Goal: Task Accomplishment & Management: Manage account settings

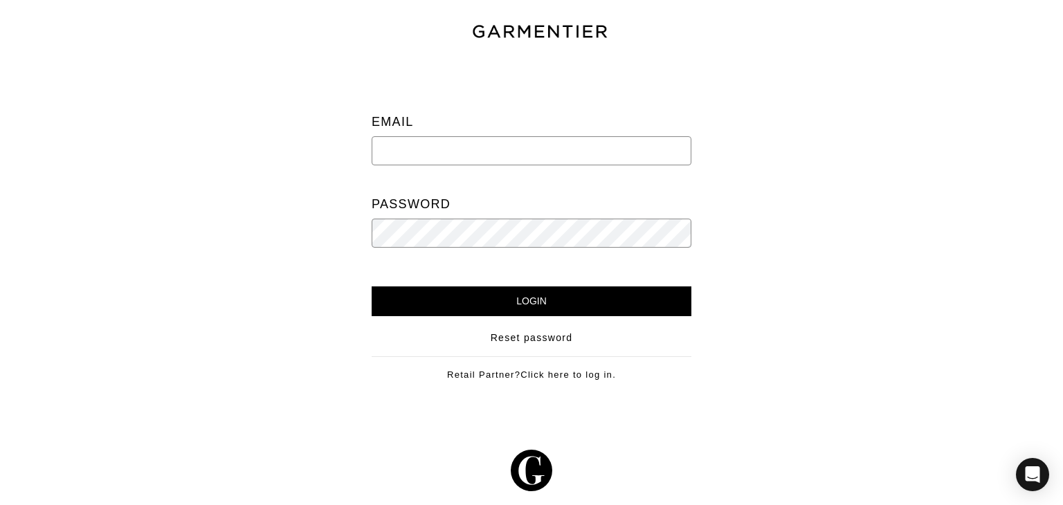
click at [490, 146] on input "email" at bounding box center [532, 150] width 320 height 29
click at [538, 158] on input "info@kennistyleagency.com" at bounding box center [532, 150] width 320 height 29
type input "info@kennistyleagency.com"
drag, startPoint x: 476, startPoint y: 279, endPoint x: 473, endPoint y: 291, distance: 12.1
drag, startPoint x: 473, startPoint y: 291, endPoint x: 466, endPoint y: 299, distance: 10.8
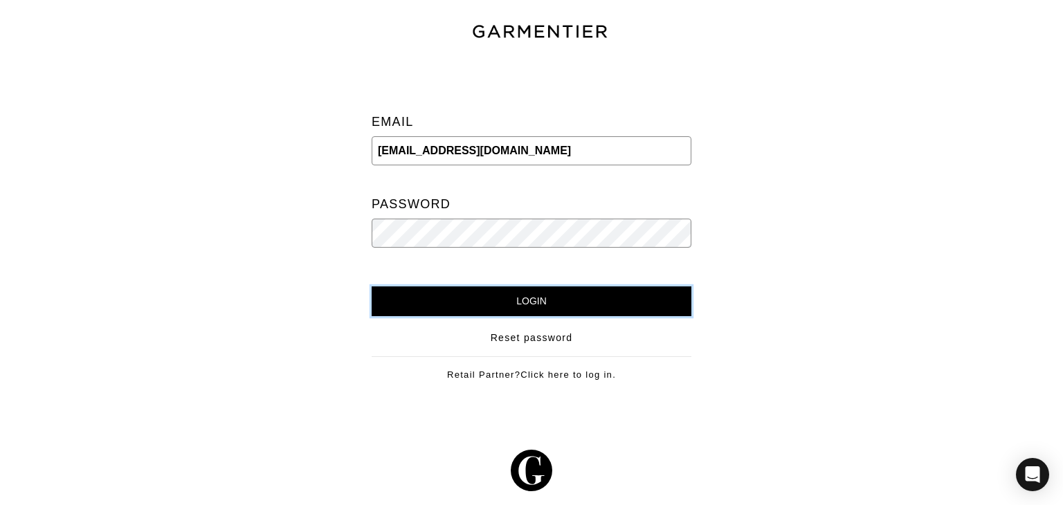
click at [466, 299] on input "Login" at bounding box center [532, 301] width 320 height 30
click at [564, 152] on input "info@kennistyleagency.com" at bounding box center [532, 150] width 320 height 29
type input "info@kennistyleagency.com"
click at [372, 286] on input "Login" at bounding box center [532, 301] width 320 height 30
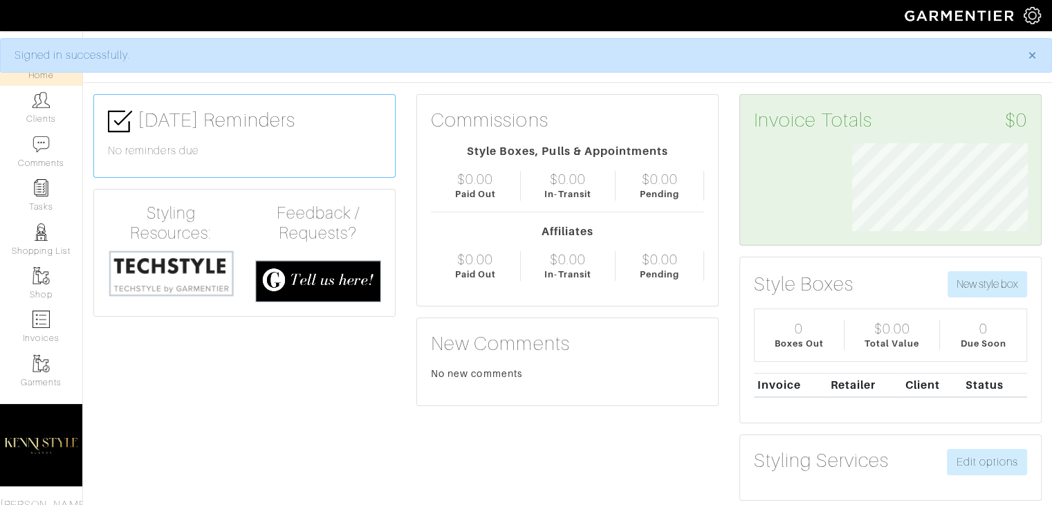
scroll to position [88, 197]
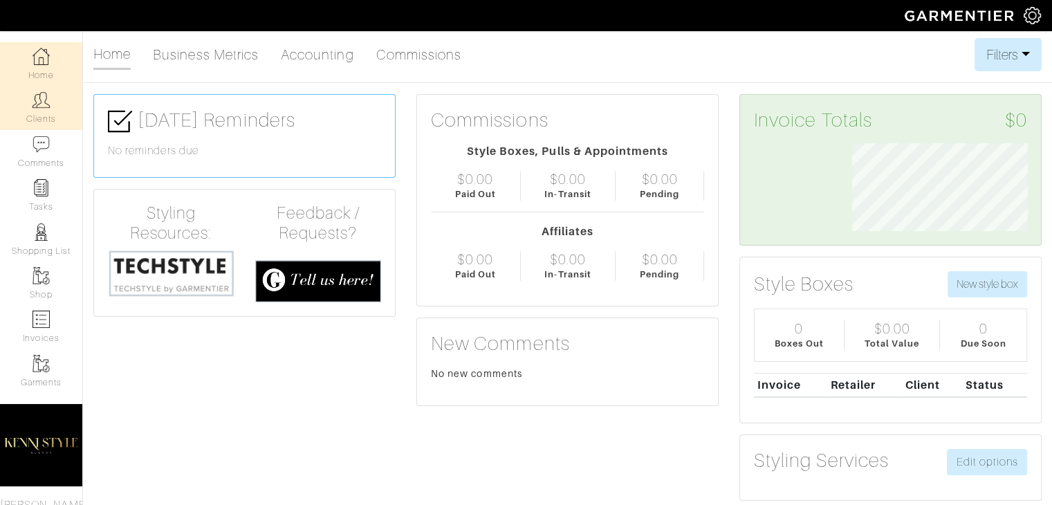
click at [30, 111] on link "Clients" at bounding box center [41, 108] width 82 height 44
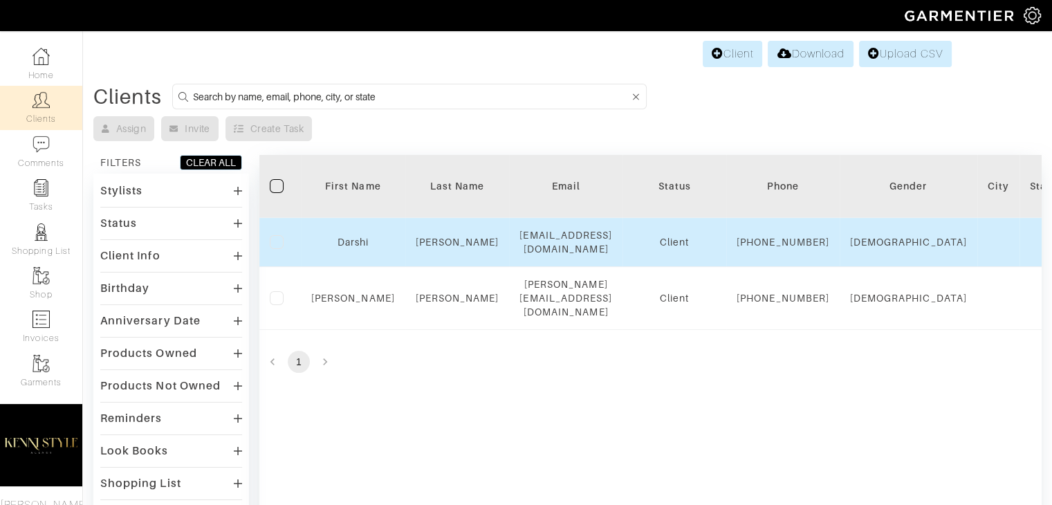
click at [430, 249] on div "Shah" at bounding box center [458, 242] width 84 height 14
click at [367, 248] on link "Darshi" at bounding box center [353, 242] width 31 height 11
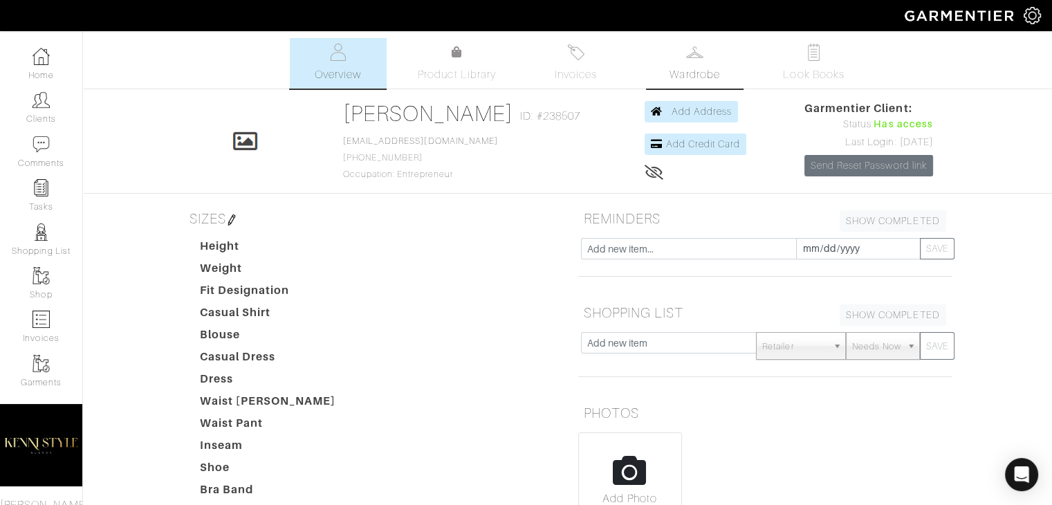
click at [675, 48] on link "Wardrobe" at bounding box center [695, 63] width 97 height 51
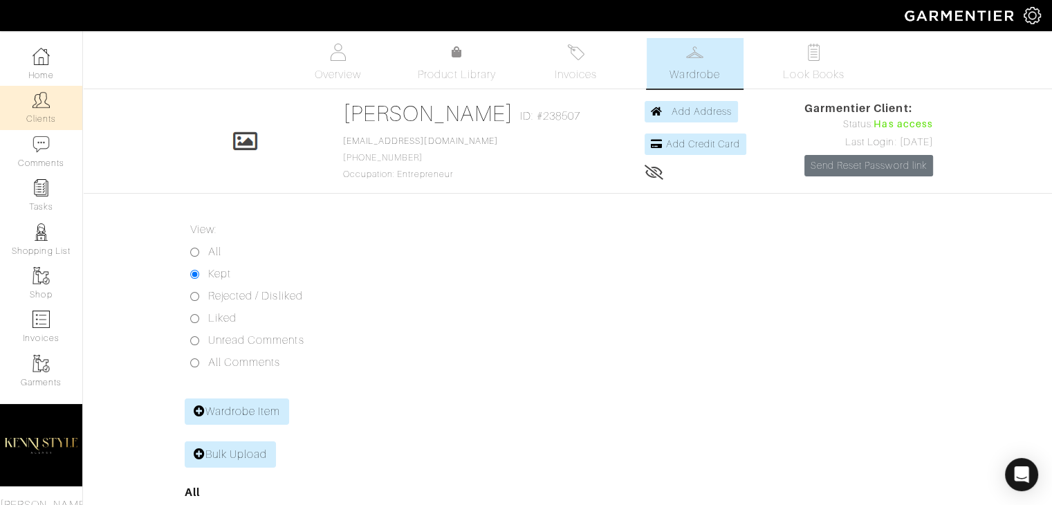
click at [23, 115] on link "Clients" at bounding box center [41, 108] width 82 height 44
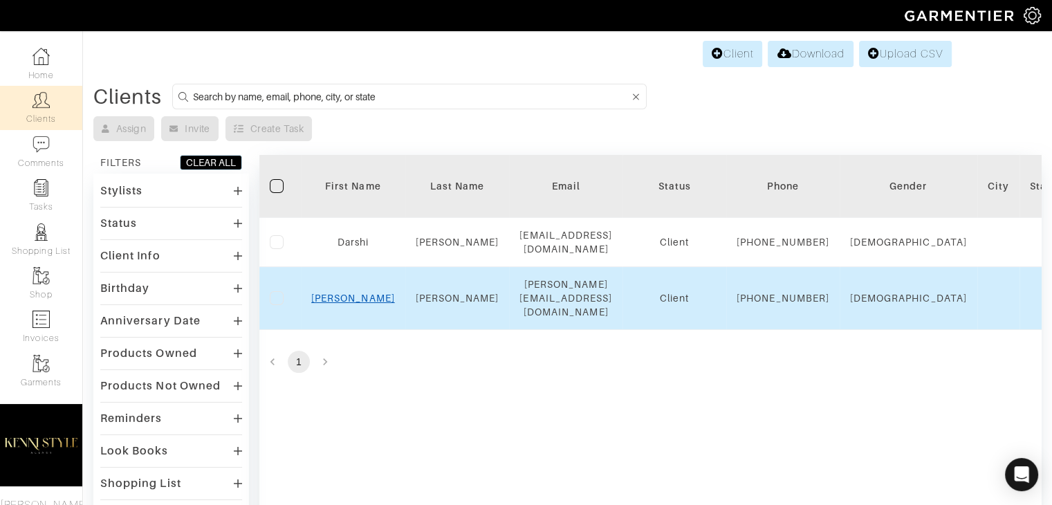
click at [347, 304] on link "Kenisha" at bounding box center [353, 298] width 84 height 11
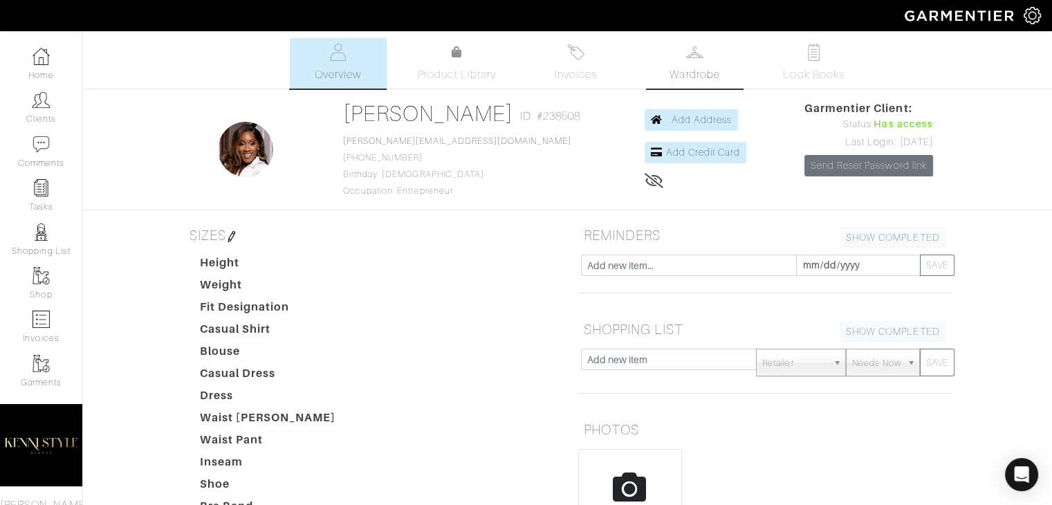
click at [663, 75] on link "Wardrobe" at bounding box center [695, 63] width 97 height 51
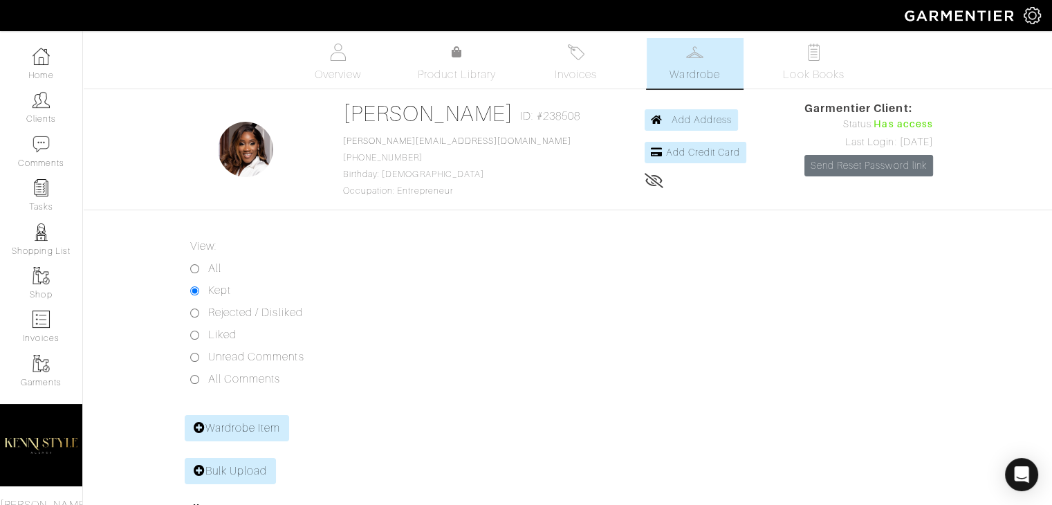
scroll to position [86, 0]
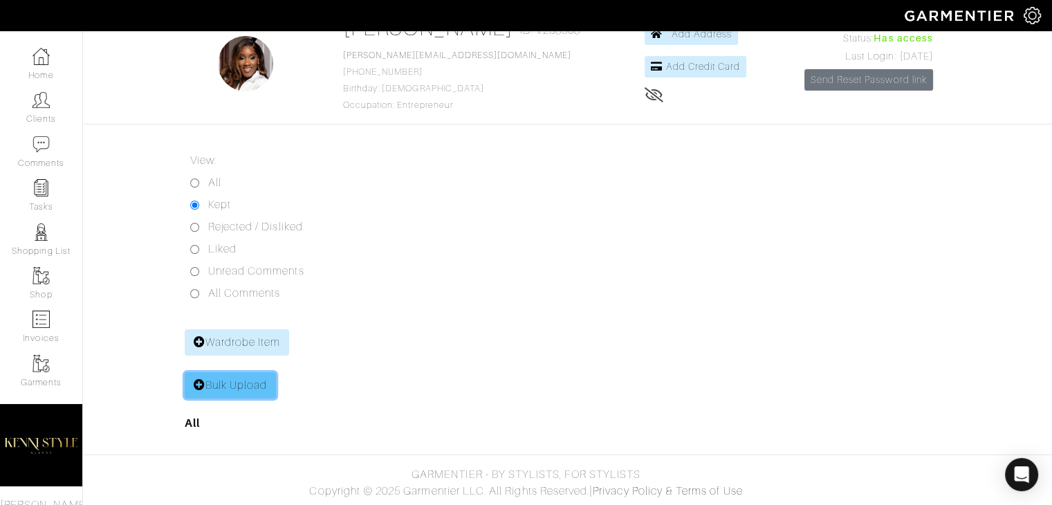
click at [244, 379] on link "Bulk Upload" at bounding box center [231, 385] width 92 height 26
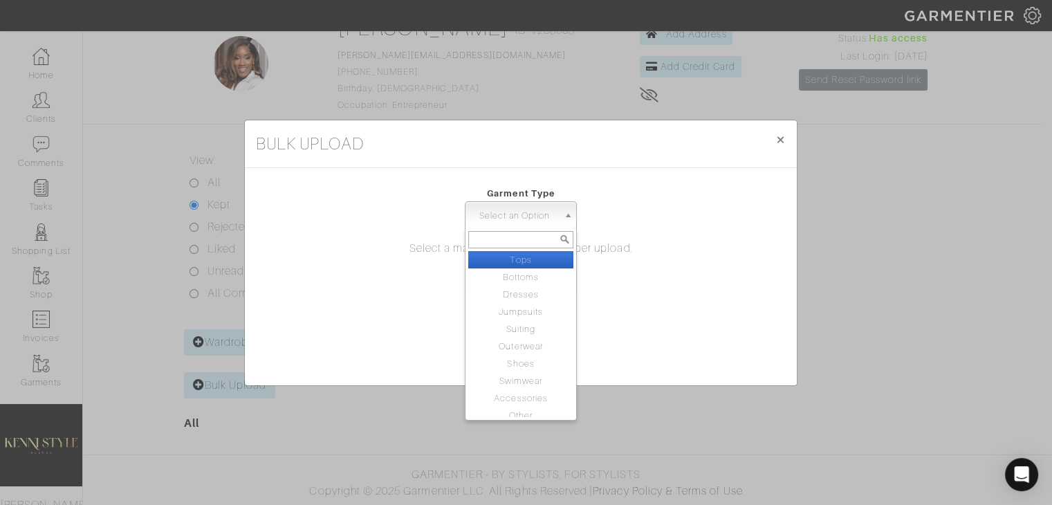
click at [488, 217] on span "Select an Option" at bounding box center [514, 216] width 87 height 28
click at [385, 248] on p "Select a maximum of 25 images per upload." at bounding box center [521, 248] width 530 height 17
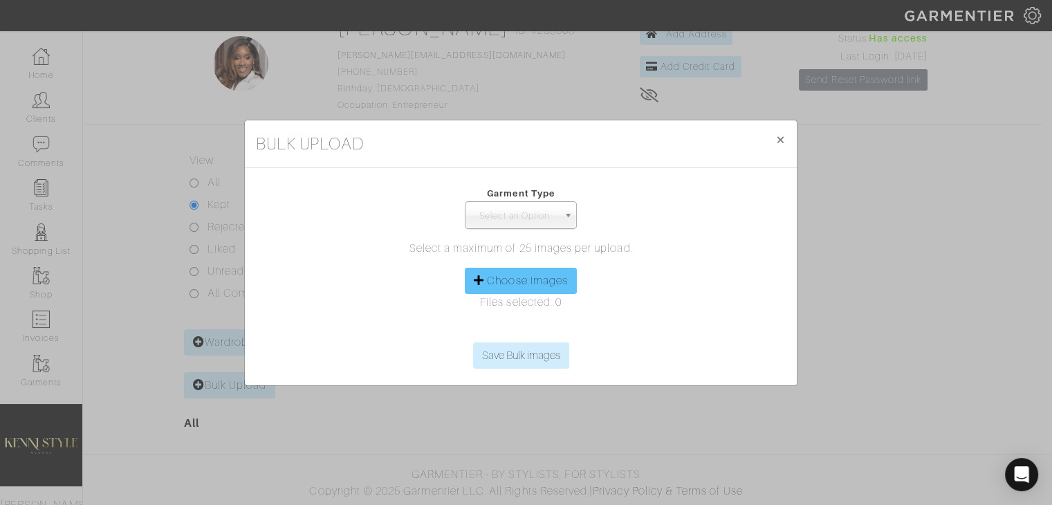
click at [475, 271] on div "Choose Images" at bounding box center [521, 281] width 112 height 26
click at [487, 284] on label "Choose Images" at bounding box center [527, 281] width 81 height 17
click at [487, 322] on input "Choose Images" at bounding box center [521, 332] width 212 height 21
type input "C:\fakepath\custom designed dress.JPG"
drag, startPoint x: 520, startPoint y: 353, endPoint x: 418, endPoint y: 347, distance: 102.6
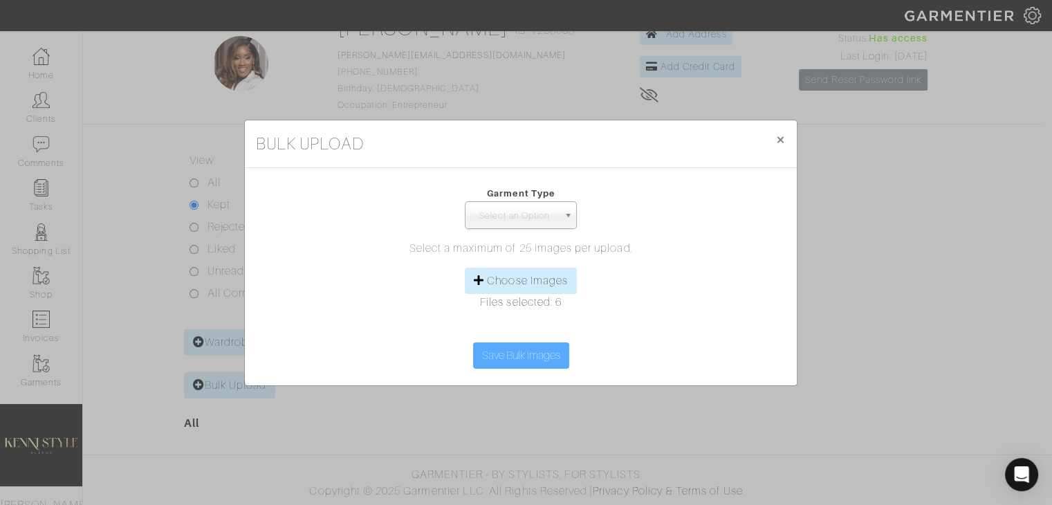
click at [418, 347] on div "Save Bulk images" at bounding box center [521, 356] width 530 height 26
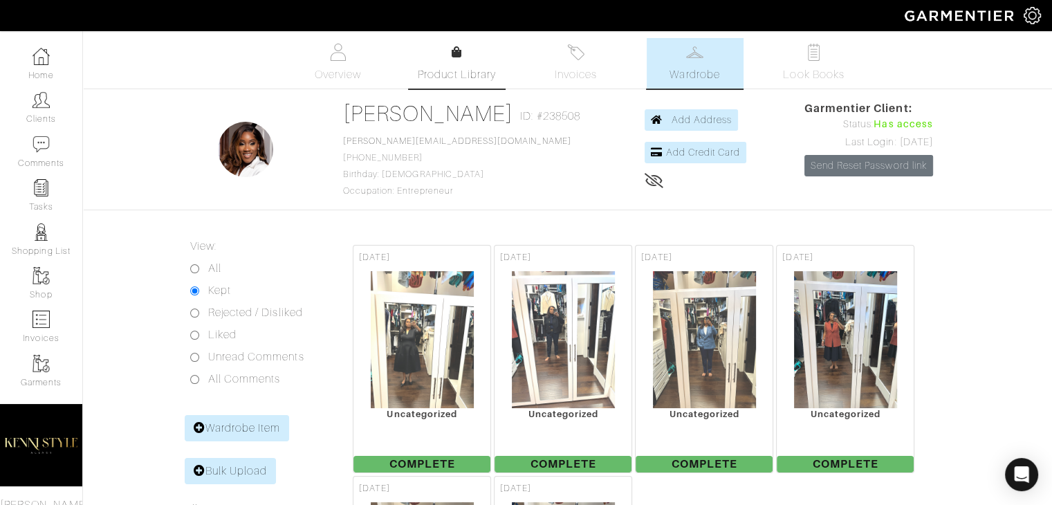
click at [462, 57] on link "Product Library" at bounding box center [457, 63] width 97 height 39
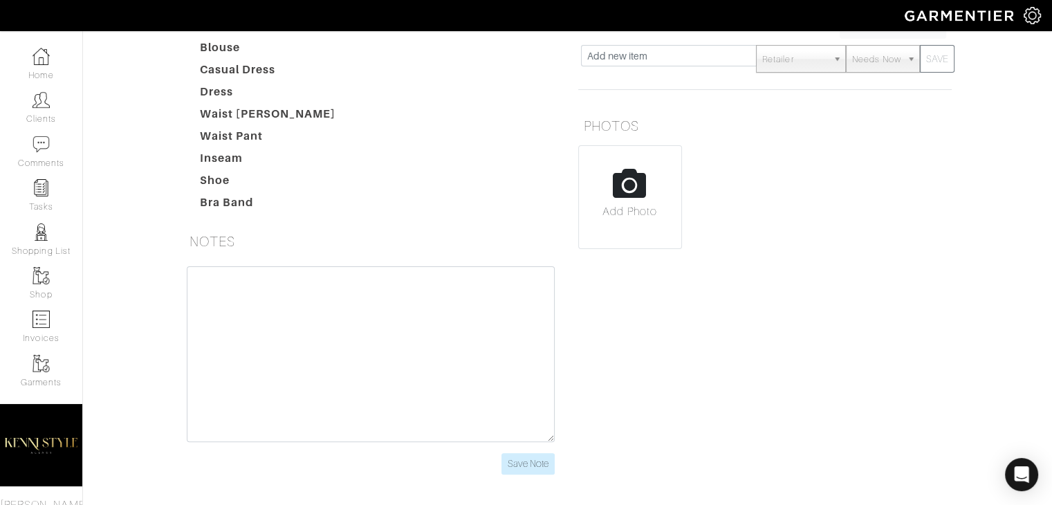
scroll to position [356, 0]
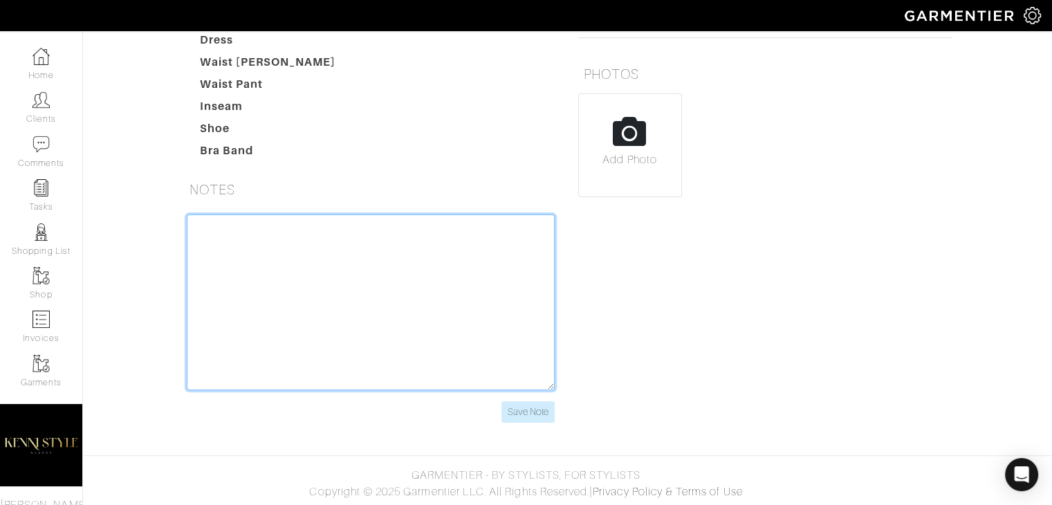
click at [354, 260] on textarea at bounding box center [371, 303] width 368 height 176
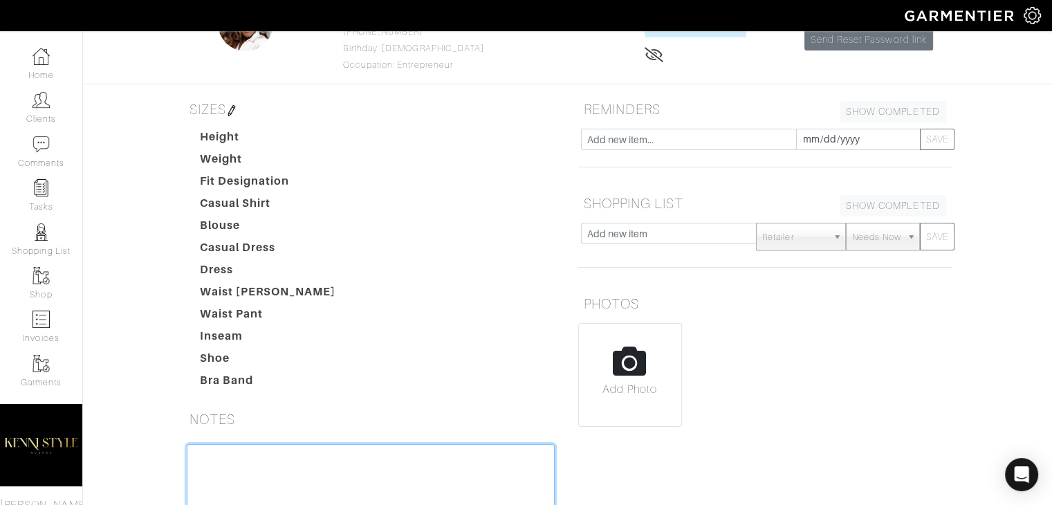
scroll to position [0, 0]
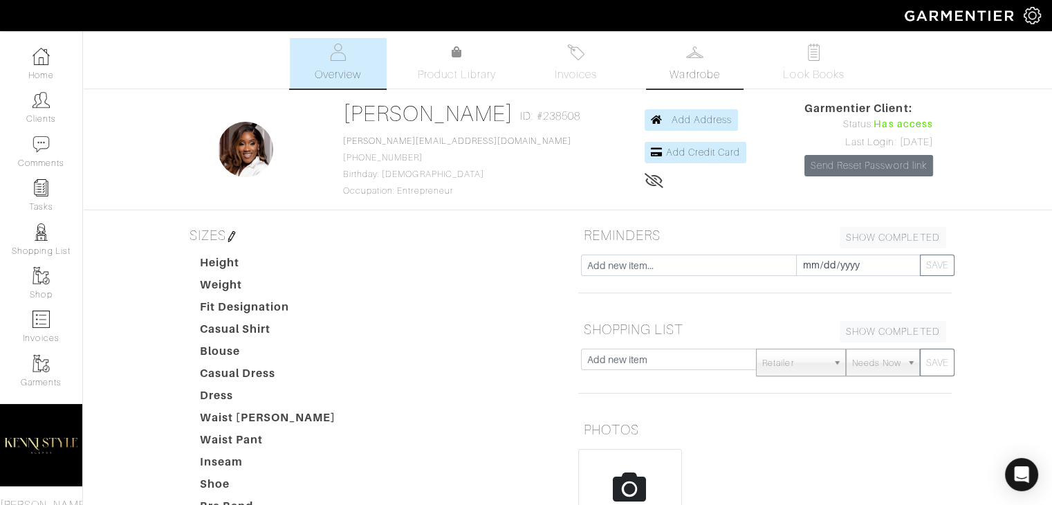
click at [700, 64] on link "Wardrobe" at bounding box center [695, 63] width 97 height 51
click at [781, 73] on link "Look Books" at bounding box center [814, 63] width 97 height 51
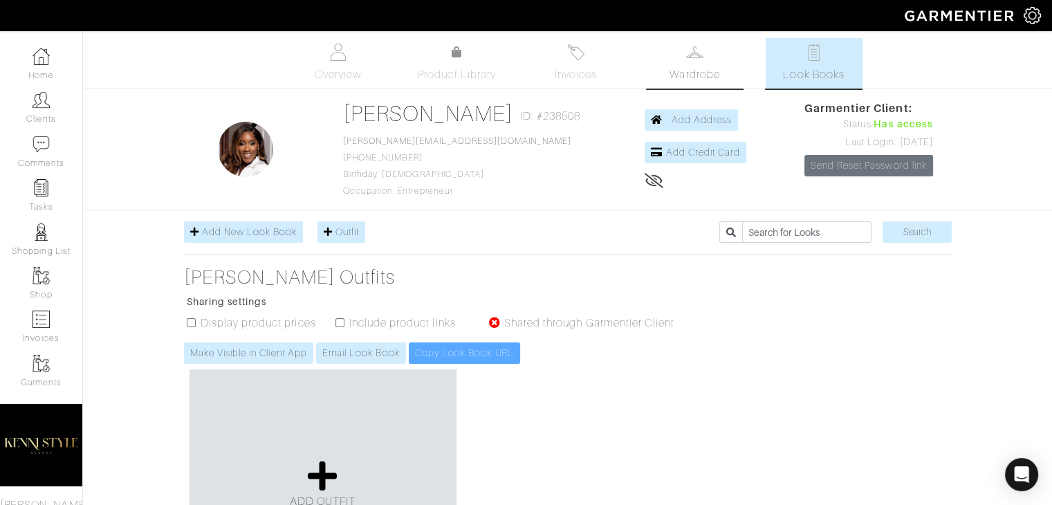
click at [692, 67] on span "Wardrobe" at bounding box center [695, 74] width 50 height 17
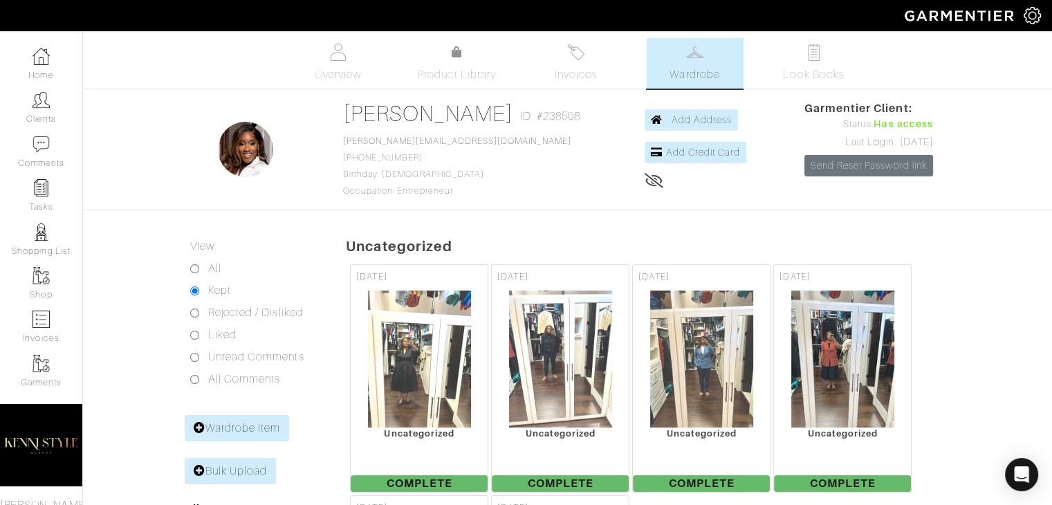
click at [692, 67] on span "Wardrobe" at bounding box center [695, 74] width 50 height 17
click at [594, 64] on link "Invoices" at bounding box center [576, 63] width 97 height 51
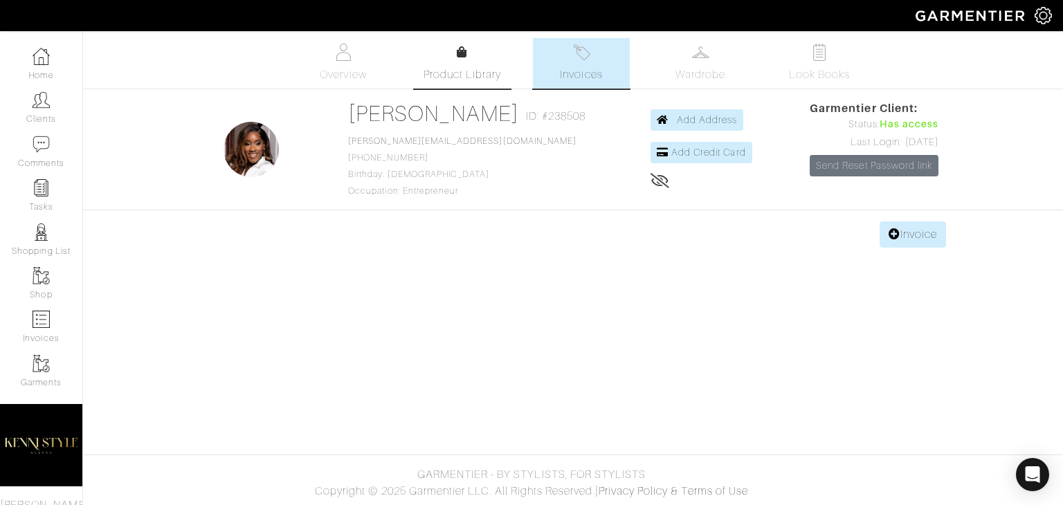
click at [456, 64] on link "Product Library" at bounding box center [462, 63] width 97 height 39
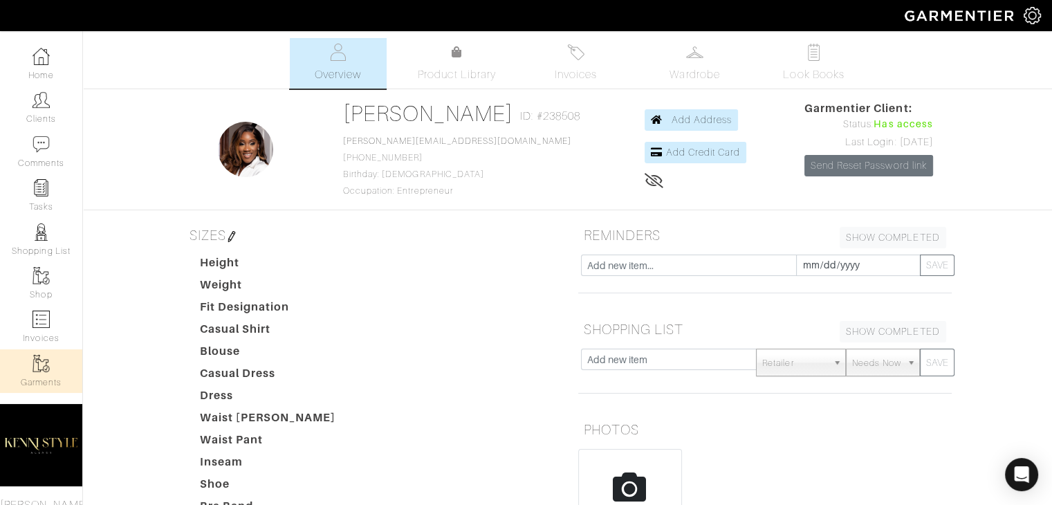
click at [33, 371] on img at bounding box center [41, 363] width 17 height 17
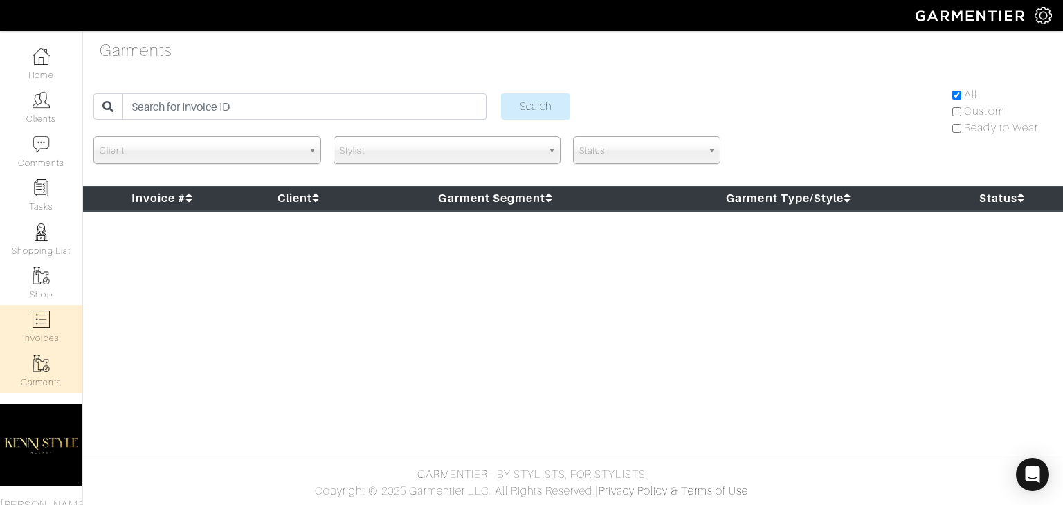
click at [22, 332] on link "Invoices" at bounding box center [41, 327] width 82 height 44
select select
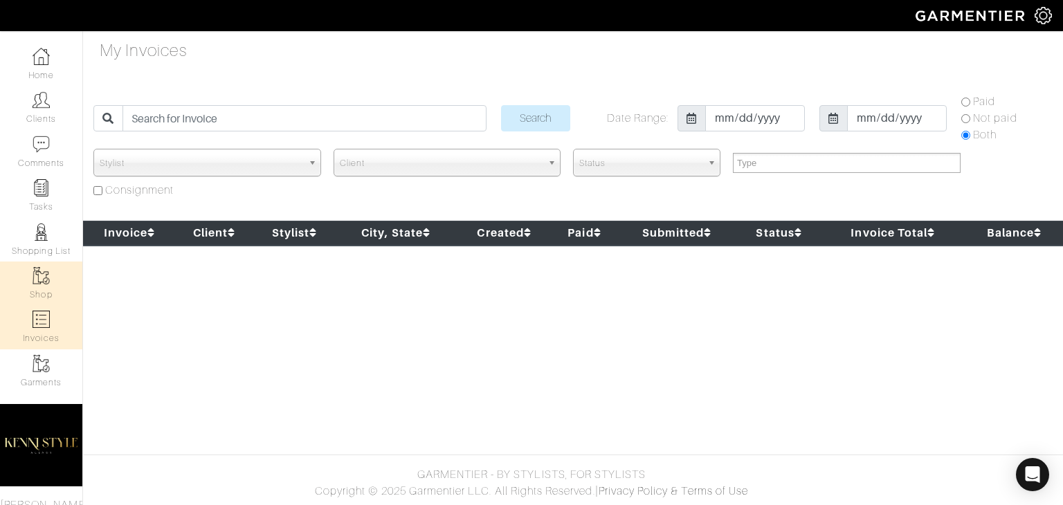
click at [24, 291] on link "Shop" at bounding box center [41, 284] width 82 height 44
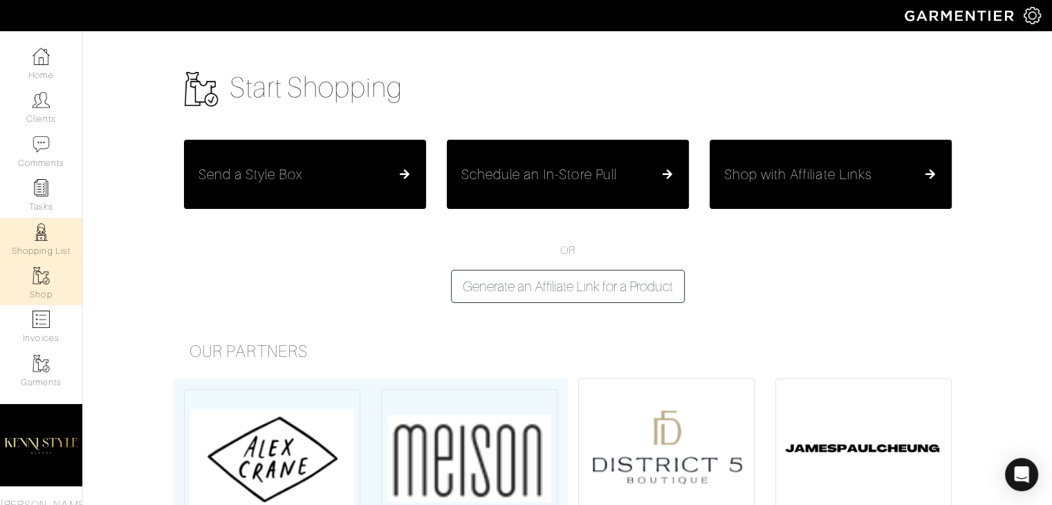
click at [37, 247] on link "Shopping List" at bounding box center [41, 240] width 82 height 44
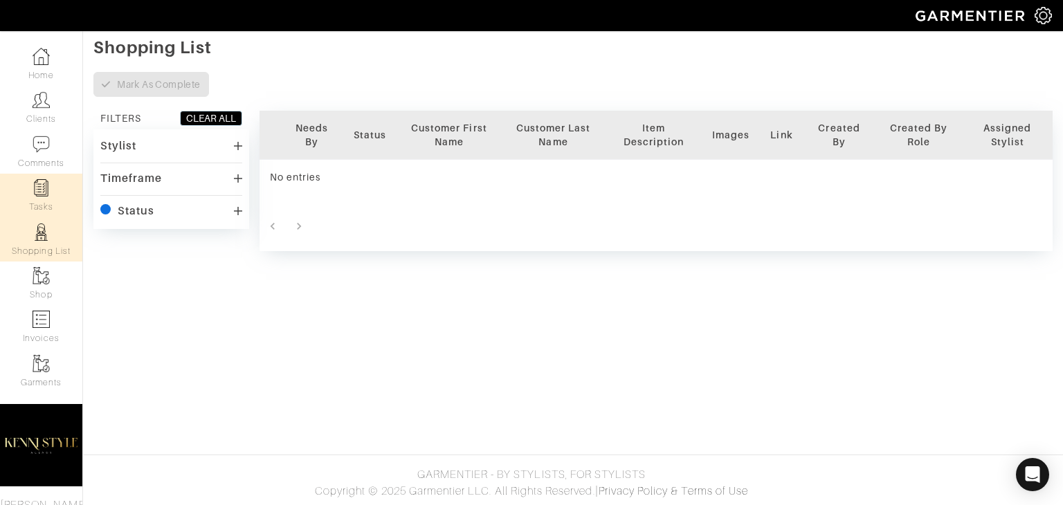
click at [30, 203] on link "Tasks" at bounding box center [41, 196] width 82 height 44
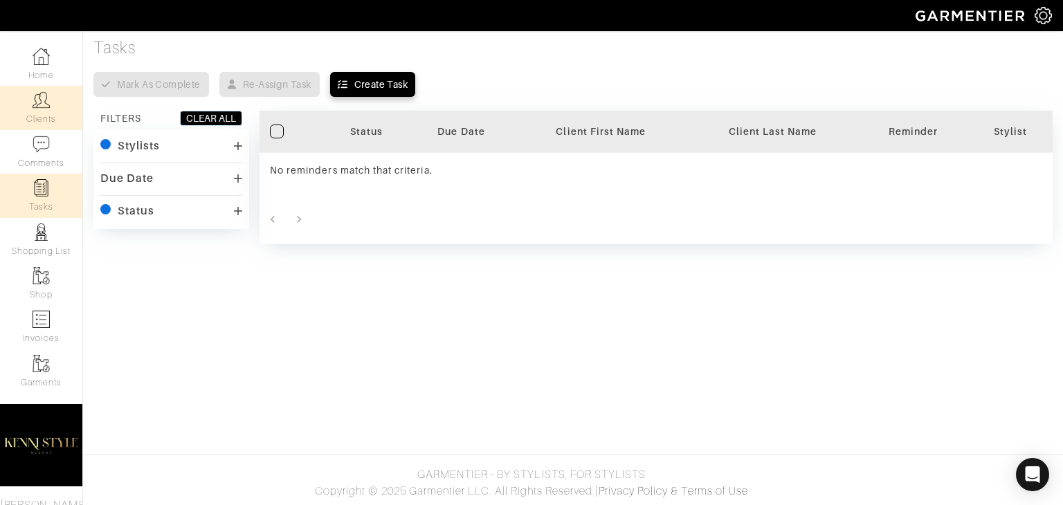
click at [30, 120] on link "Clients" at bounding box center [41, 108] width 82 height 44
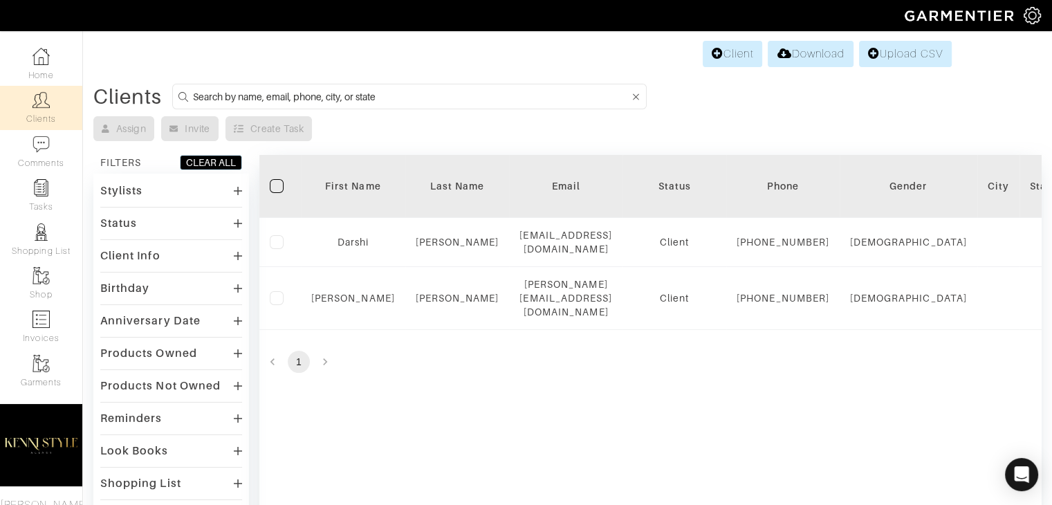
click at [1037, 15] on img at bounding box center [1032, 15] width 17 height 17
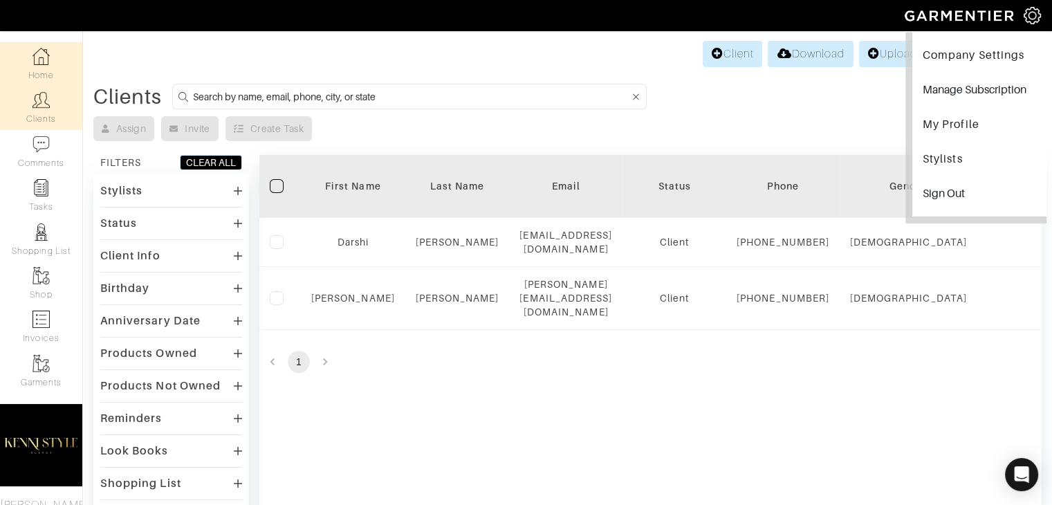
click at [41, 49] on img at bounding box center [41, 56] width 17 height 17
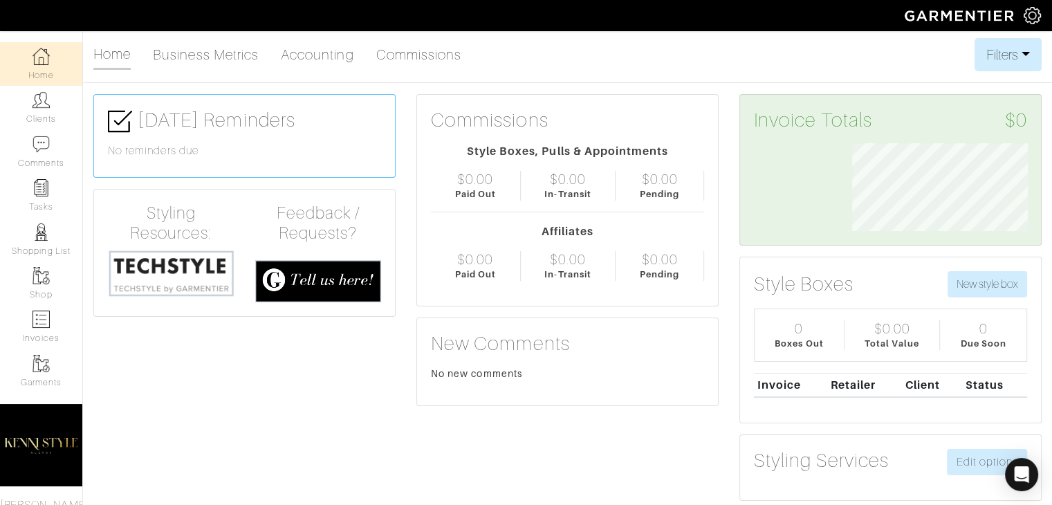
scroll to position [88, 197]
click at [42, 115] on link "Clients" at bounding box center [41, 108] width 82 height 44
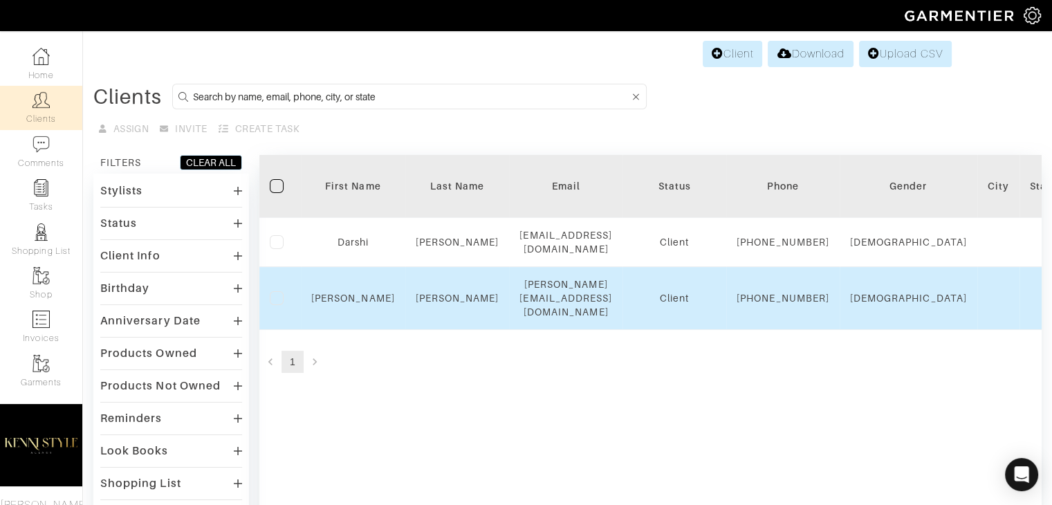
click at [368, 305] on div "[PERSON_NAME]" at bounding box center [353, 298] width 84 height 14
click at [356, 304] on link "Kenisha" at bounding box center [353, 298] width 84 height 11
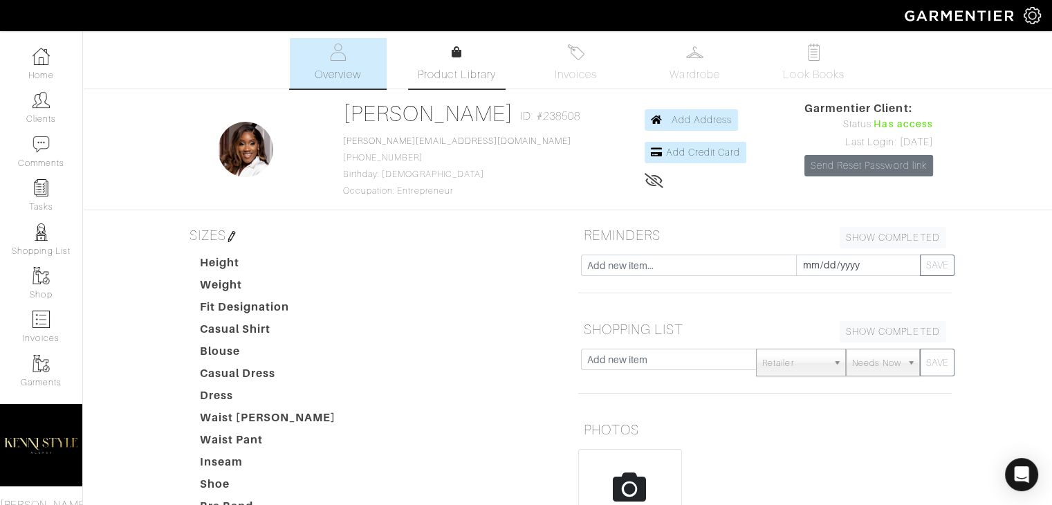
click at [456, 69] on span "Product Library" at bounding box center [457, 74] width 78 height 17
click at [44, 63] on img at bounding box center [41, 56] width 17 height 17
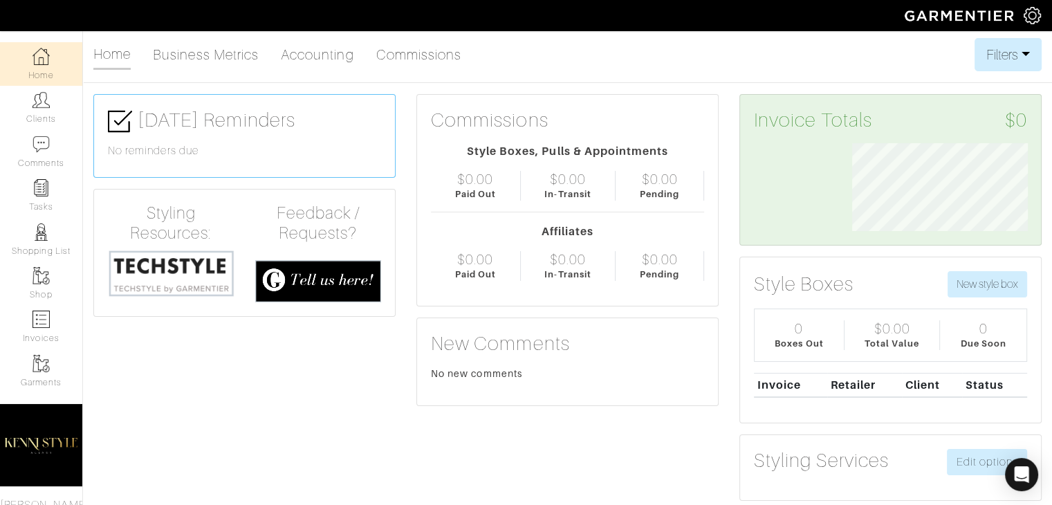
scroll to position [88, 197]
click at [1042, 15] on div "Company Settings Manage Subscription My Profile Stylists Sign Out" at bounding box center [1038, 15] width 28 height 31
click at [1031, 17] on img at bounding box center [1032, 15] width 17 height 17
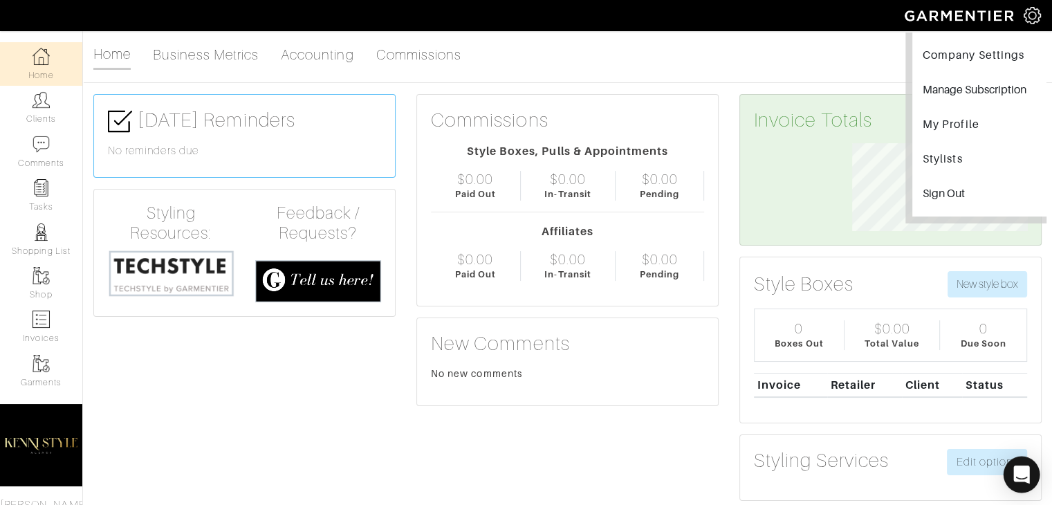
click at [1028, 482] on div "Open Intercom Messenger" at bounding box center [1022, 475] width 37 height 37
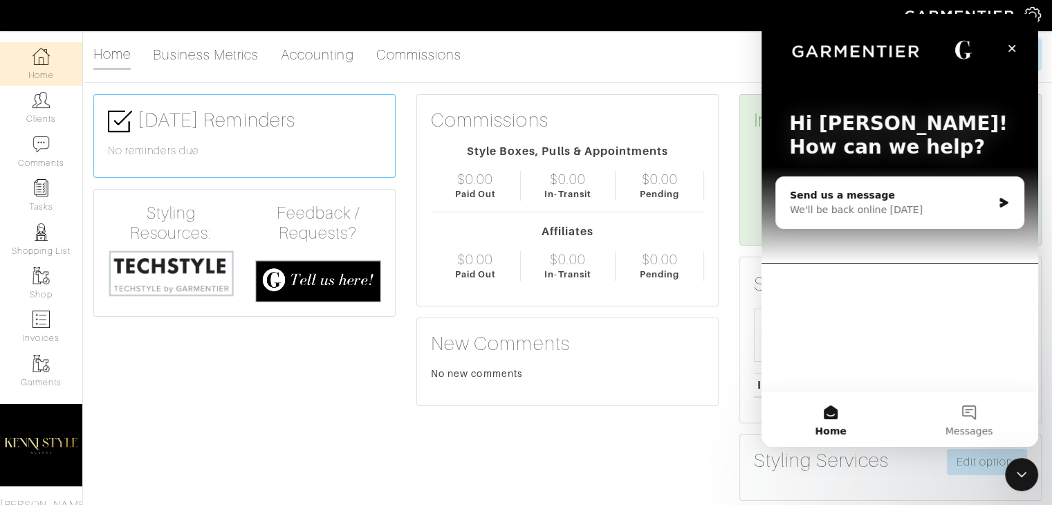
scroll to position [0, 0]
click at [1015, 43] on icon "Close" at bounding box center [1012, 48] width 11 height 11
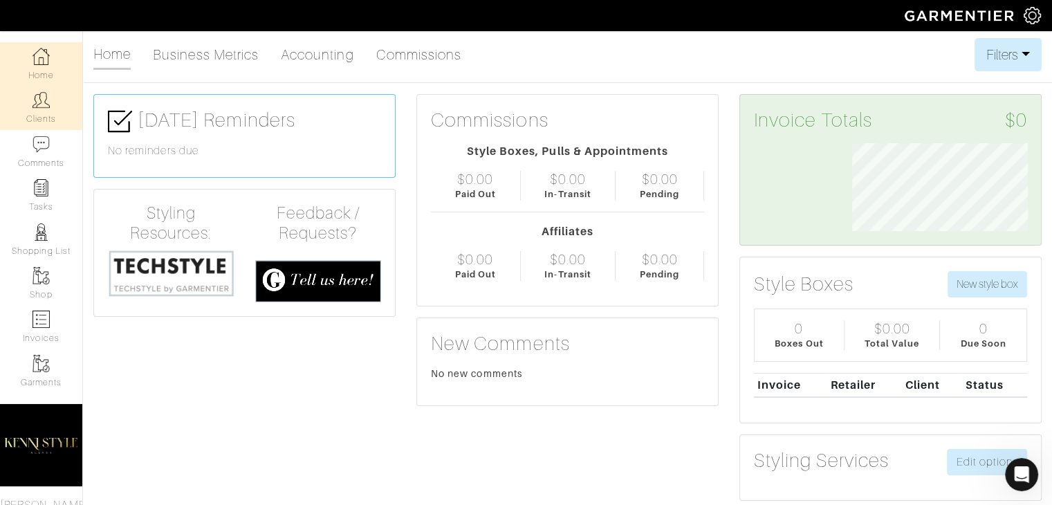
click at [20, 120] on link "Clients" at bounding box center [41, 108] width 82 height 44
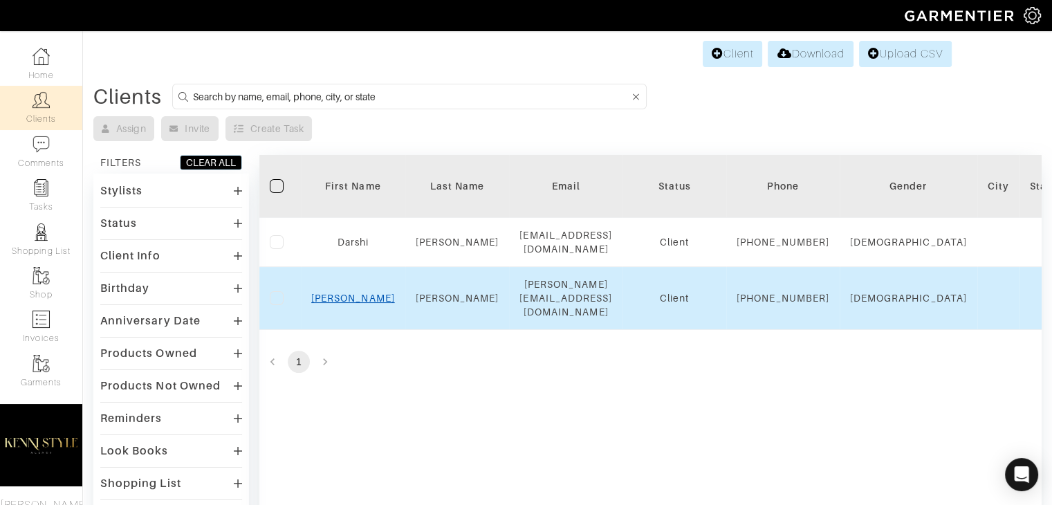
click at [343, 304] on link "[PERSON_NAME]" at bounding box center [353, 298] width 84 height 11
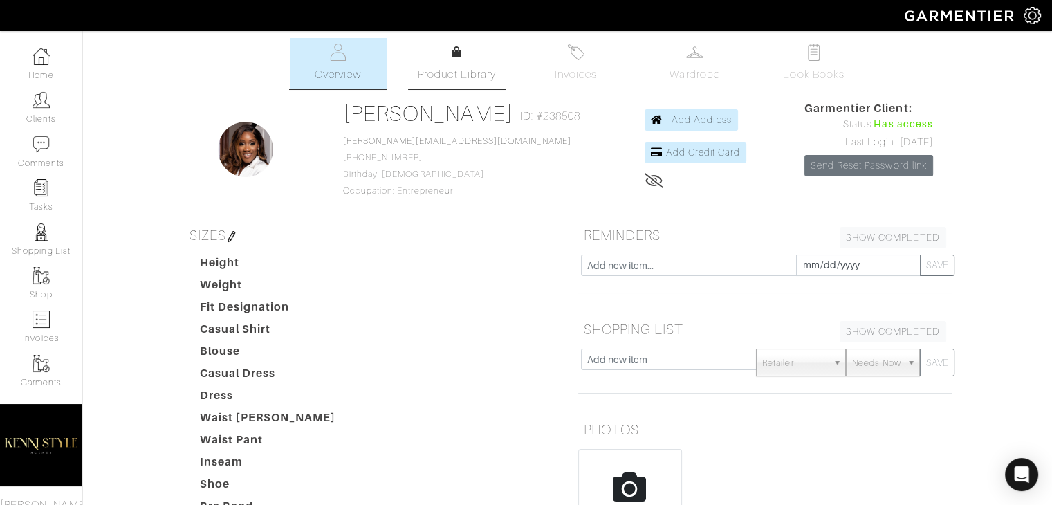
click at [435, 76] on span "Product Library" at bounding box center [457, 74] width 78 height 17
click at [193, 14] on div "Company Settings Manage Subscription My Profile Stylists Sign Out" at bounding box center [526, 15] width 1052 height 31
click at [681, 44] on link "Wardrobe" at bounding box center [695, 63] width 97 height 51
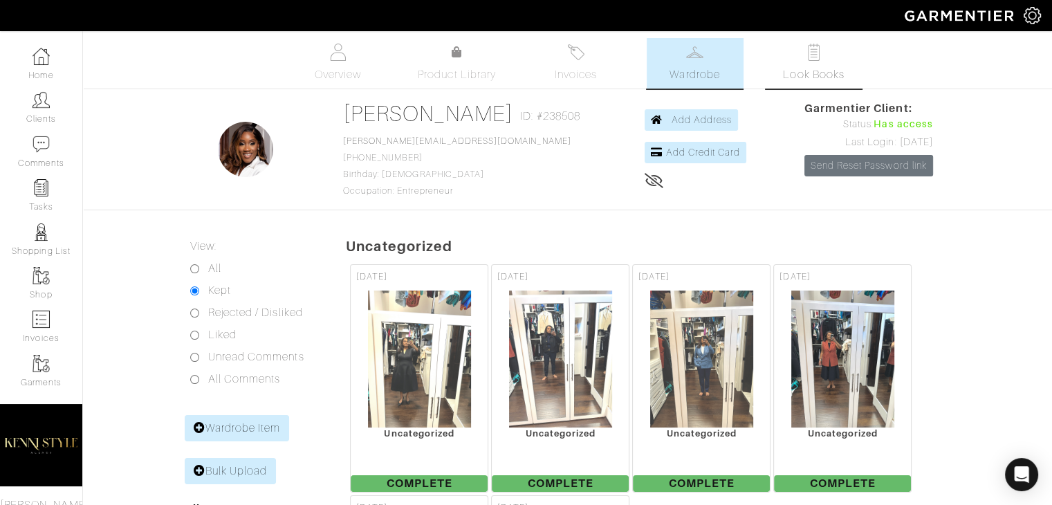
click at [800, 70] on span "Look Books" at bounding box center [814, 74] width 62 height 17
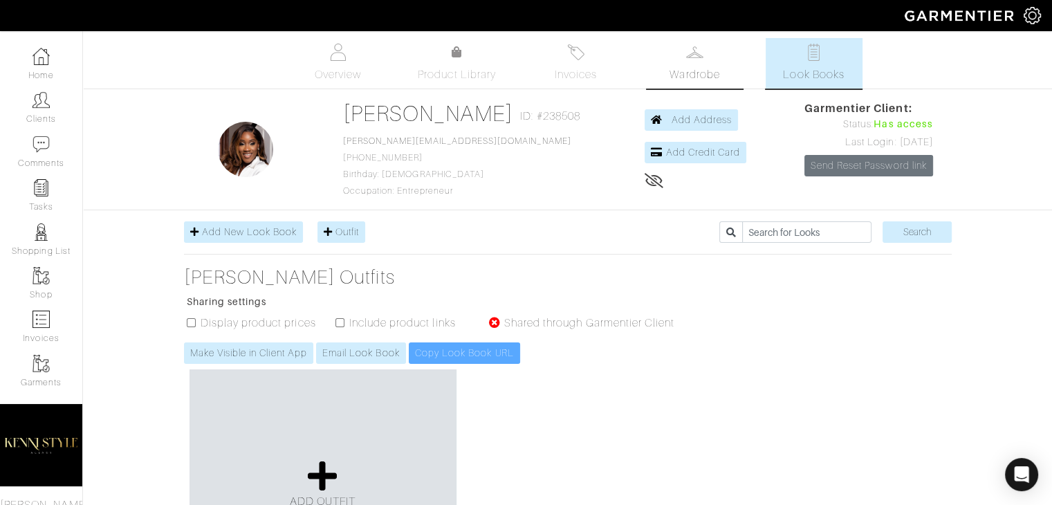
click at [708, 51] on link "Wardrobe" at bounding box center [695, 63] width 97 height 51
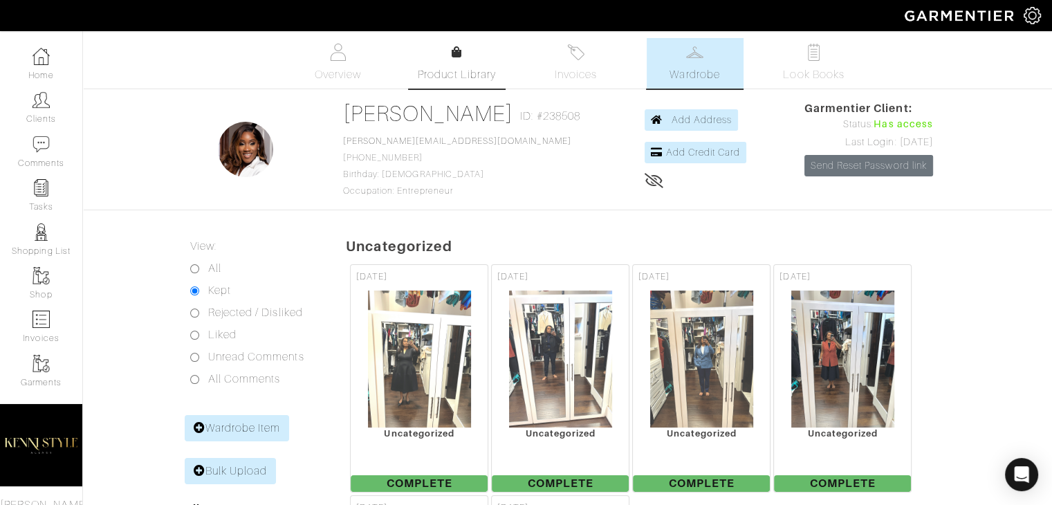
click at [483, 62] on link "Product Library" at bounding box center [457, 63] width 97 height 39
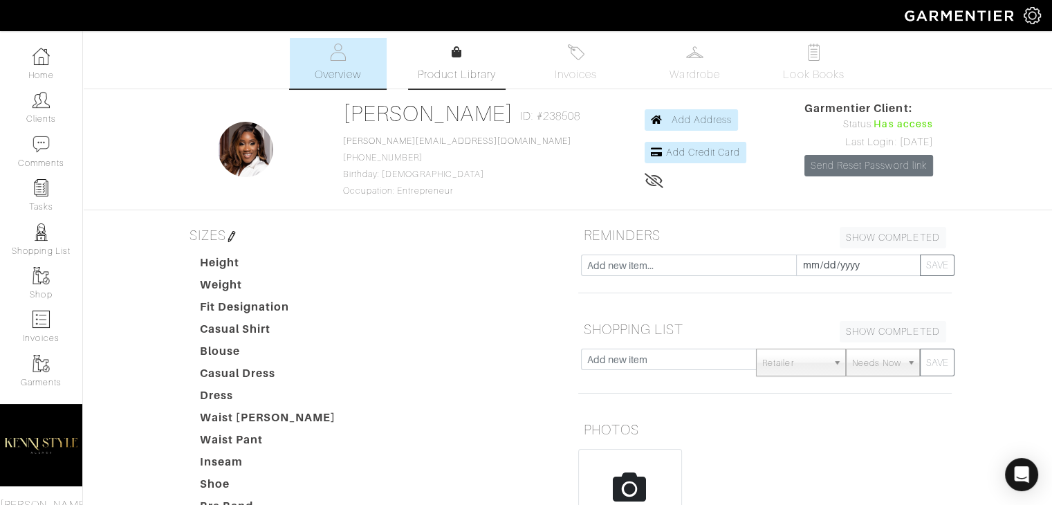
click at [437, 62] on link "Product Library" at bounding box center [457, 63] width 97 height 39
click at [604, 50] on link "Invoices" at bounding box center [576, 63] width 97 height 51
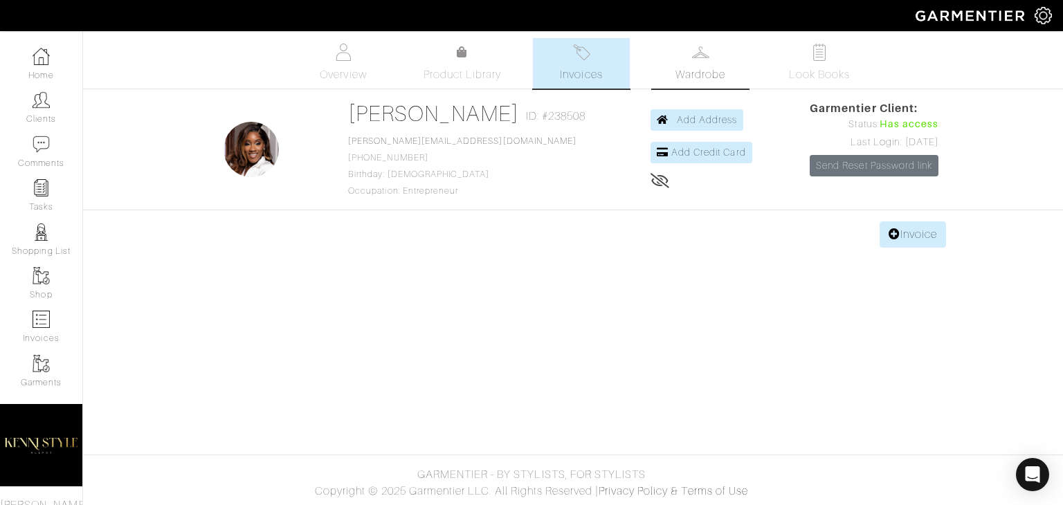
click at [711, 48] on link "Wardrobe" at bounding box center [700, 63] width 97 height 51
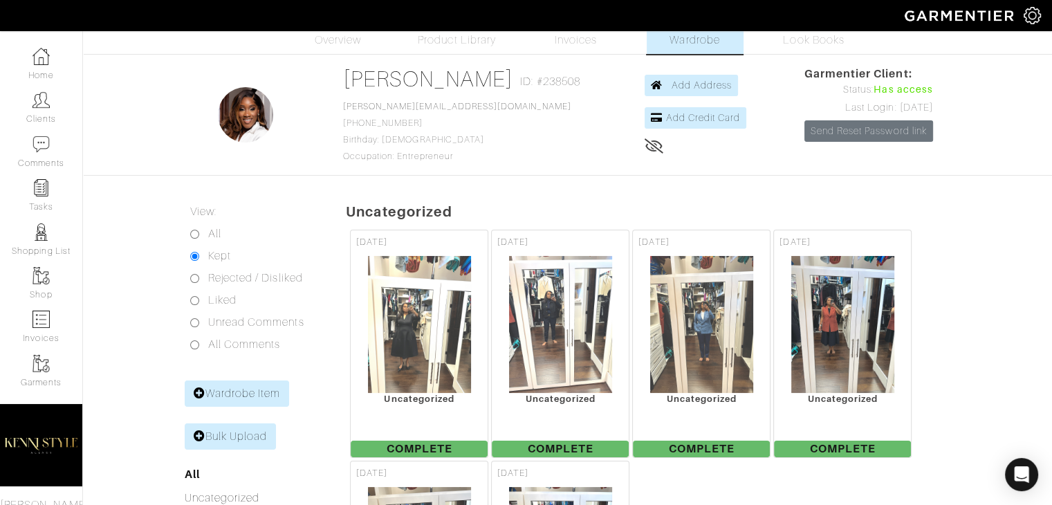
scroll to position [12, 0]
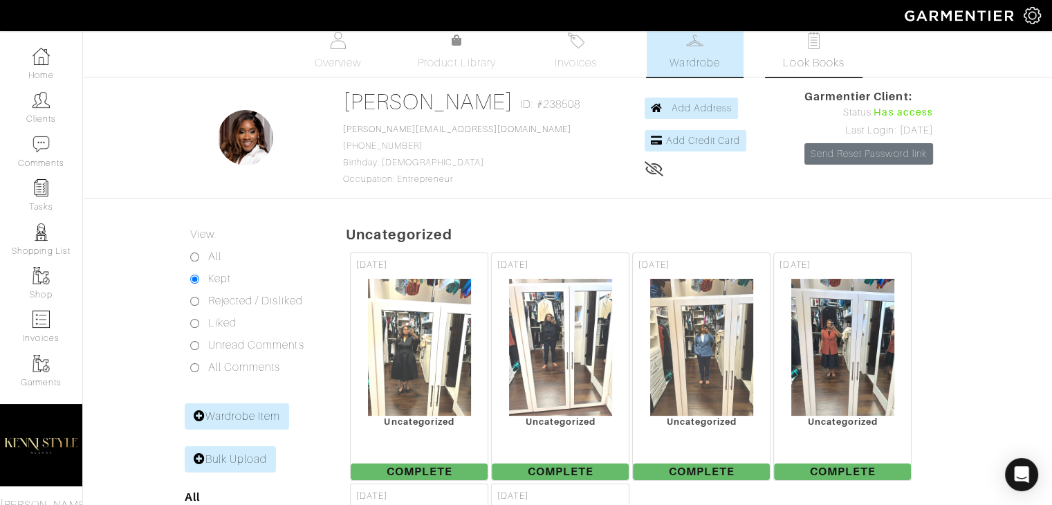
click at [785, 55] on span "Look Books" at bounding box center [814, 63] width 62 height 17
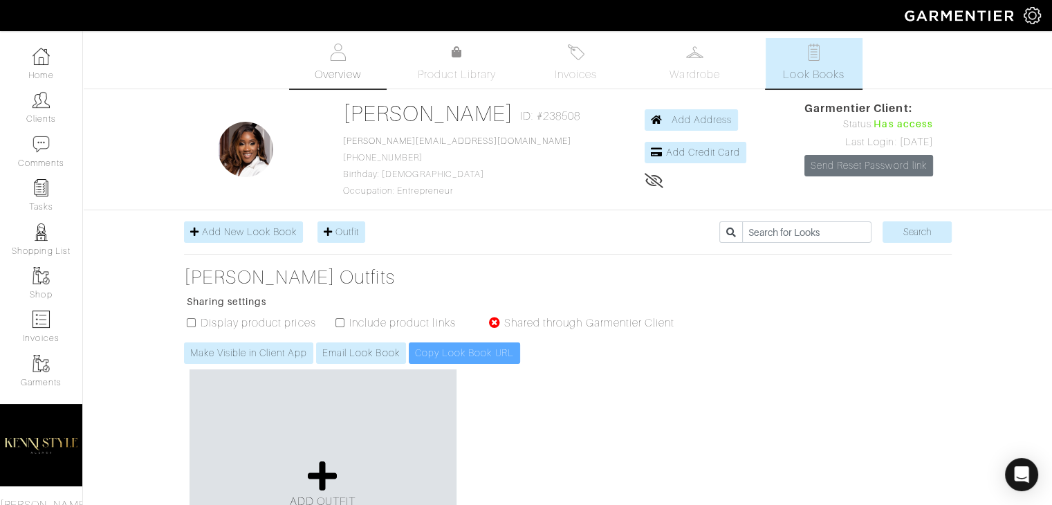
click at [334, 59] on img at bounding box center [337, 52] width 17 height 17
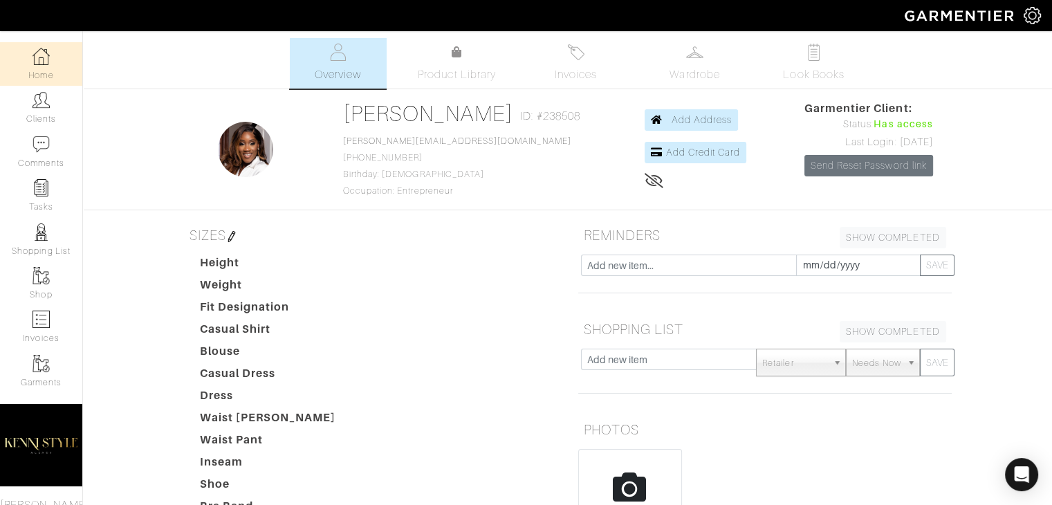
click at [19, 57] on link "Home" at bounding box center [41, 64] width 82 height 44
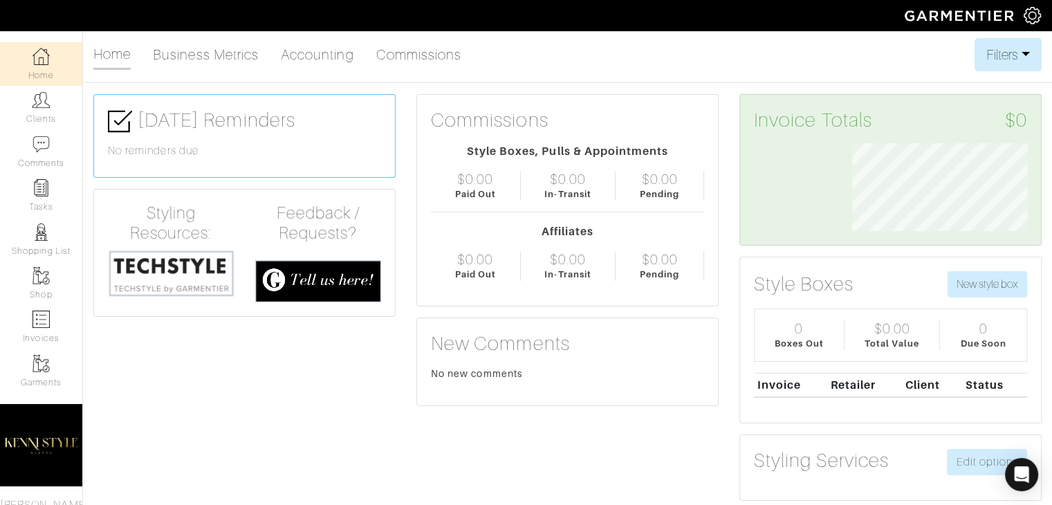
scroll to position [88, 197]
click at [26, 388] on link "Garments" at bounding box center [41, 371] width 82 height 44
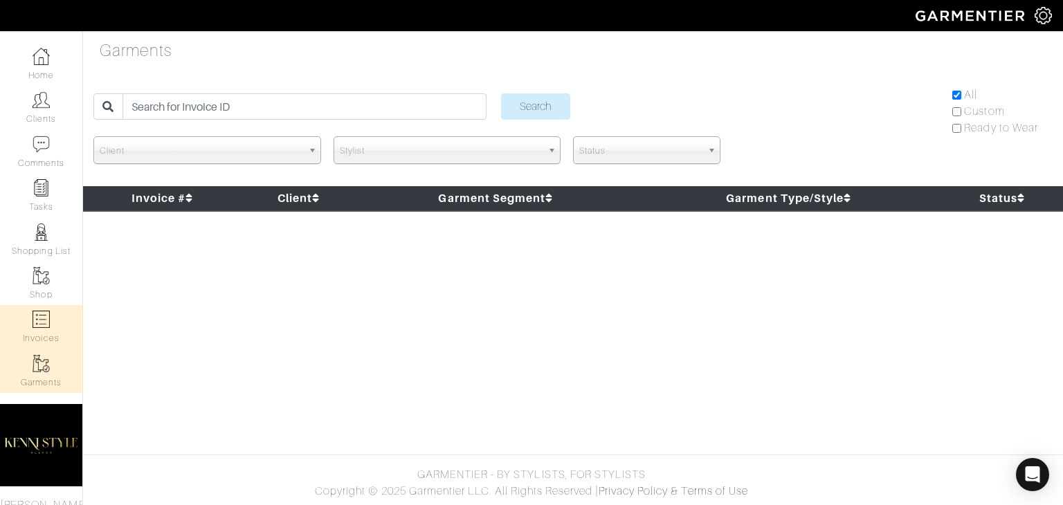
click at [28, 347] on link "Invoices" at bounding box center [41, 327] width 82 height 44
select select
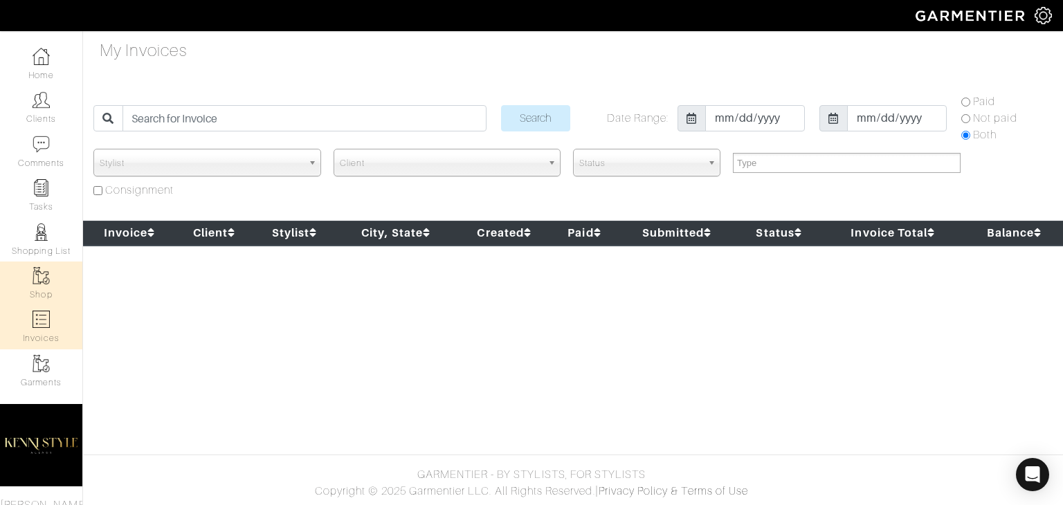
click at [33, 297] on link "Shop" at bounding box center [41, 284] width 82 height 44
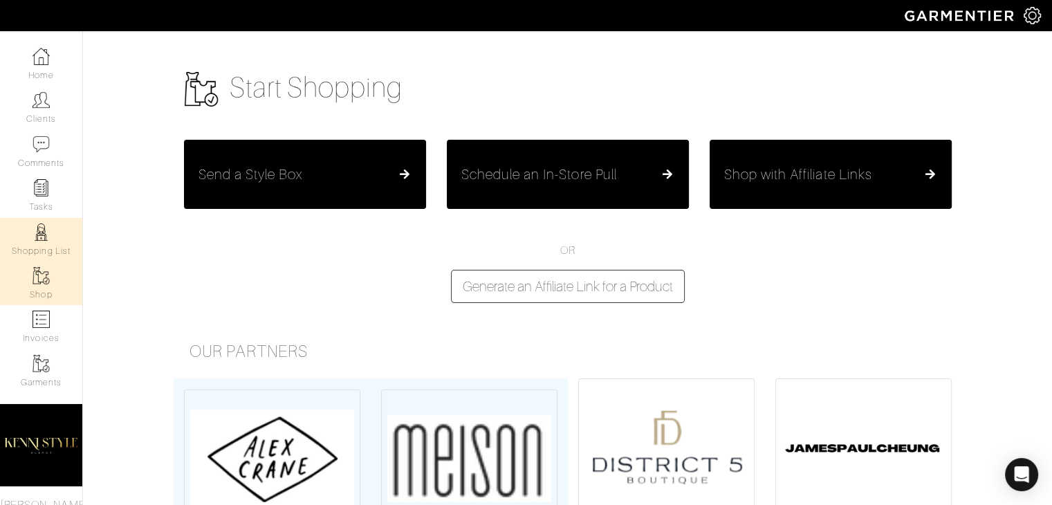
click at [12, 250] on link "Shopping List" at bounding box center [41, 240] width 82 height 44
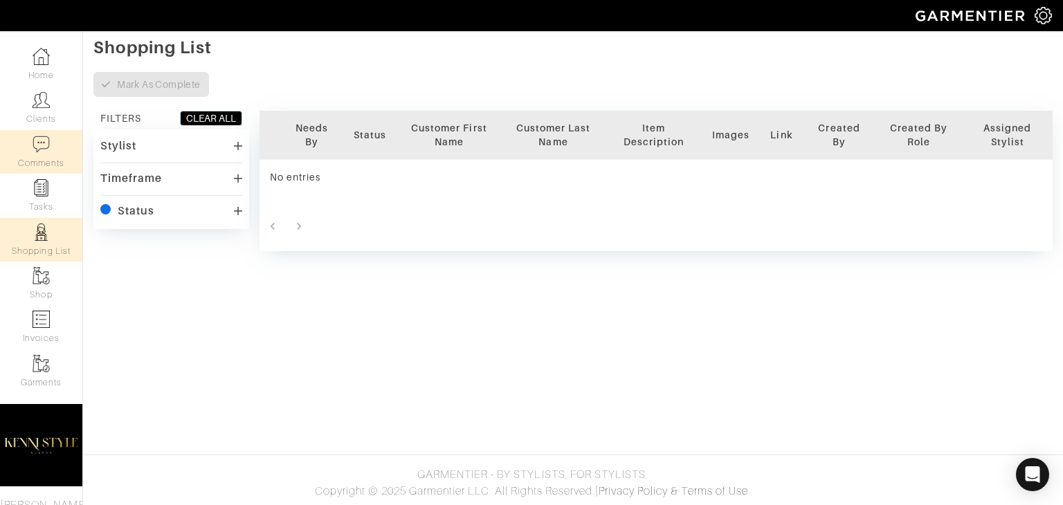
click at [36, 145] on img at bounding box center [41, 144] width 17 height 17
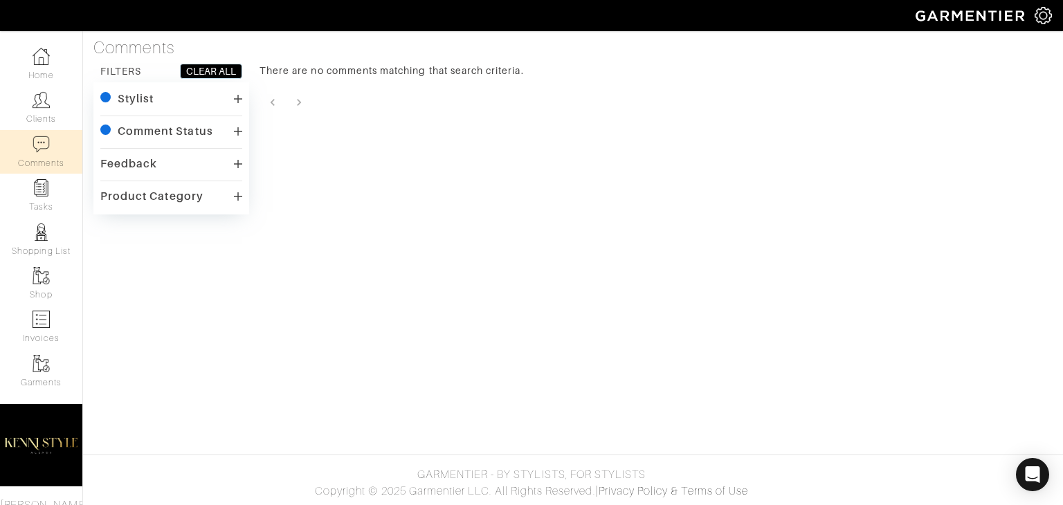
click at [213, 104] on div "Stylist" at bounding box center [171, 99] width 142 height 20
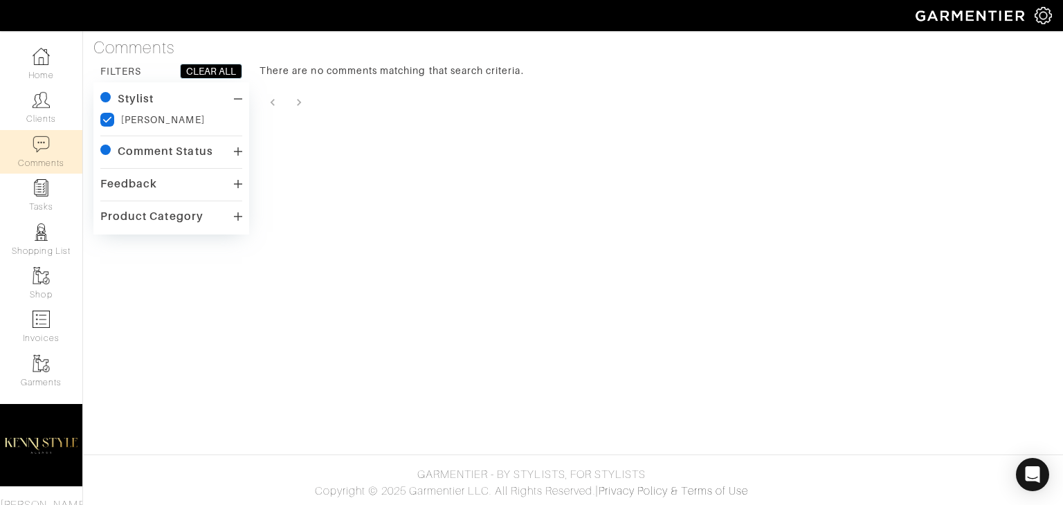
click at [183, 177] on div "Feedback" at bounding box center [171, 184] width 142 height 20
click at [179, 253] on div "Product Category" at bounding box center [151, 254] width 103 height 14
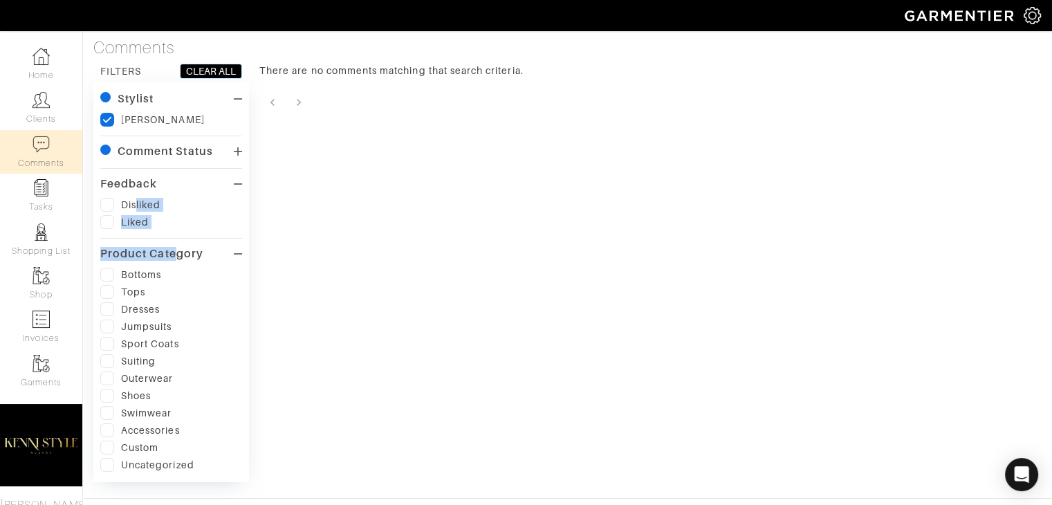
drag, startPoint x: 179, startPoint y: 253, endPoint x: 137, endPoint y: 210, distance: 59.7
click at [137, 210] on div "Stylist checkedIcon Kenisha Smith Comment Status checkedIcon Unread by stylist …" at bounding box center [171, 282] width 142 height 386
click at [127, 220] on div "Liked" at bounding box center [135, 222] width 28 height 14
click at [109, 222] on label at bounding box center [107, 222] width 14 height 14
click at [0, 0] on input "checkbox" at bounding box center [0, 0] width 0 height 0
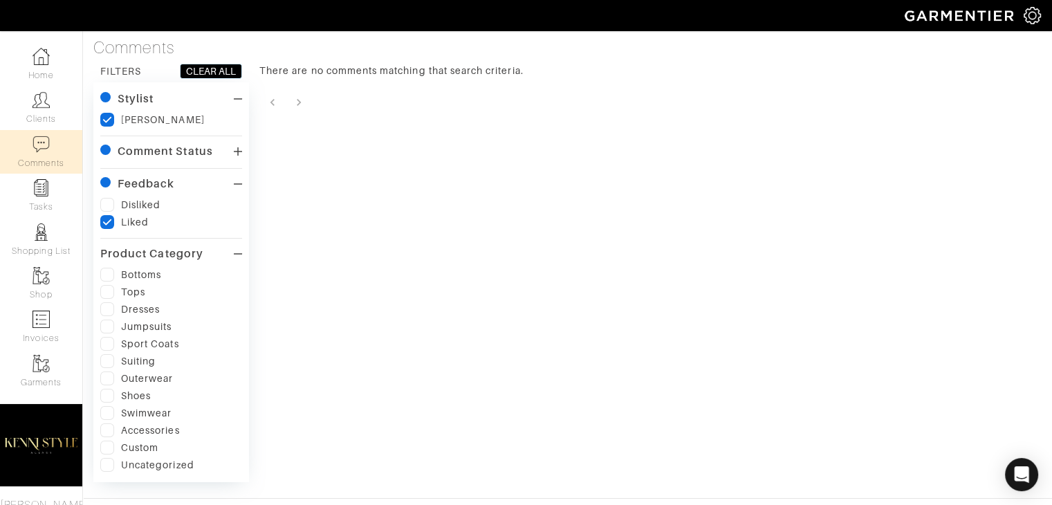
click at [108, 206] on label at bounding box center [107, 205] width 14 height 14
click at [0, 0] on input "checkbox" at bounding box center [0, 0] width 0 height 0
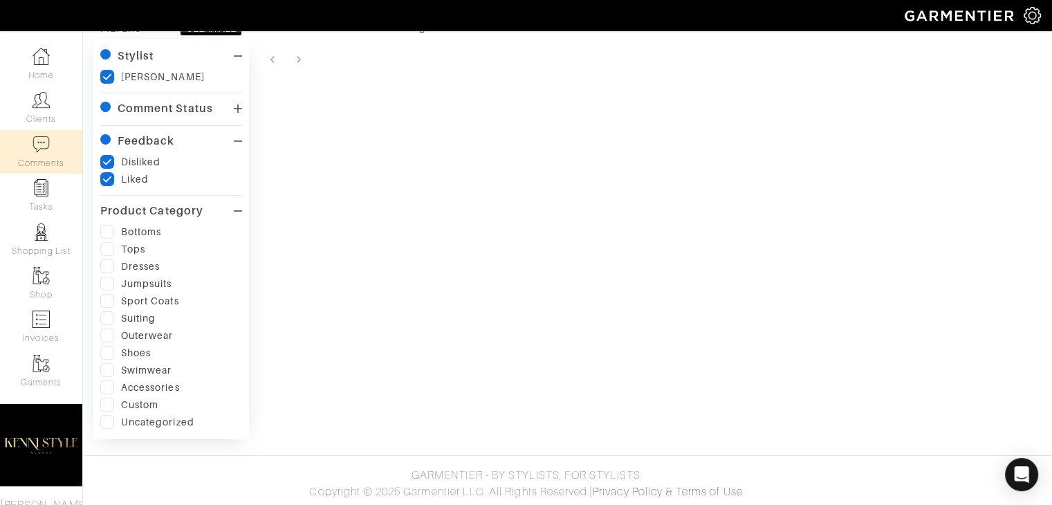
click at [1026, 17] on img at bounding box center [1032, 15] width 17 height 17
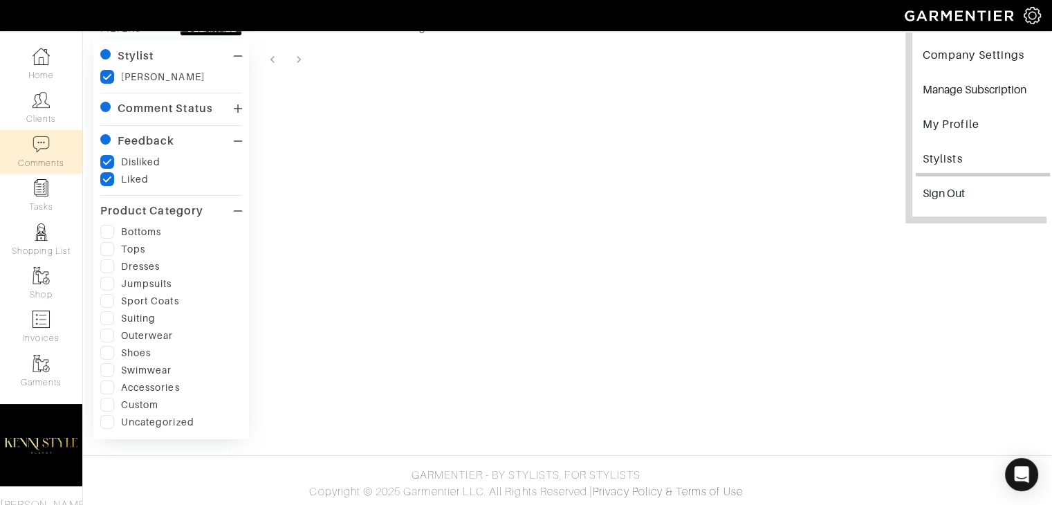
click at [927, 170] on link "Stylists" at bounding box center [983, 160] width 134 height 31
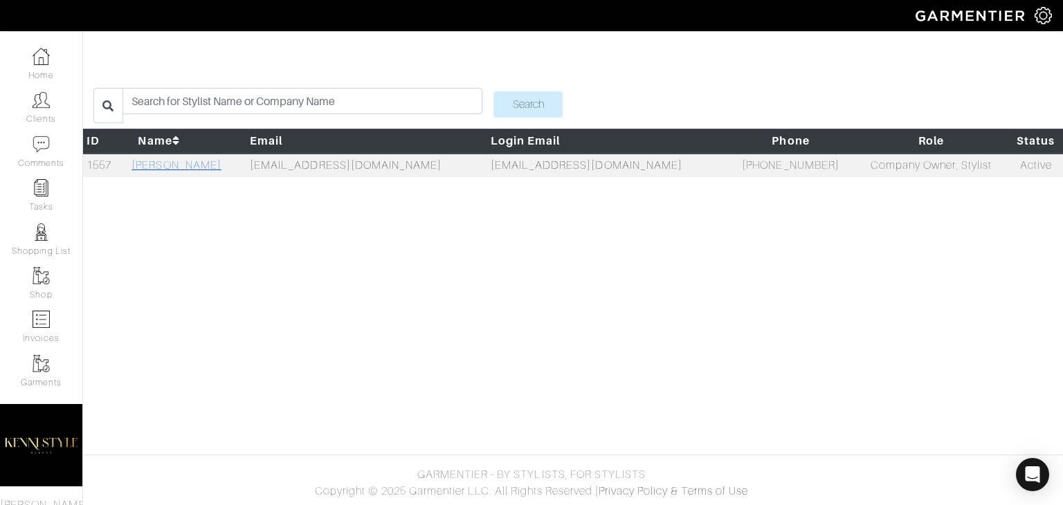
click at [181, 166] on link "[PERSON_NAME]" at bounding box center [176, 165] width 90 height 12
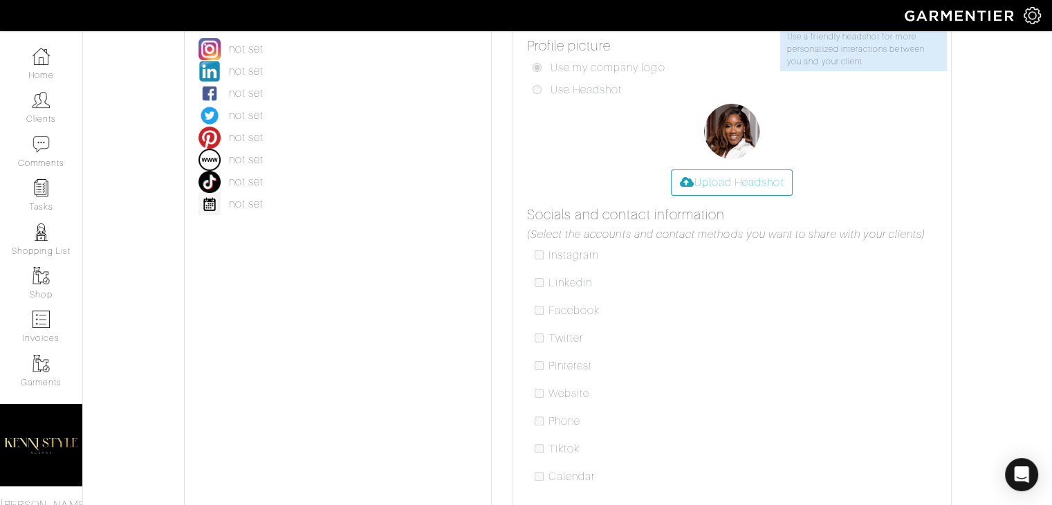
scroll to position [343, 0]
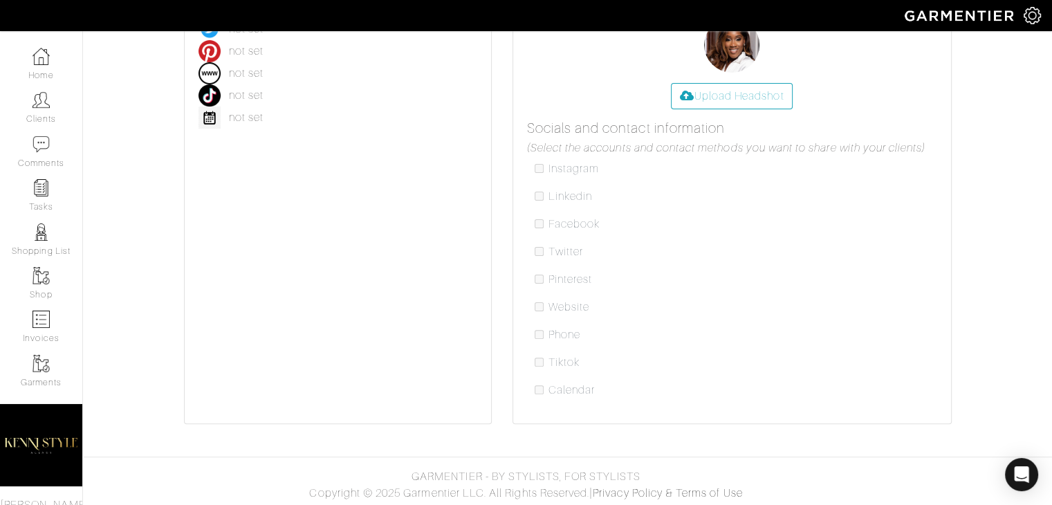
click at [524, 221] on div "Pro tip Use a friendly headshot for more personalized interactions between you …" at bounding box center [732, 169] width 438 height 509
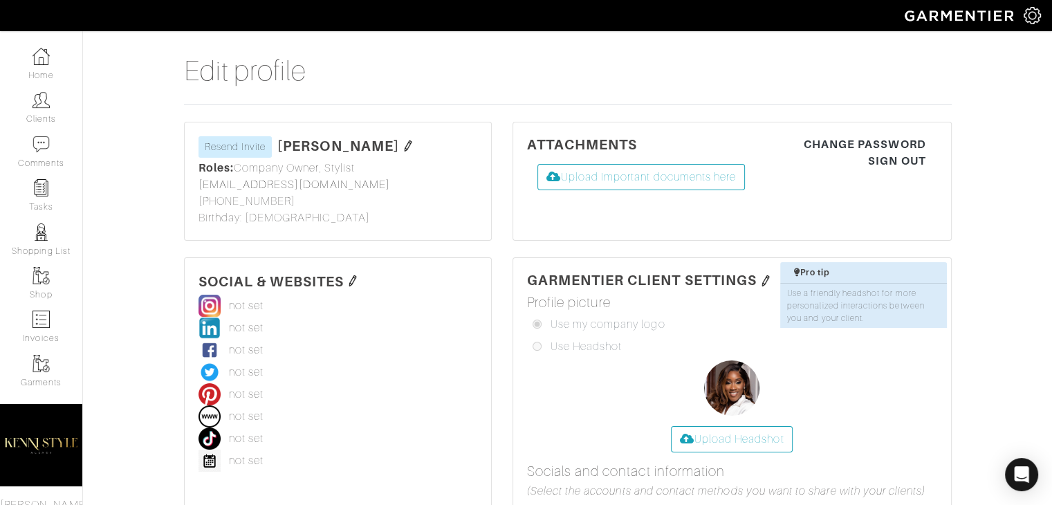
click at [1017, 12] on img at bounding box center [961, 15] width 126 height 24
click at [1036, 21] on img at bounding box center [1032, 15] width 17 height 17
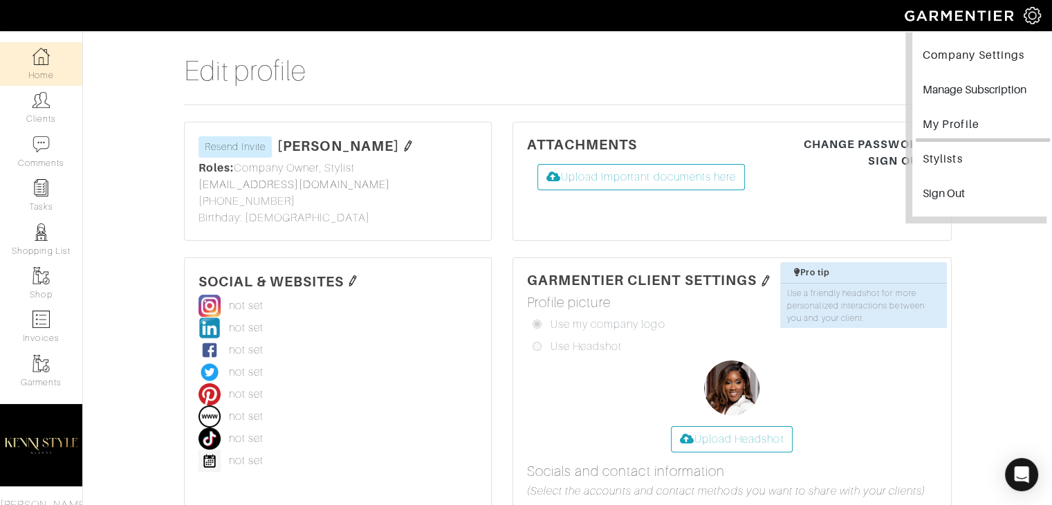
click at [26, 75] on link "Home" at bounding box center [41, 64] width 82 height 44
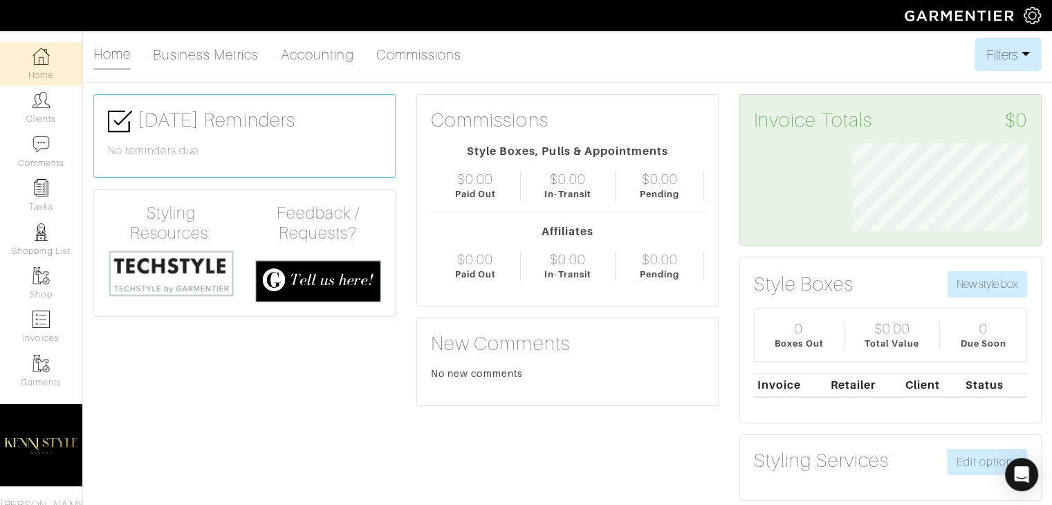
scroll to position [88, 197]
click at [183, 61] on link "Business Metrics" at bounding box center [206, 55] width 106 height 28
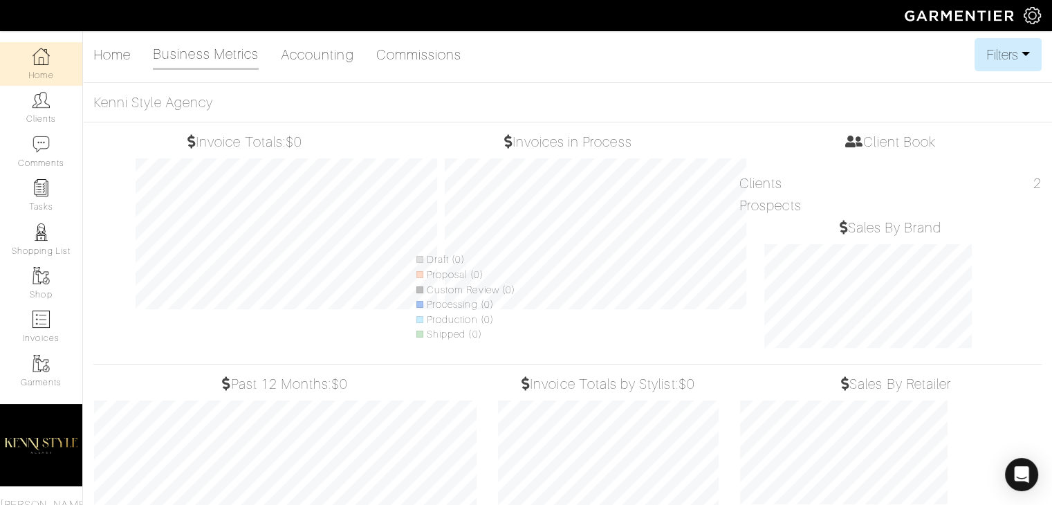
scroll to position [216, 242]
click at [111, 62] on link "Home" at bounding box center [111, 55] width 37 height 28
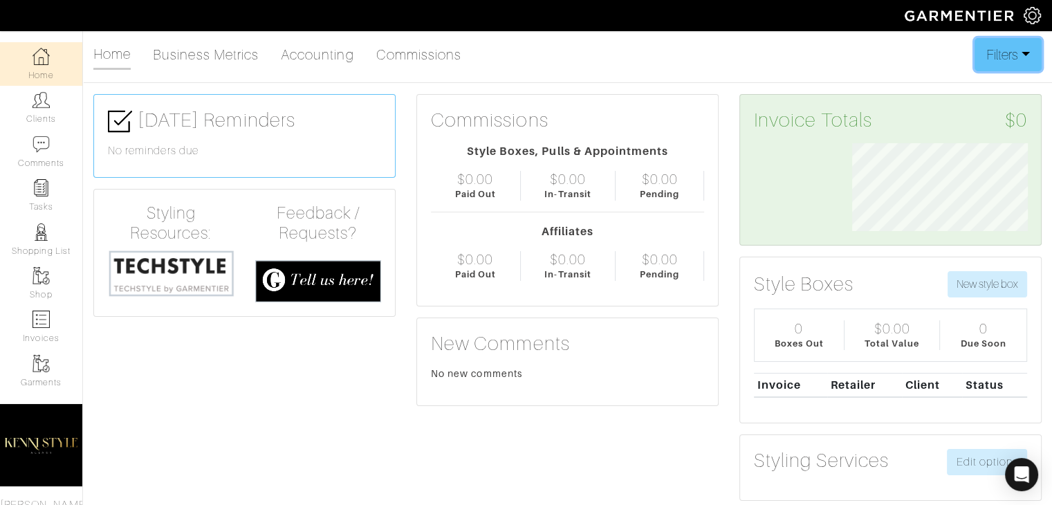
click at [1014, 69] on button "Filters" at bounding box center [1008, 54] width 67 height 33
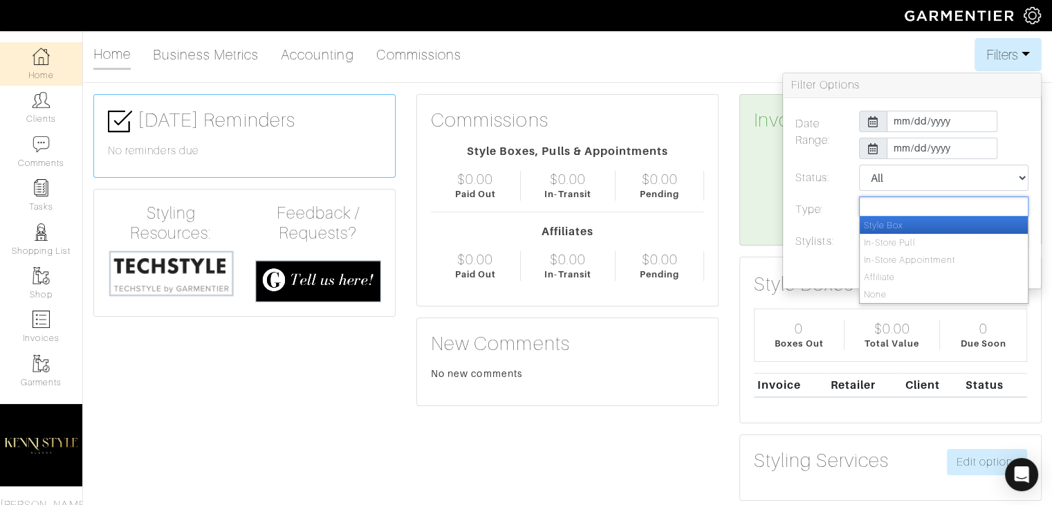
click at [885, 208] on input "text" at bounding box center [882, 206] width 37 height 17
type input "Type"
click at [525, 99] on div "Commissions Style Boxes, Pulls & Appointments $0.00 Paid Out $0.00 In-Transit $…" at bounding box center [567, 200] width 301 height 211
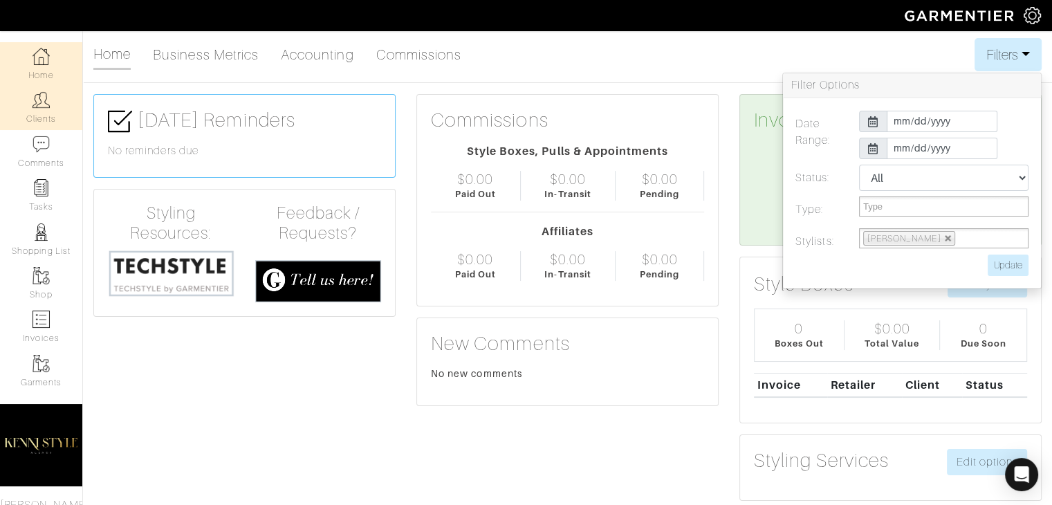
click at [52, 121] on link "Clients" at bounding box center [41, 108] width 82 height 44
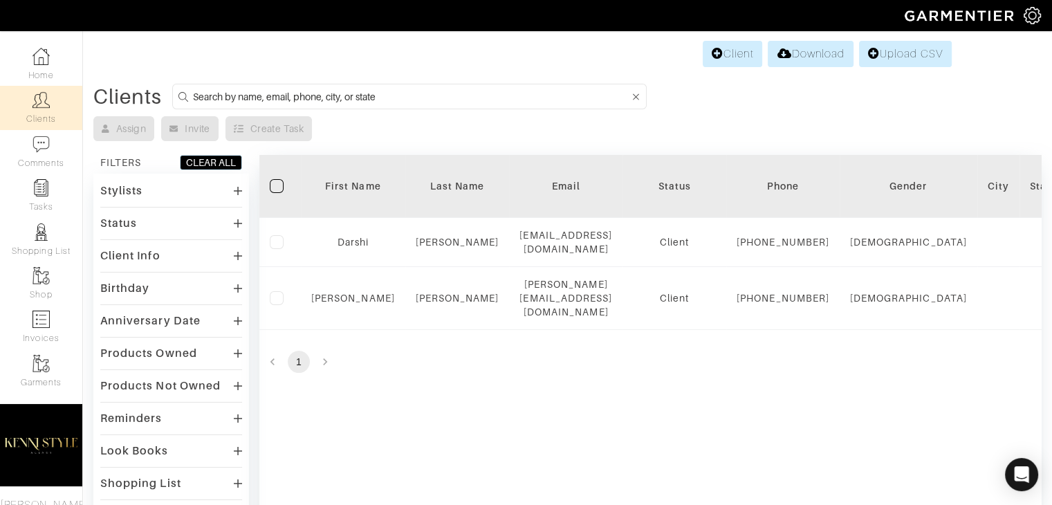
click at [127, 197] on div "Stylists" at bounding box center [171, 191] width 142 height 20
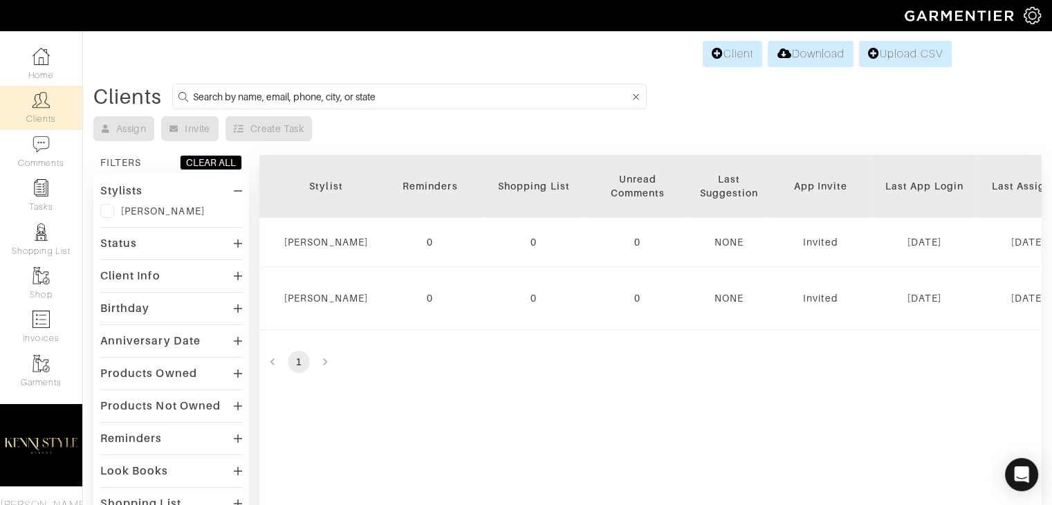
scroll to position [0, 1320]
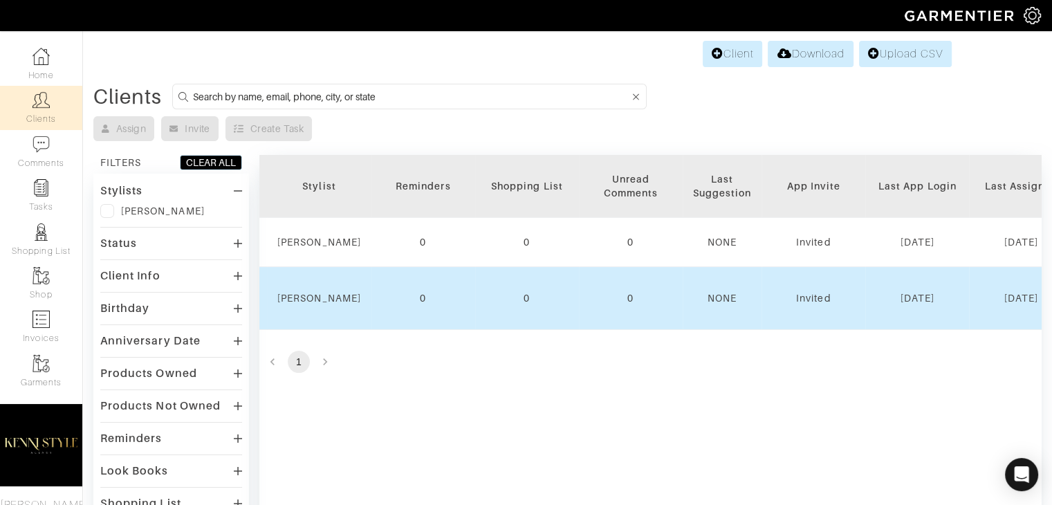
click at [693, 305] on div "NONE" at bounding box center [722, 298] width 59 height 14
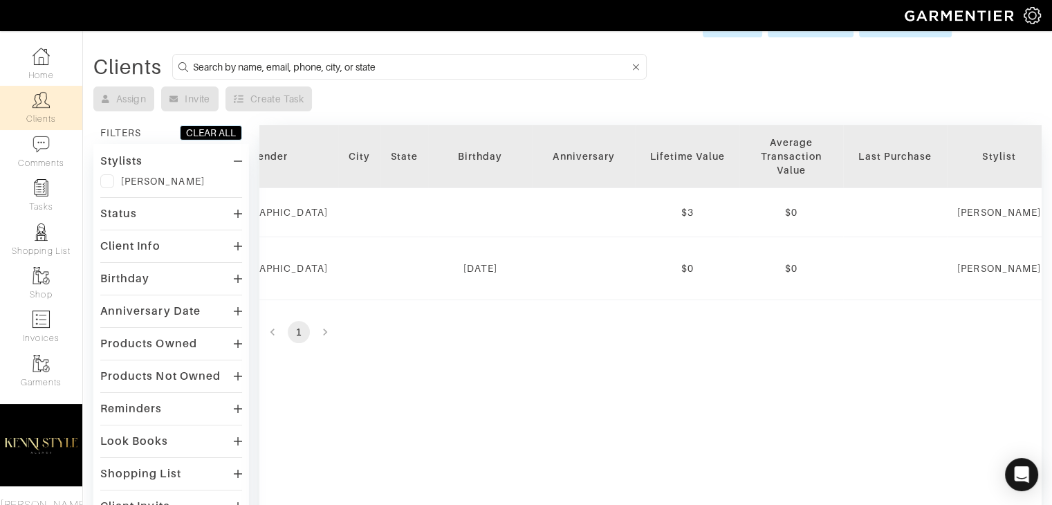
scroll to position [0, 0]
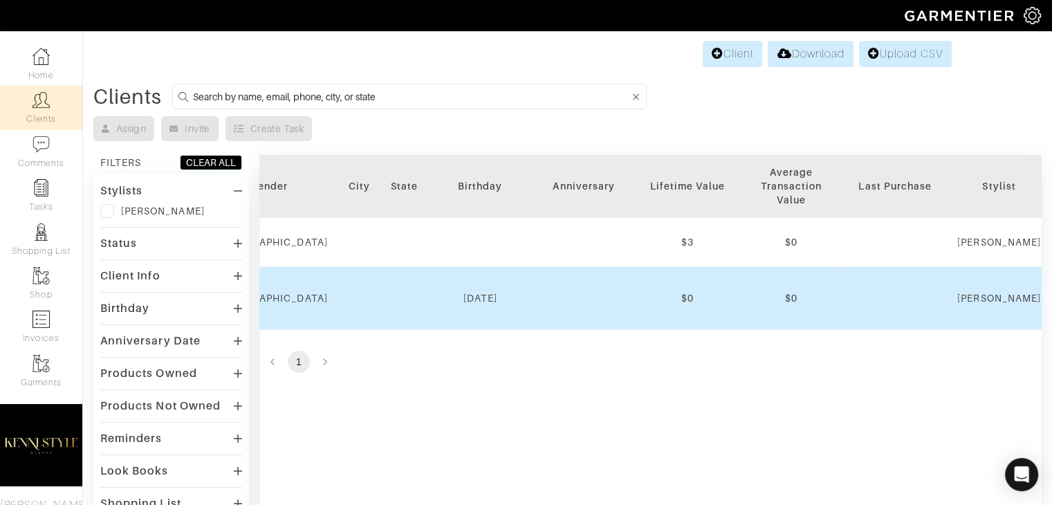
drag, startPoint x: 388, startPoint y: 352, endPoint x: 262, endPoint y: 302, distance: 134.8
click at [262, 302] on td "Female" at bounding box center [270, 298] width 138 height 63
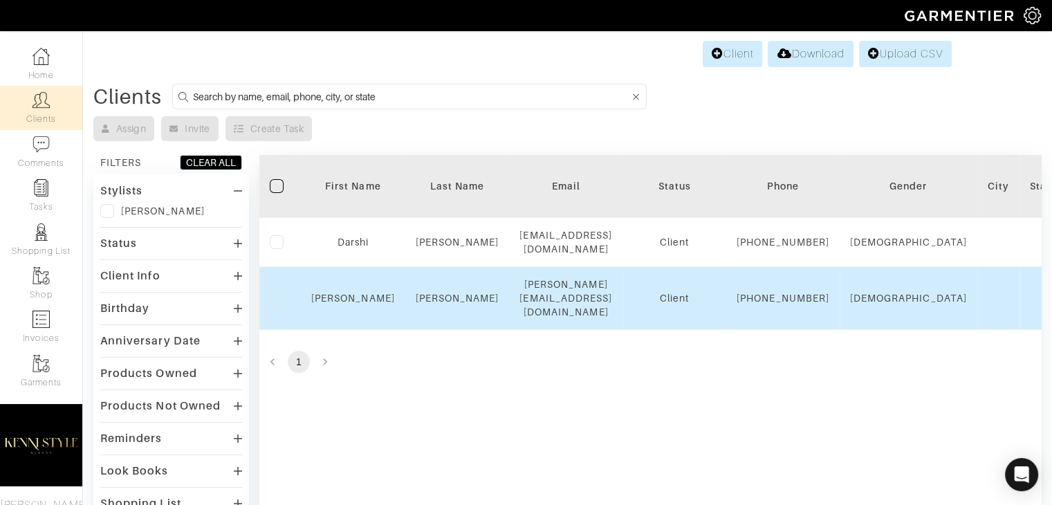
drag, startPoint x: 296, startPoint y: 302, endPoint x: 283, endPoint y: 311, distance: 15.6
click at [277, 305] on label at bounding box center [277, 298] width 14 height 14
click at [0, 0] on input "checkbox" at bounding box center [0, 0] width 0 height 0
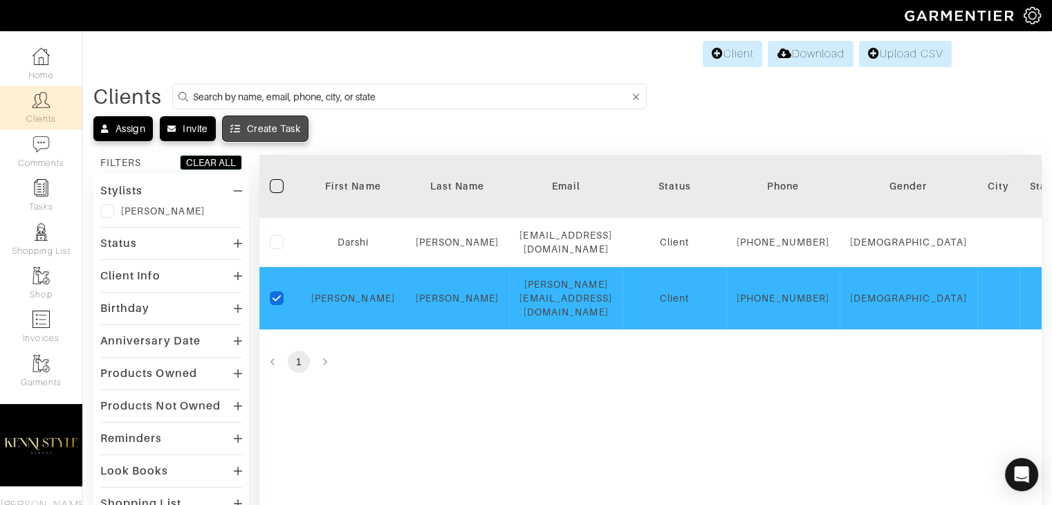
click at [264, 120] on button "Create Task" at bounding box center [265, 128] width 85 height 25
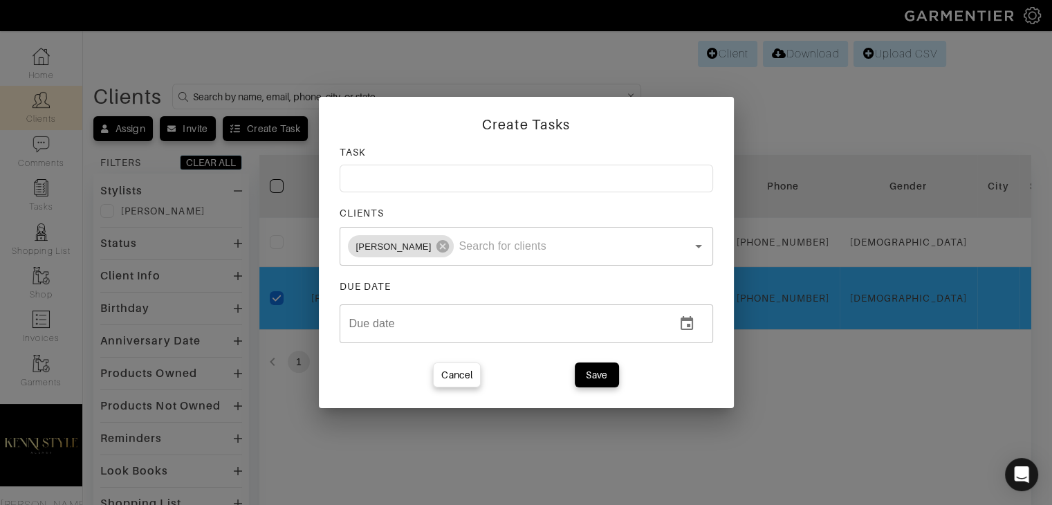
click at [452, 187] on input at bounding box center [527, 179] width 374 height 28
click at [467, 363] on button "Cancel" at bounding box center [457, 375] width 48 height 25
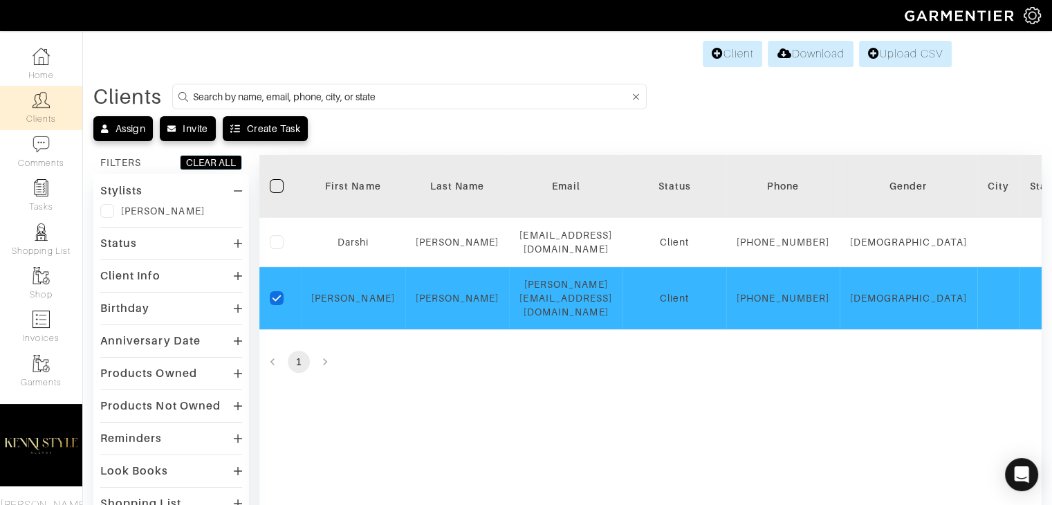
click at [138, 273] on div "Client Info" at bounding box center [130, 276] width 60 height 14
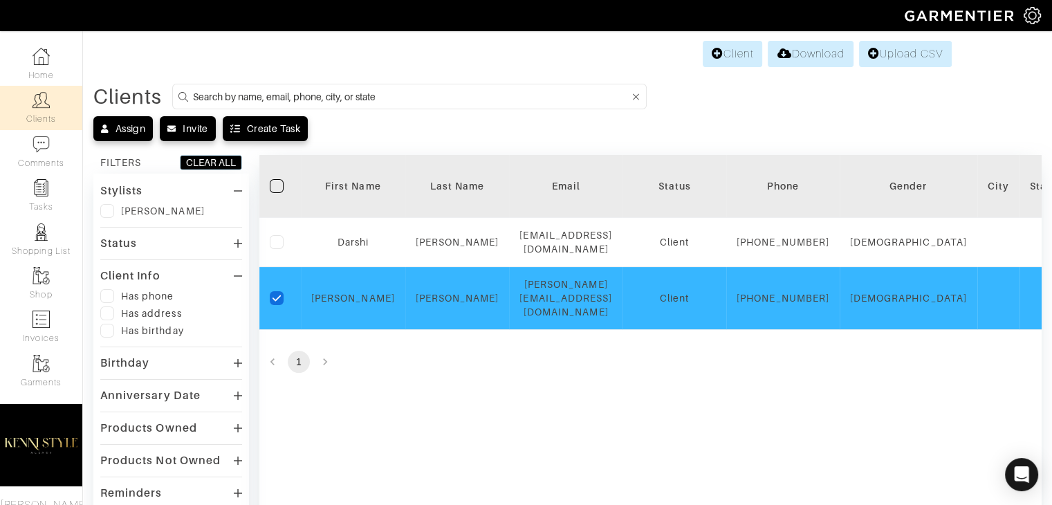
click at [138, 273] on div "Client Info" at bounding box center [130, 276] width 60 height 14
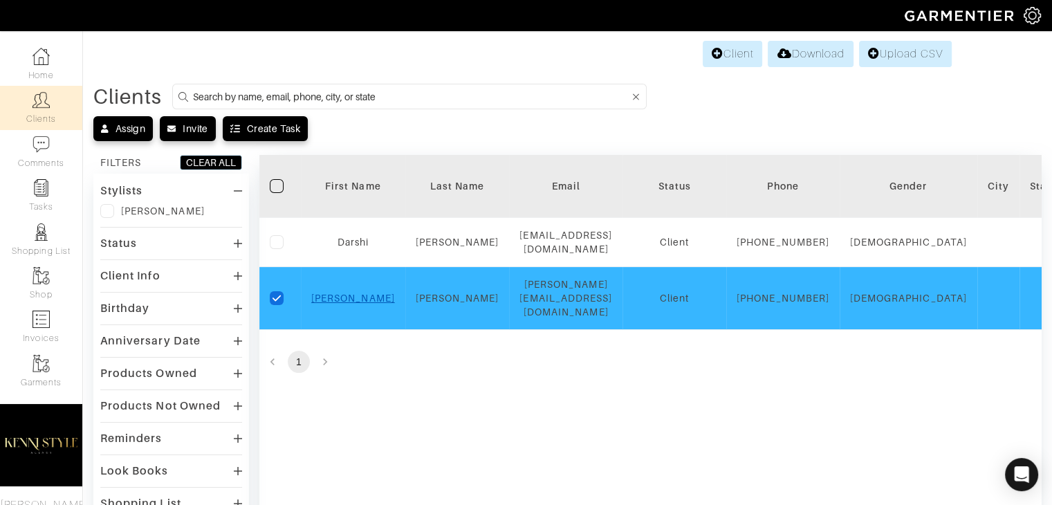
click at [349, 304] on link "Kenisha" at bounding box center [353, 298] width 84 height 11
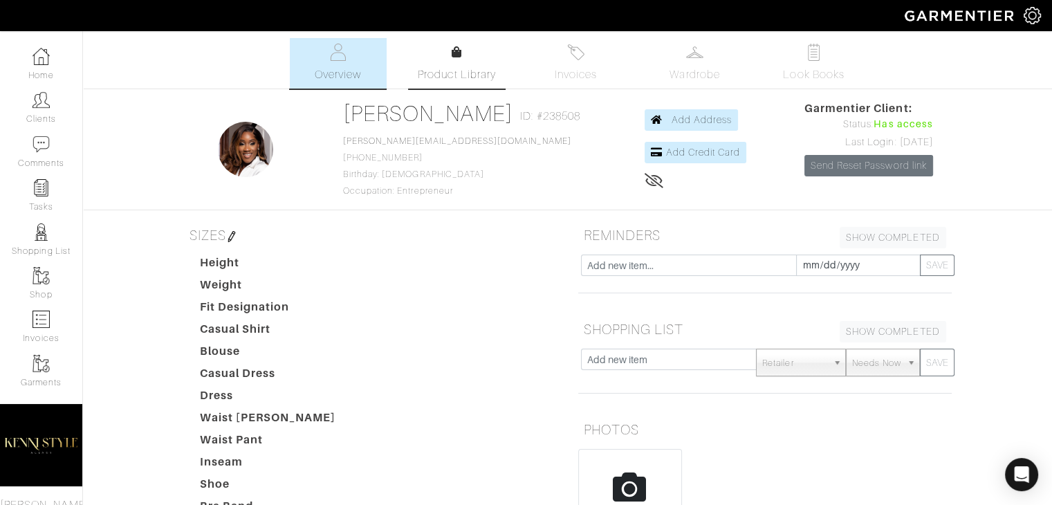
click at [485, 79] on span "Product Library" at bounding box center [457, 74] width 78 height 17
drag, startPoint x: 805, startPoint y: 71, endPoint x: 812, endPoint y: 51, distance: 21.2
click at [812, 51] on img at bounding box center [813, 52] width 17 height 17
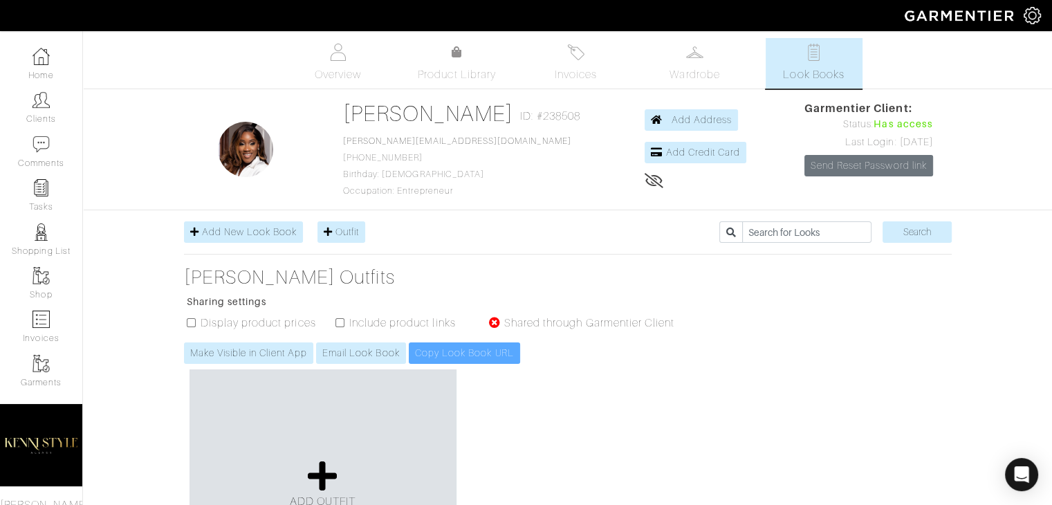
click at [645, 181] on icon at bounding box center [654, 180] width 19 height 11
click at [645, 181] on icon at bounding box center [653, 180] width 17 height 11
click at [695, 62] on link "Wardrobe" at bounding box center [695, 63] width 97 height 51
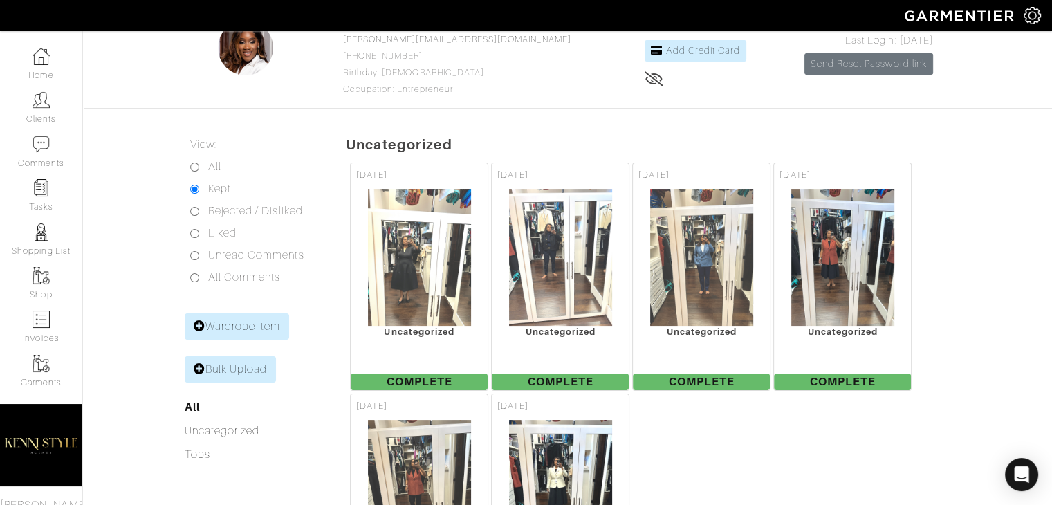
scroll to position [93, 0]
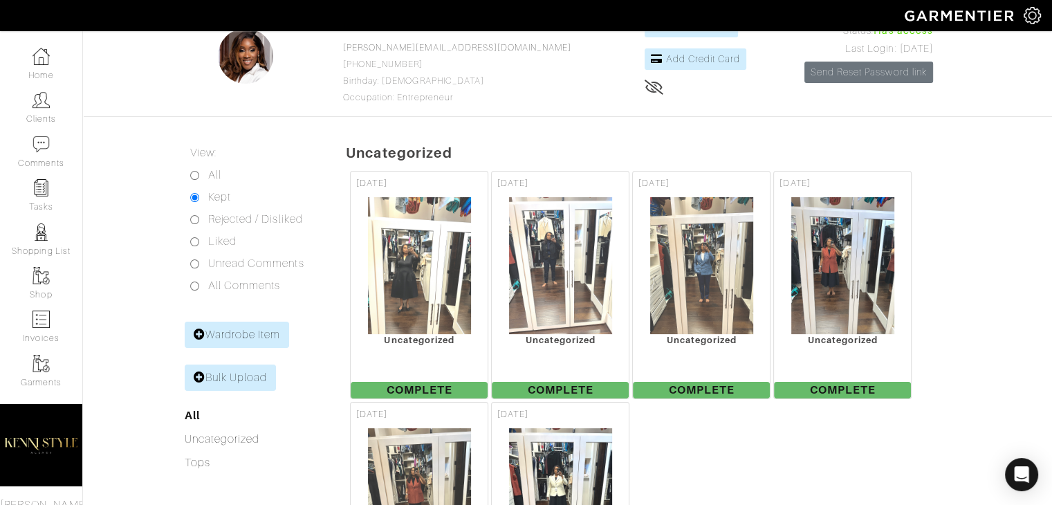
click at [192, 214] on div "Rejected / Disliked" at bounding box center [246, 219] width 113 height 17
click at [192, 219] on input "Rejected / Disliked" at bounding box center [194, 219] width 9 height 9
radio input "true"
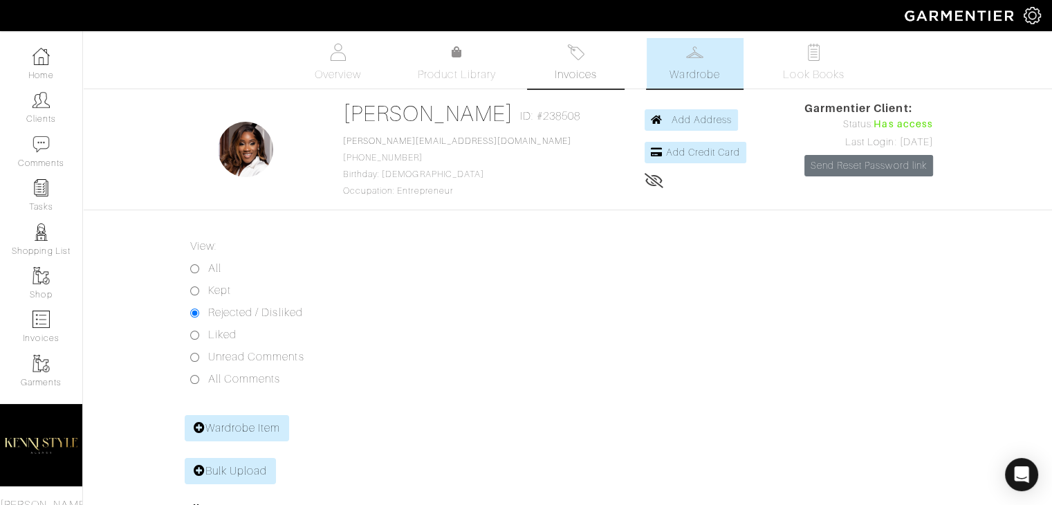
click at [572, 88] on link "Invoices" at bounding box center [576, 63] width 97 height 51
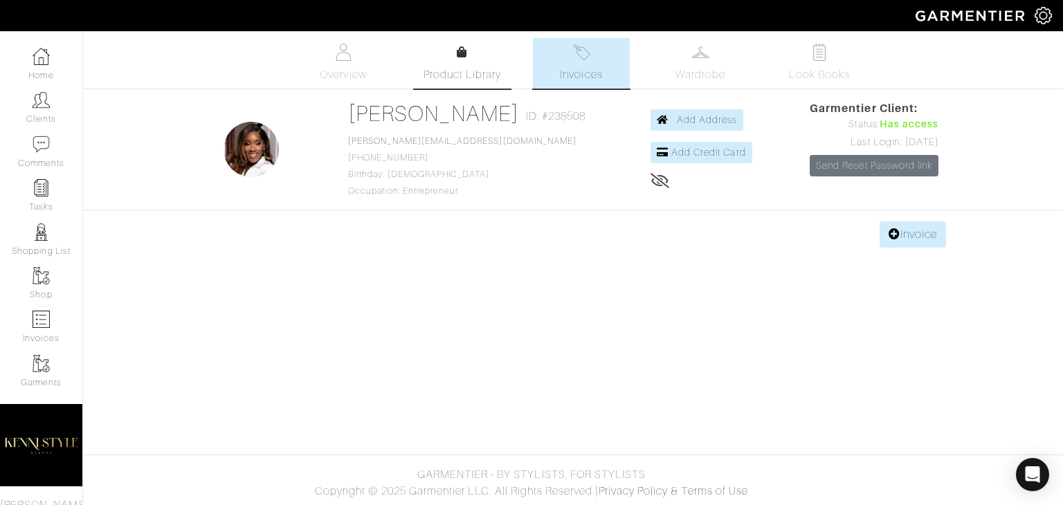
click at [471, 69] on span "Product Library" at bounding box center [462, 74] width 78 height 17
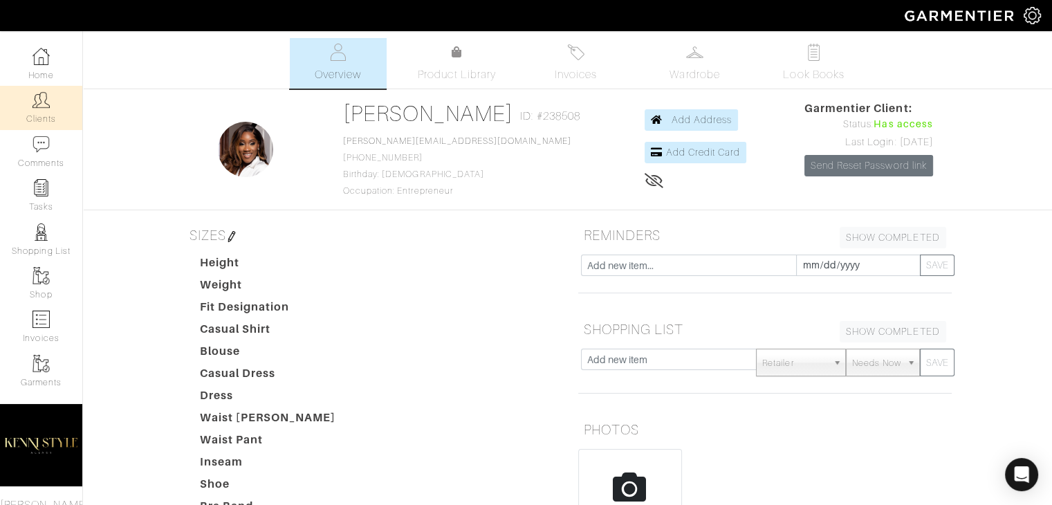
click at [47, 102] on link "Clients" at bounding box center [41, 108] width 82 height 44
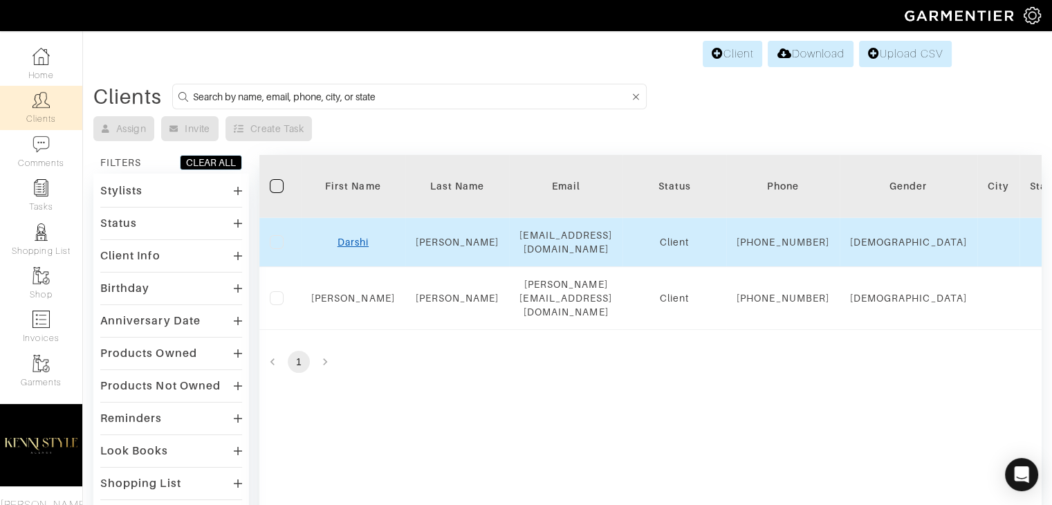
click at [352, 248] on link "Darshi" at bounding box center [353, 242] width 31 height 11
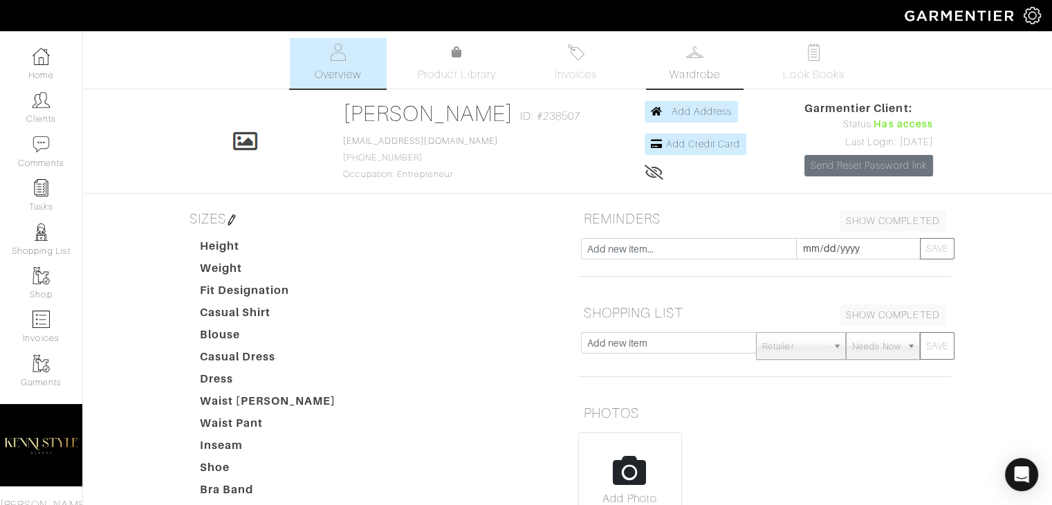
click at [686, 82] on span "Wardrobe" at bounding box center [695, 74] width 50 height 17
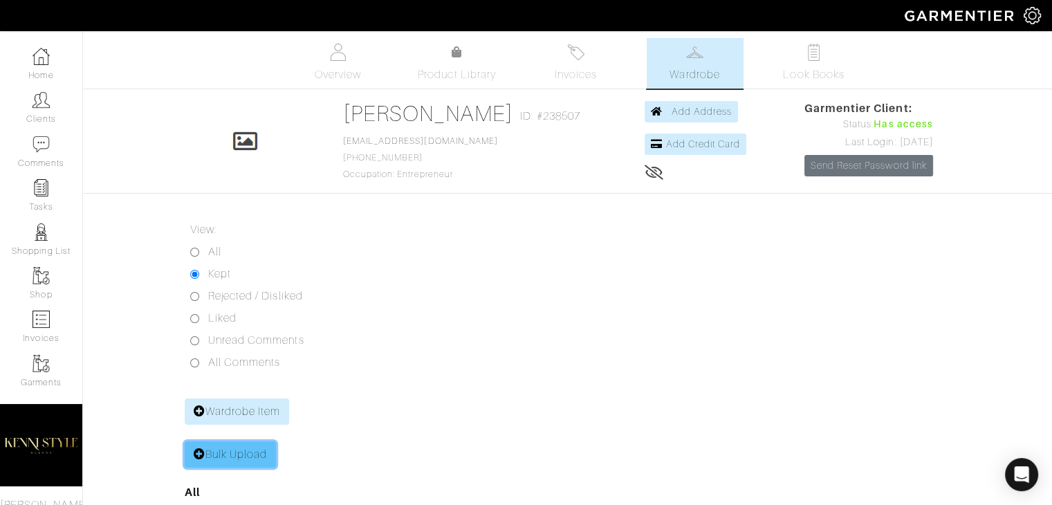
click at [203, 453] on icon at bounding box center [200, 453] width 12 height 11
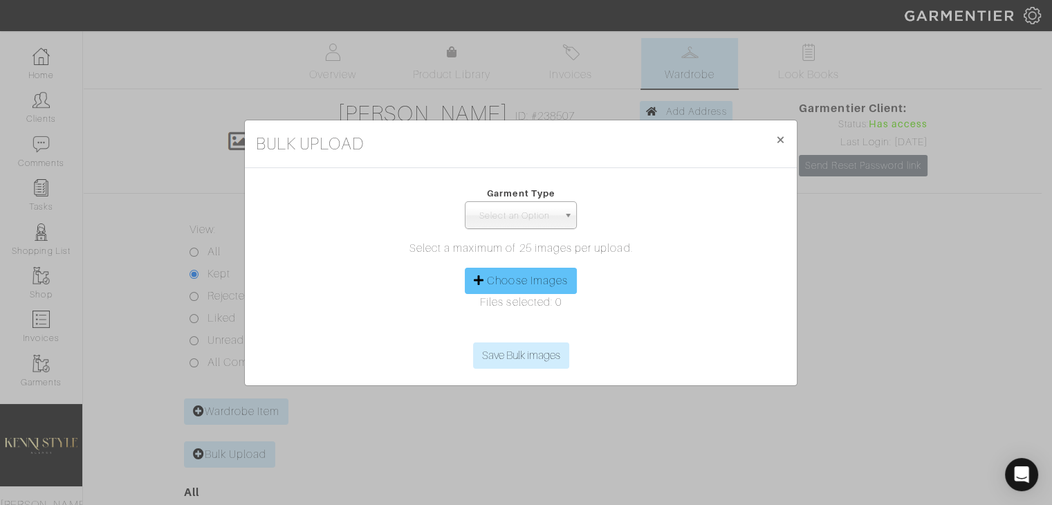
click at [495, 285] on label "Choose Images" at bounding box center [527, 281] width 81 height 17
click at [495, 322] on input "Choose Images" at bounding box center [521, 332] width 212 height 21
type input "C:\fakepath\custom designed dress.JPG"
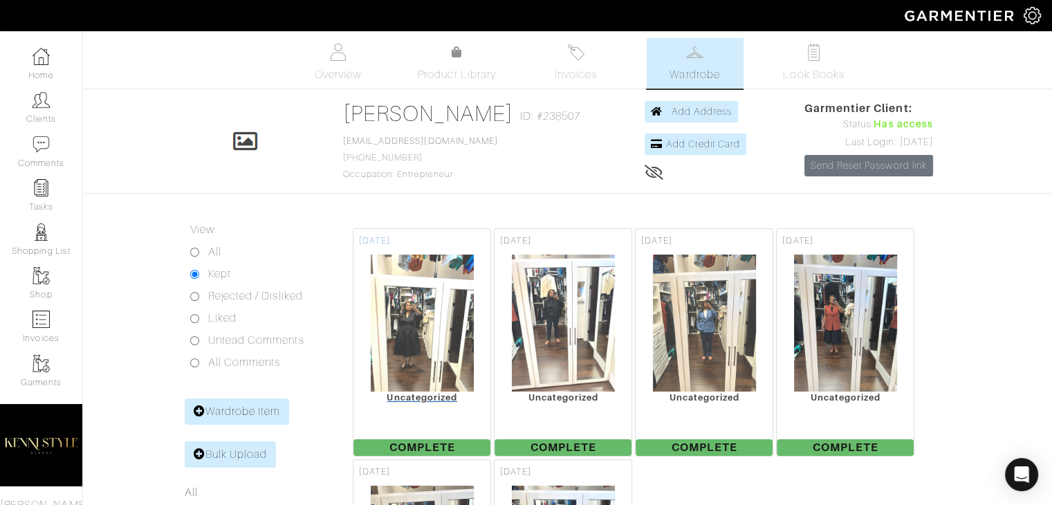
click at [423, 309] on img at bounding box center [422, 323] width 104 height 138
drag, startPoint x: 438, startPoint y: 349, endPoint x: 415, endPoint y: 396, distance: 51.7
click at [415, 396] on div "Uncategorized" at bounding box center [422, 397] width 137 height 10
click at [404, 394] on div "Uncategorized" at bounding box center [422, 397] width 137 height 10
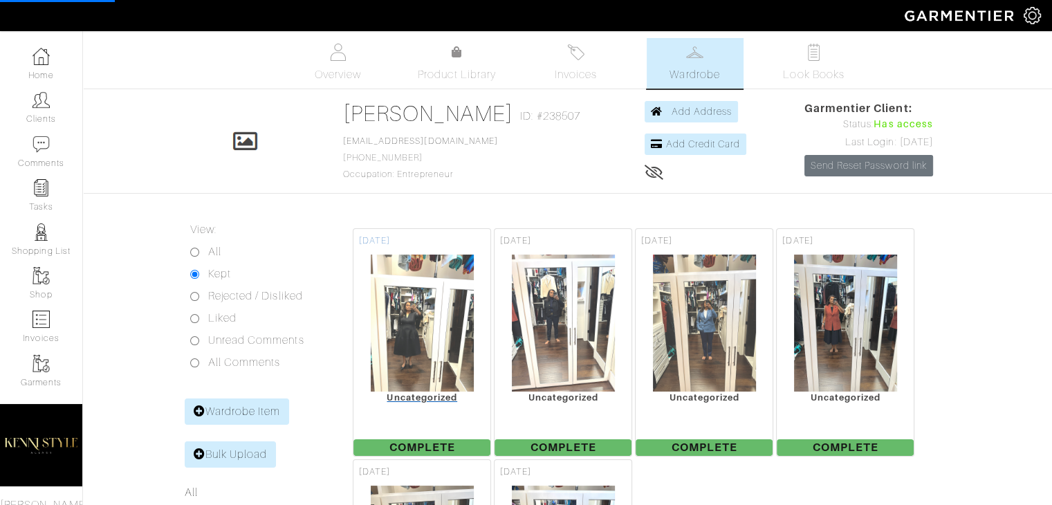
click at [421, 344] on img at bounding box center [422, 323] width 104 height 138
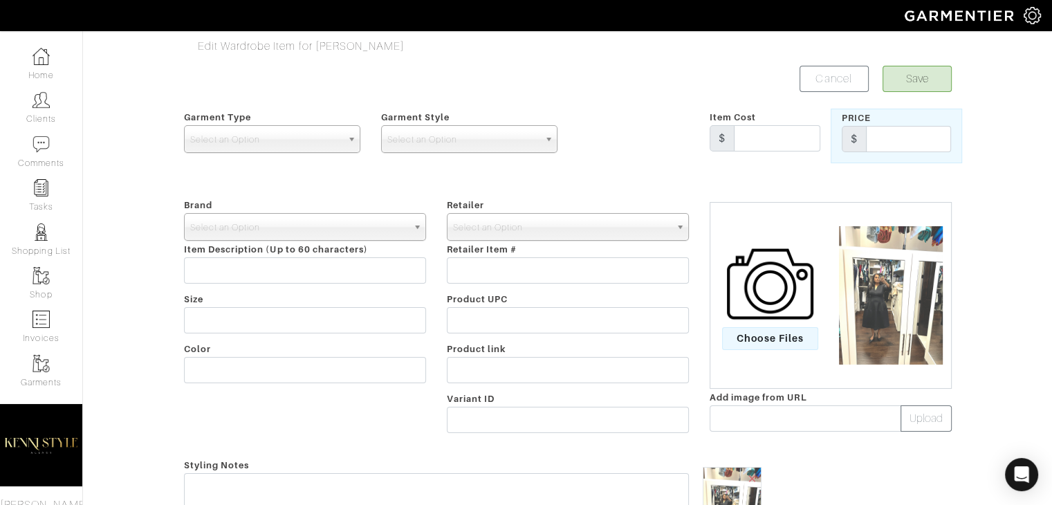
drag, startPoint x: 413, startPoint y: 206, endPoint x: 311, endPoint y: 152, distance: 115.4
click at [311, 152] on div "Select an Option" at bounding box center [272, 139] width 176 height 28
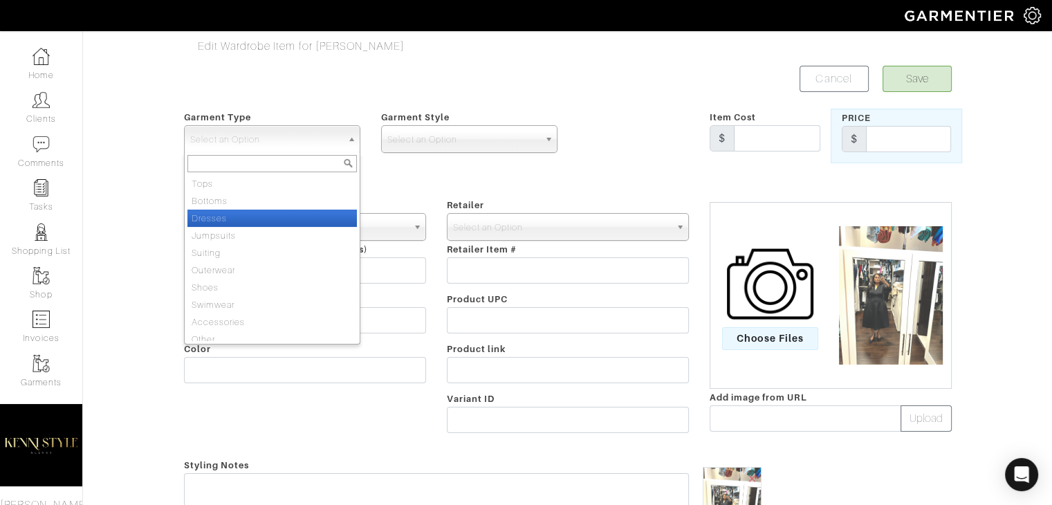
click at [249, 212] on li "Dresses" at bounding box center [273, 218] width 170 height 17
select select "13"
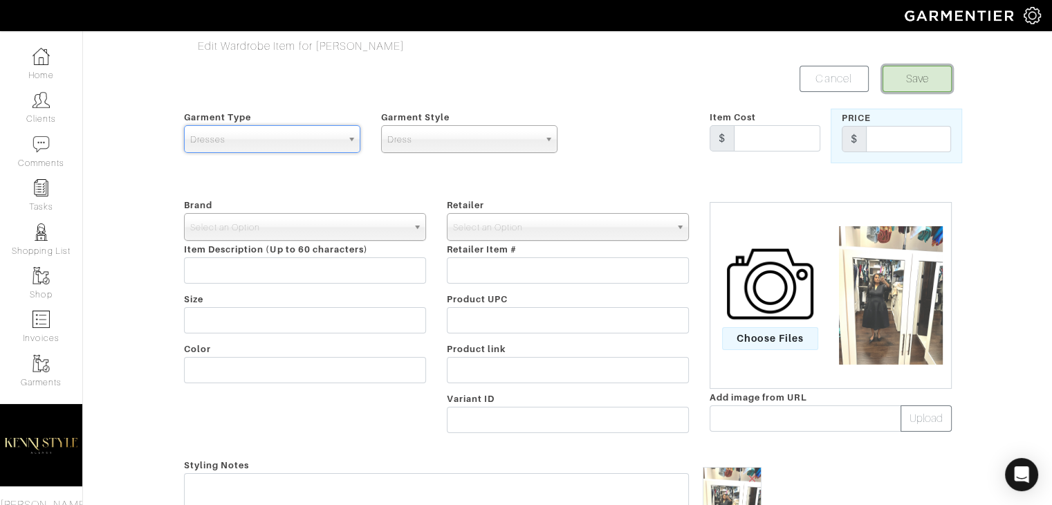
click at [913, 71] on button "Save" at bounding box center [917, 79] width 69 height 26
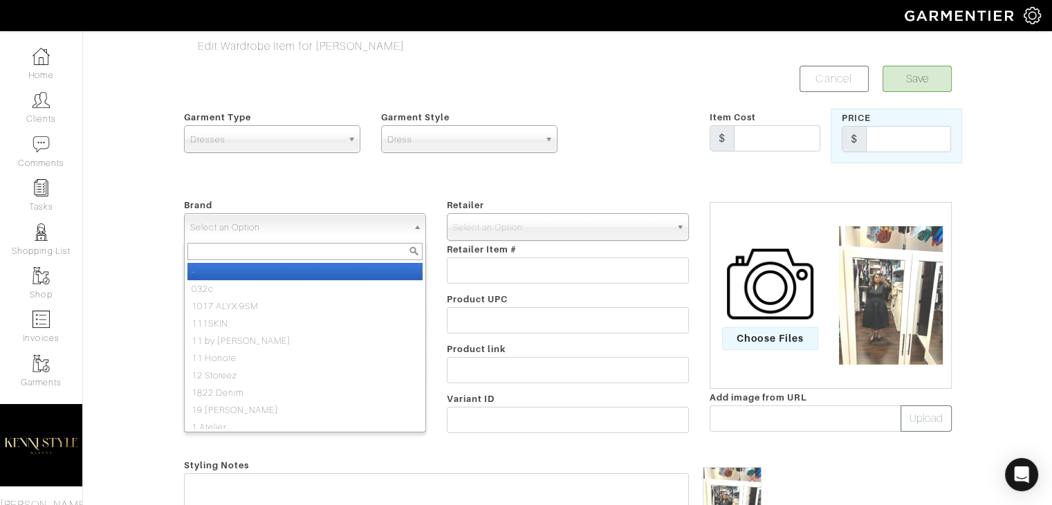
drag, startPoint x: 341, startPoint y: 224, endPoint x: 224, endPoint y: 219, distance: 117.1
click at [224, 219] on span "Select an Option" at bounding box center [298, 228] width 217 height 28
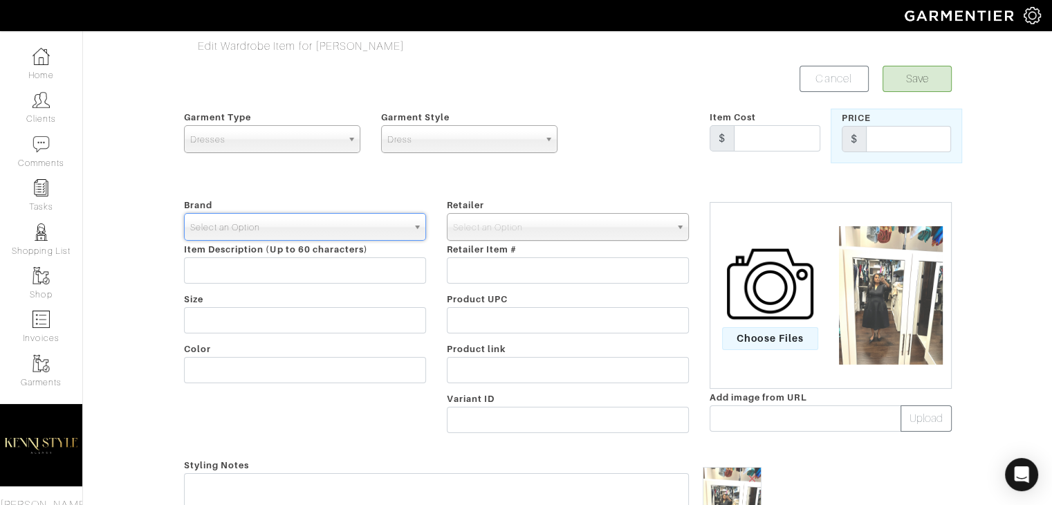
click at [224, 219] on span "Select an Option" at bounding box center [298, 228] width 217 height 28
click at [200, 217] on span "Select an Option" at bounding box center [298, 228] width 217 height 28
click at [920, 81] on button "Save" at bounding box center [917, 79] width 69 height 26
click at [304, 220] on span "Select an Option" at bounding box center [298, 228] width 217 height 28
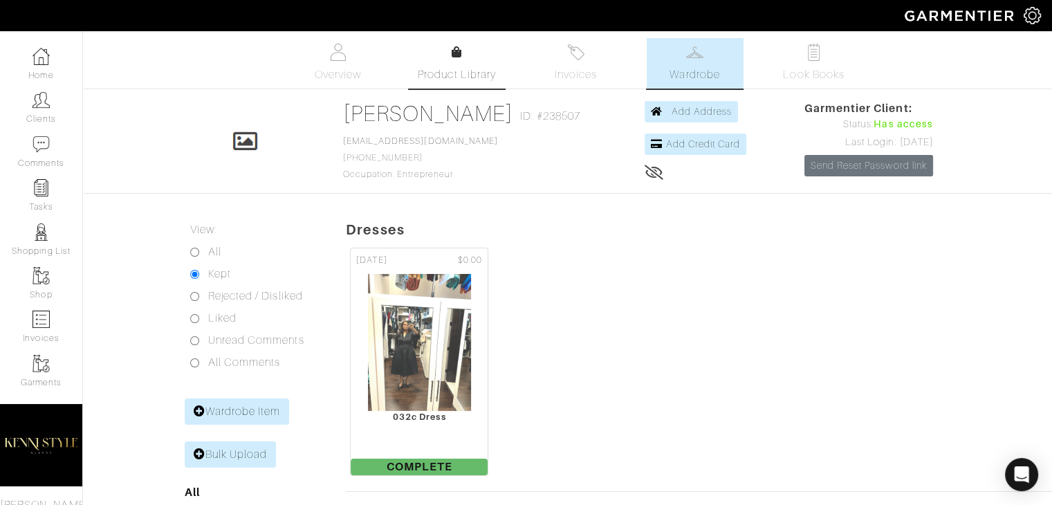
click at [455, 68] on span "Product Library" at bounding box center [457, 74] width 78 height 17
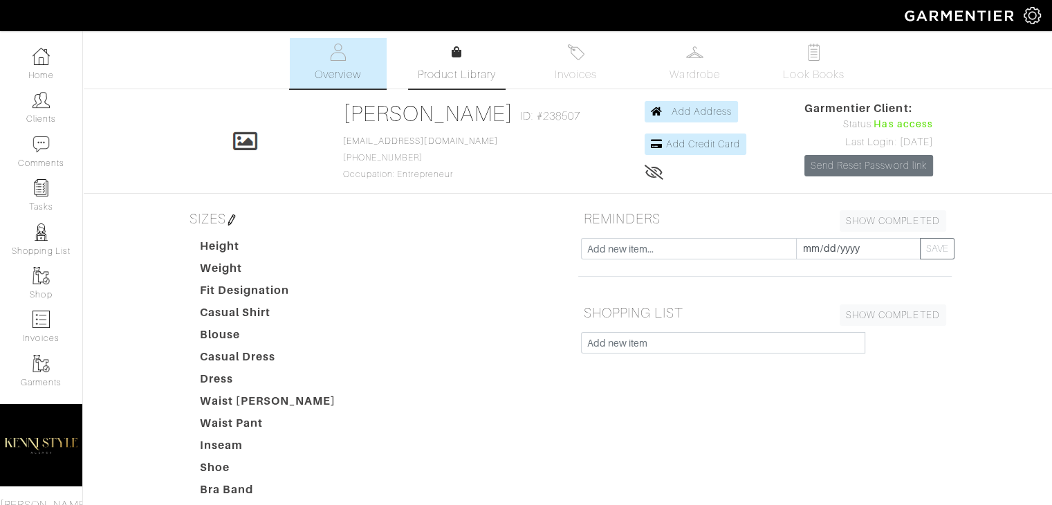
click at [458, 67] on span "Product Library" at bounding box center [457, 74] width 78 height 17
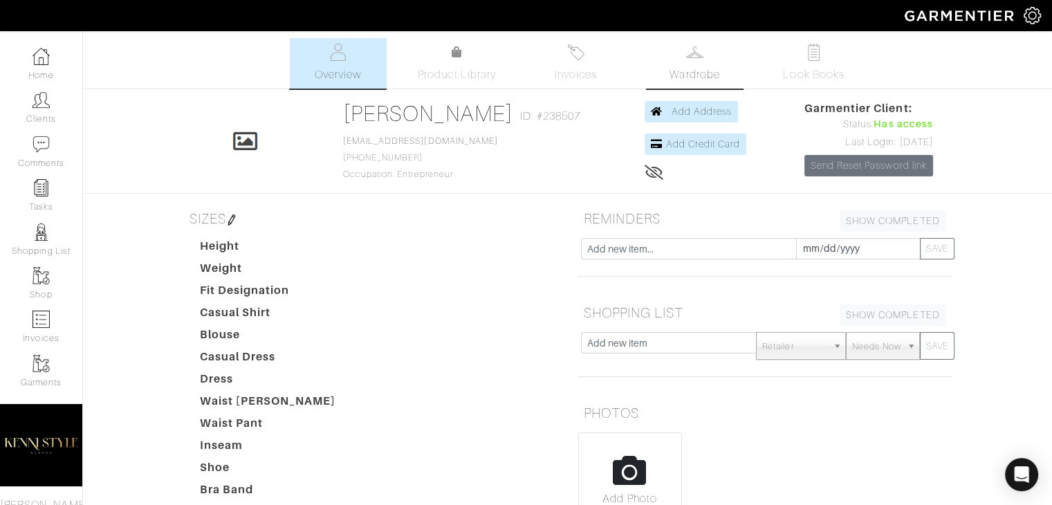
click at [698, 80] on span "Wardrobe" at bounding box center [695, 74] width 50 height 17
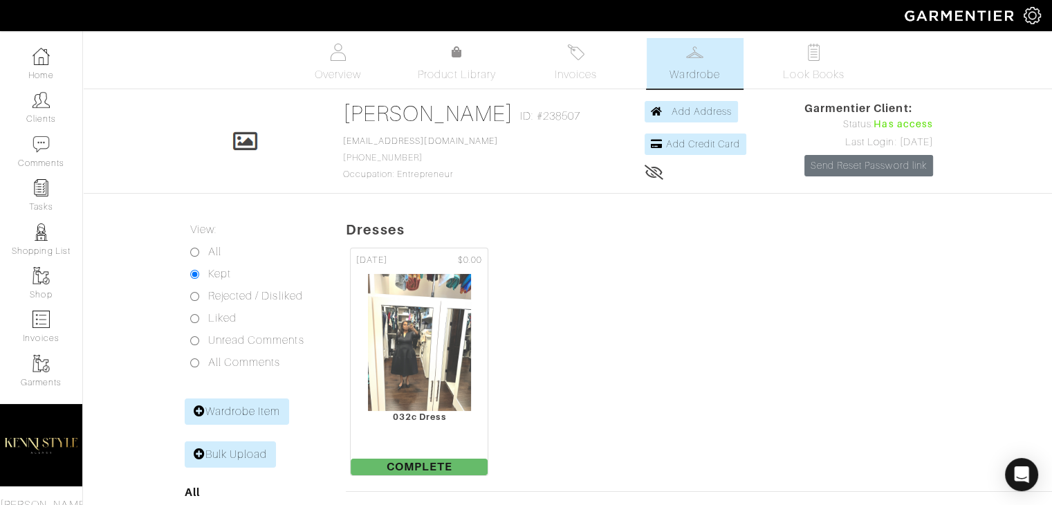
click at [680, 45] on link "Wardrobe" at bounding box center [695, 63] width 97 height 51
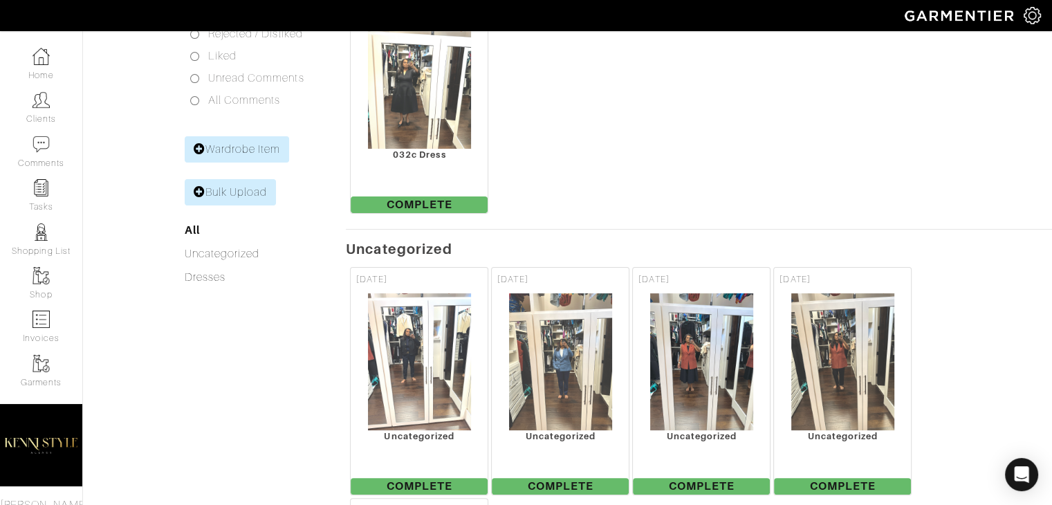
scroll to position [473, 0]
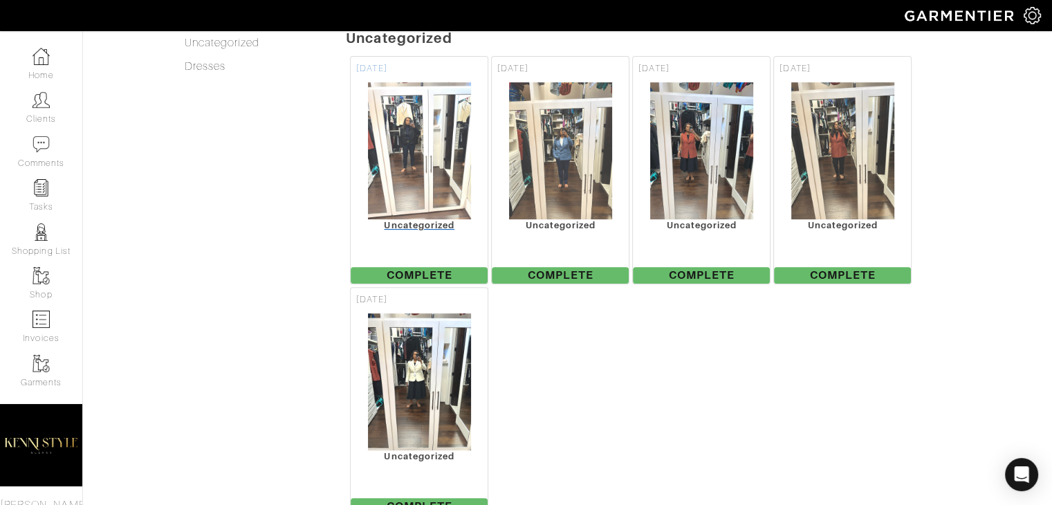
click at [428, 172] on img at bounding box center [419, 151] width 104 height 138
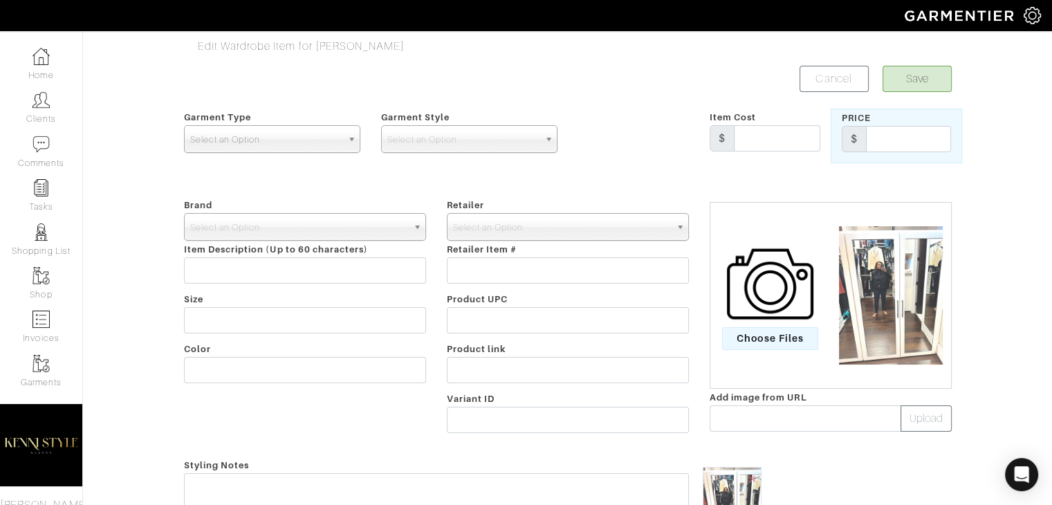
click at [257, 141] on span "Select an Option" at bounding box center [266, 140] width 152 height 28
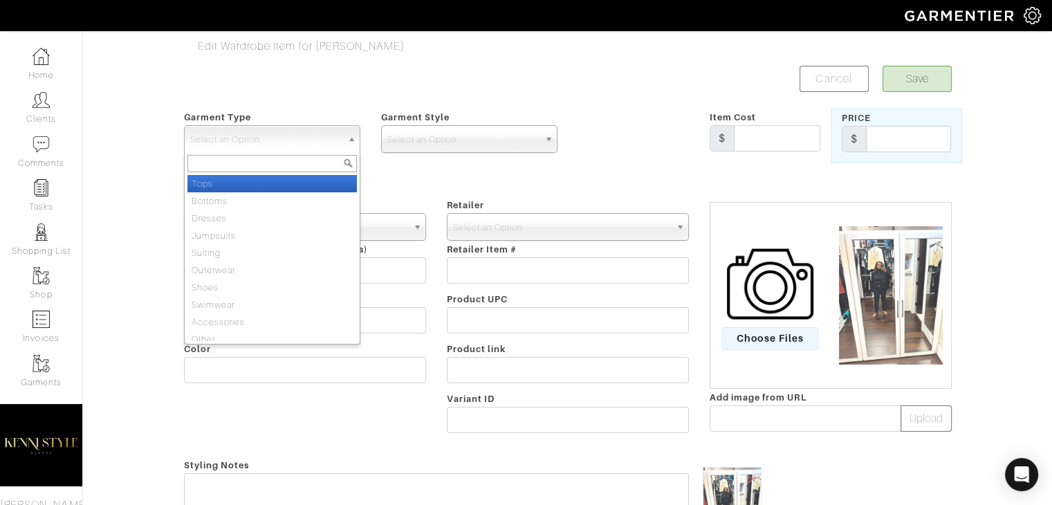
click at [241, 153] on div at bounding box center [272, 163] width 175 height 23
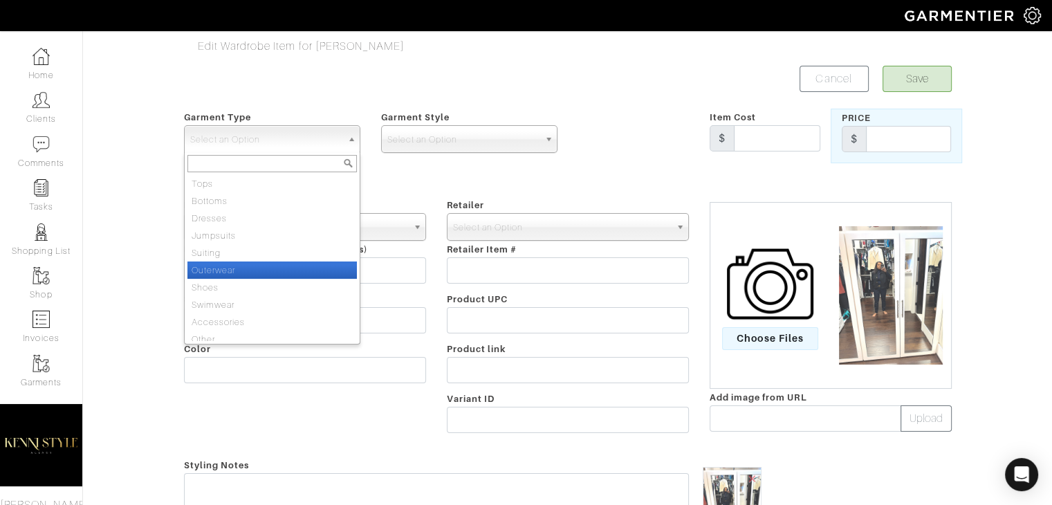
click at [284, 271] on li "Outerwear" at bounding box center [273, 270] width 170 height 17
select select "3"
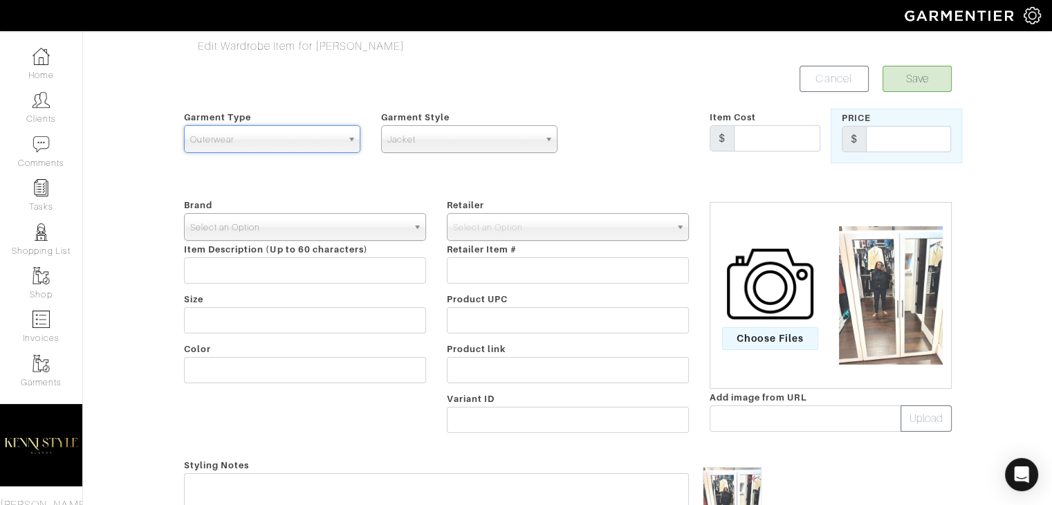
click at [273, 237] on span "Select an Option" at bounding box center [298, 228] width 217 height 28
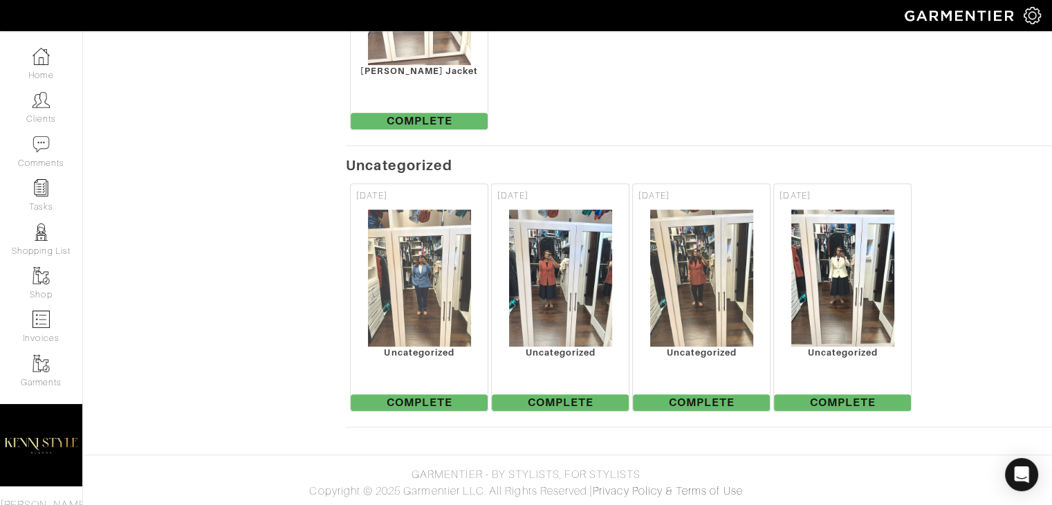
scroll to position [627, 0]
click at [392, 348] on div "Uncategorized" at bounding box center [419, 353] width 137 height 10
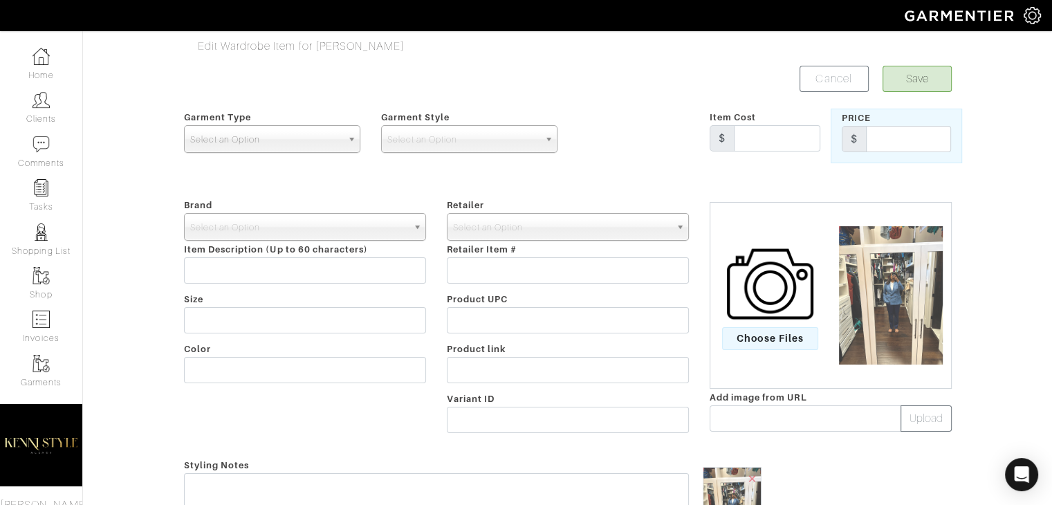
click at [238, 141] on span "Select an Option" at bounding box center [266, 140] width 152 height 28
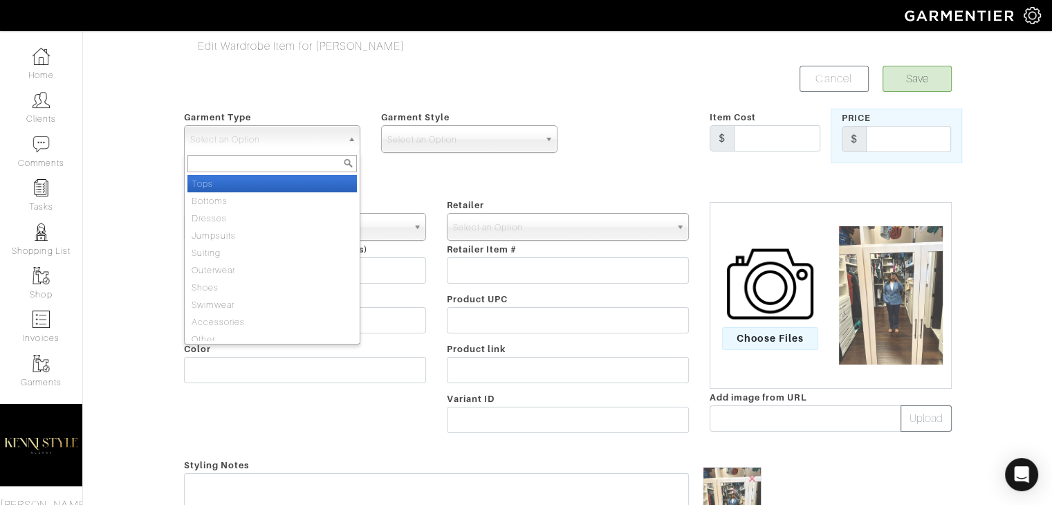
click at [241, 163] on input "text" at bounding box center [273, 163] width 170 height 17
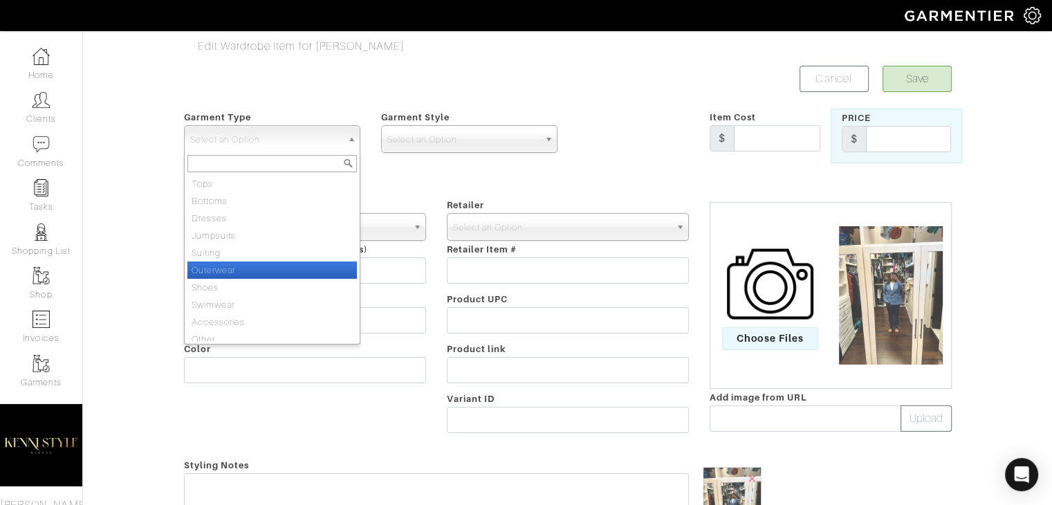
click at [233, 271] on li "Outerwear" at bounding box center [273, 270] width 170 height 17
select select "3"
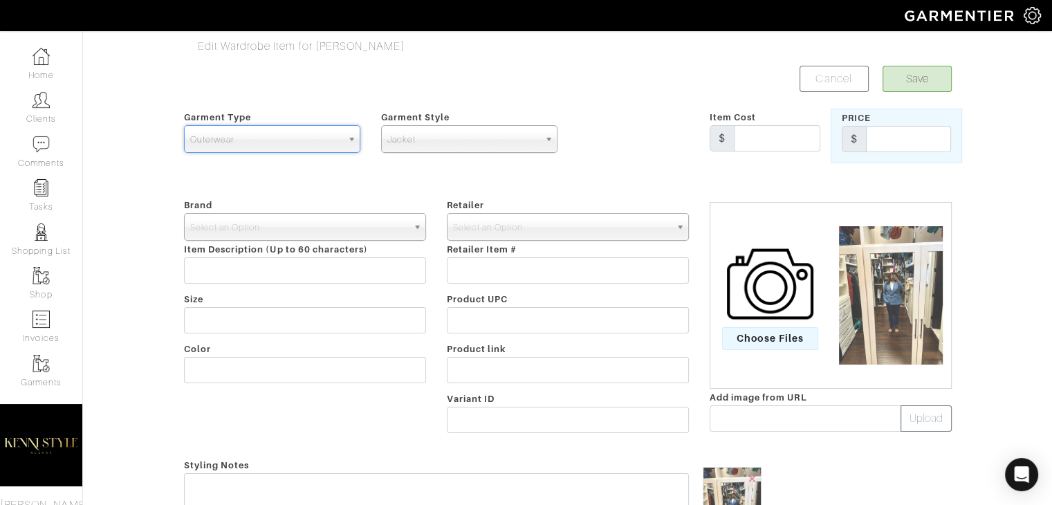
click at [399, 142] on span "Jacket" at bounding box center [464, 140] width 152 height 28
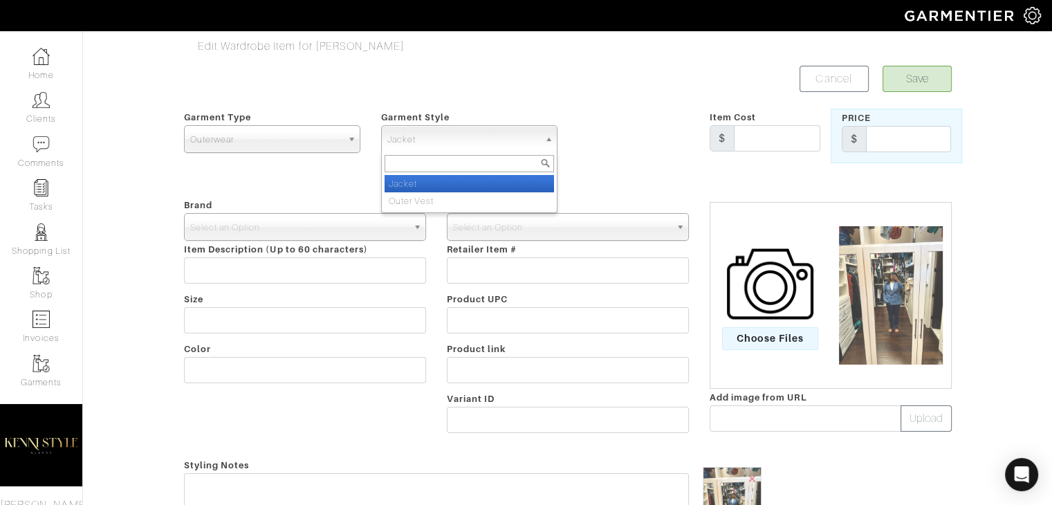
click at [316, 158] on div "Garment Type Tops Bottoms Dresses Jumpsuits Suiting Outerwear Shoes Swimwear Ac…" at bounding box center [272, 136] width 197 height 55
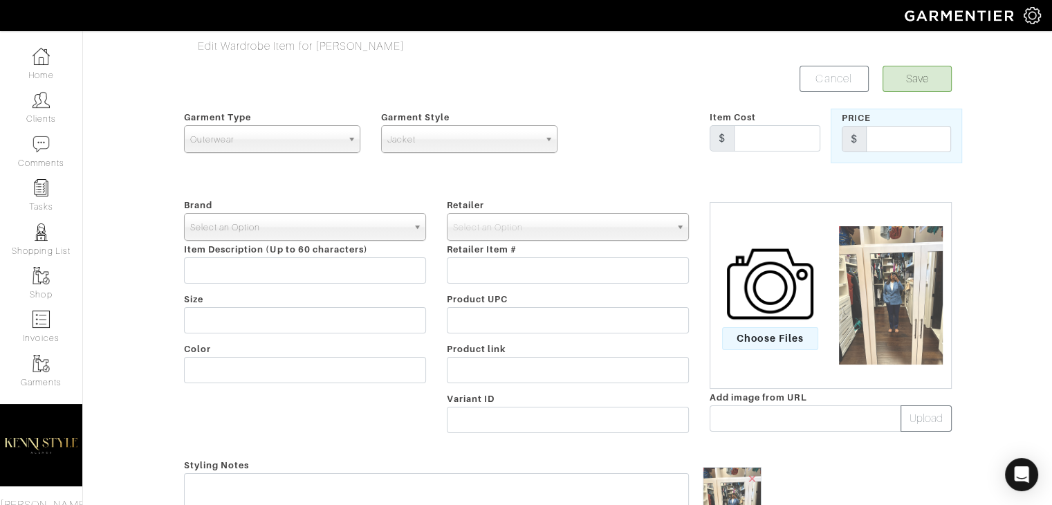
click at [273, 214] on span "Select an Option" at bounding box center [298, 228] width 217 height 28
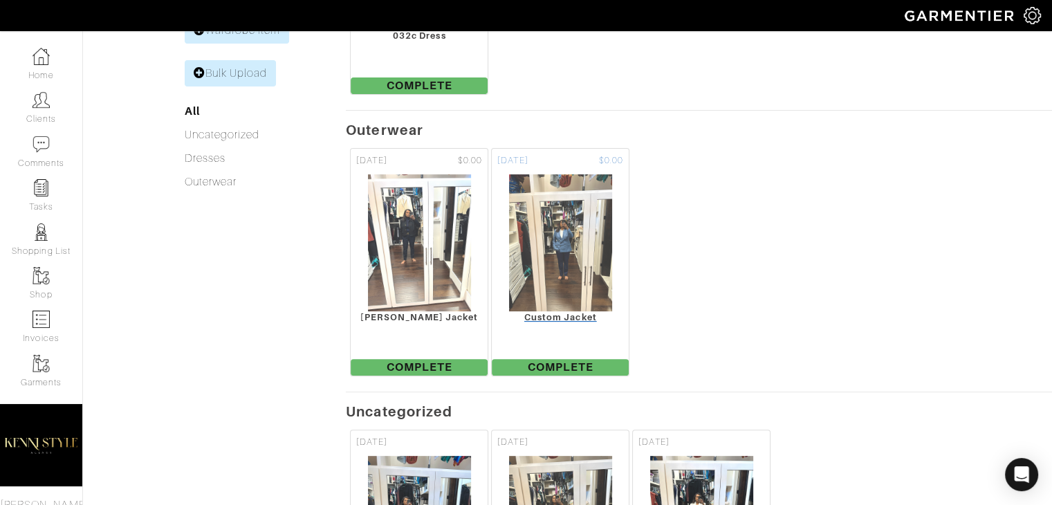
scroll to position [628, 0]
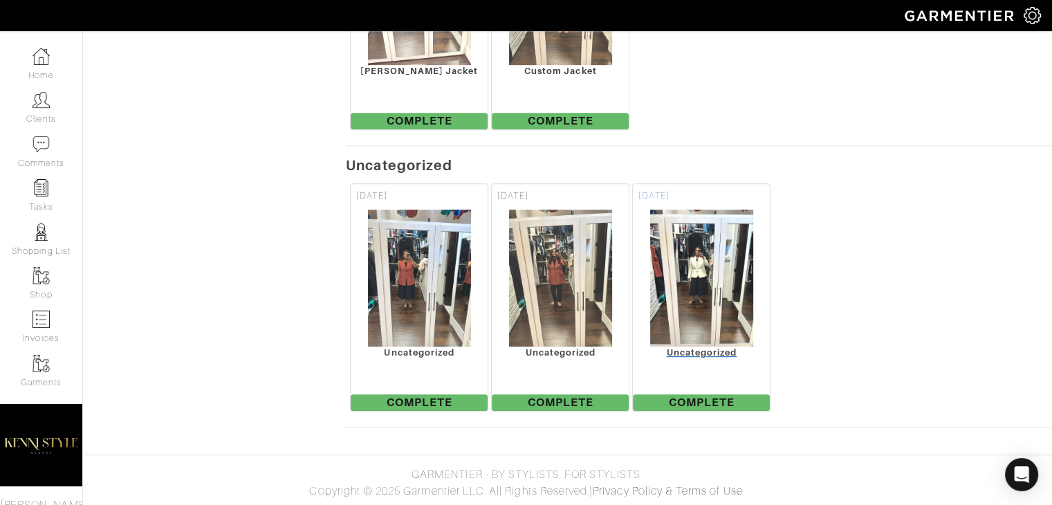
click at [703, 282] on img at bounding box center [702, 278] width 104 height 138
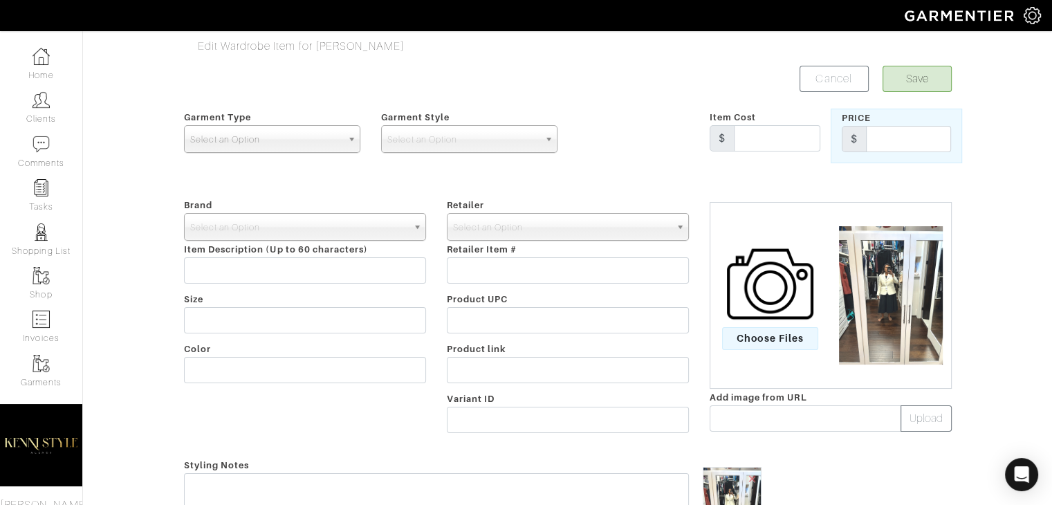
click at [293, 145] on span "Select an Option" at bounding box center [266, 140] width 152 height 28
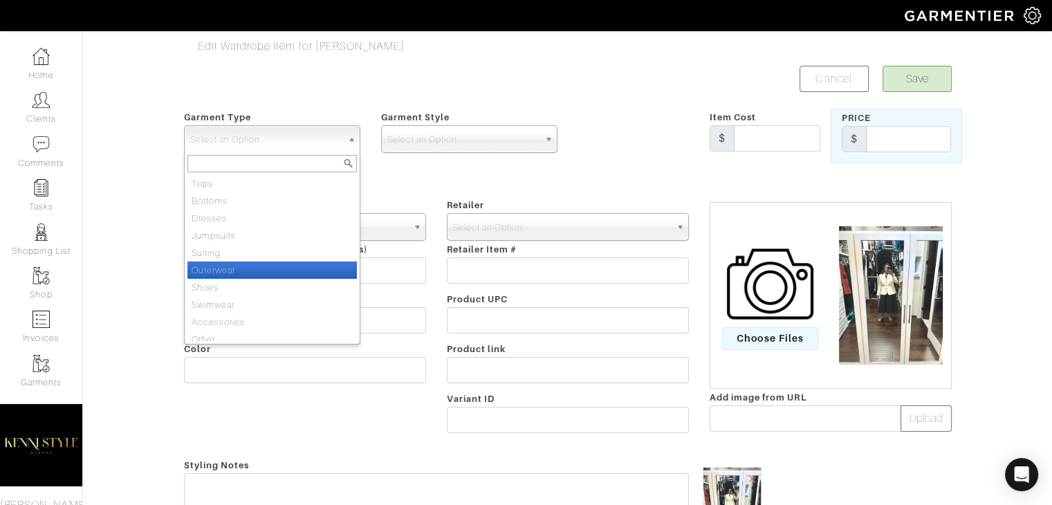
click at [250, 275] on li "Outerwear" at bounding box center [273, 270] width 170 height 17
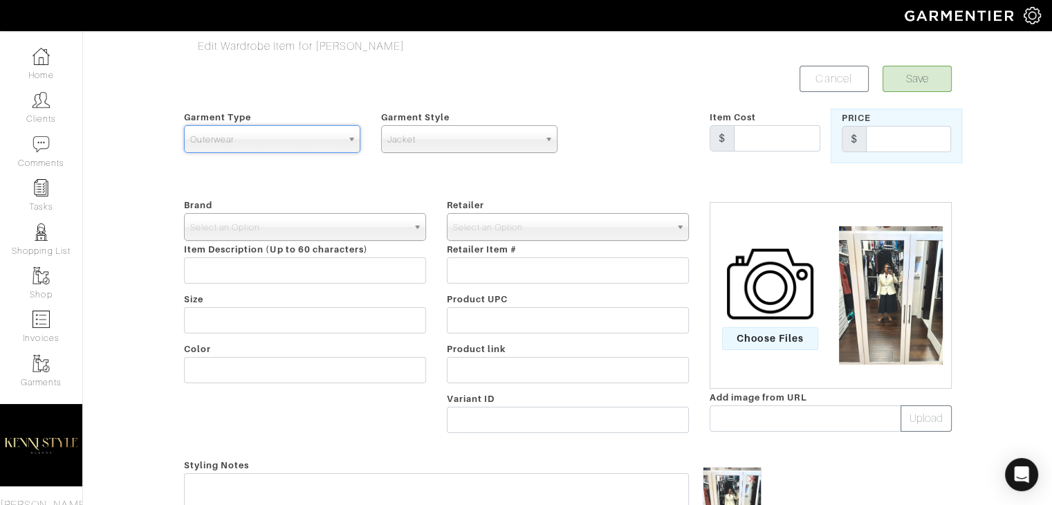
select select "3"
click at [444, 140] on span "Jacket" at bounding box center [464, 140] width 152 height 28
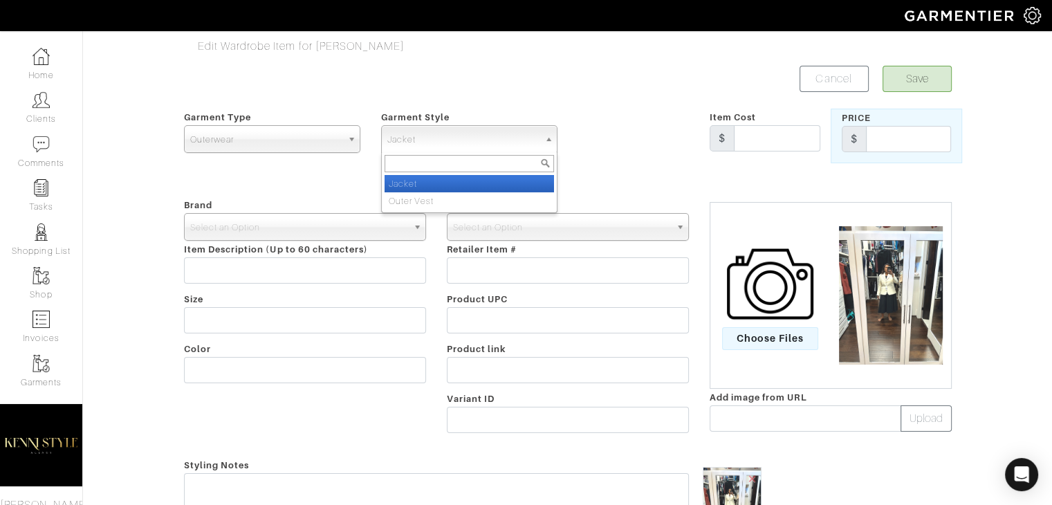
click at [255, 120] on div "Garment Type Tops Bottoms Dresses Jumpsuits Suiting Outerwear Shoes Swimwear Ac…" at bounding box center [272, 136] width 197 height 55
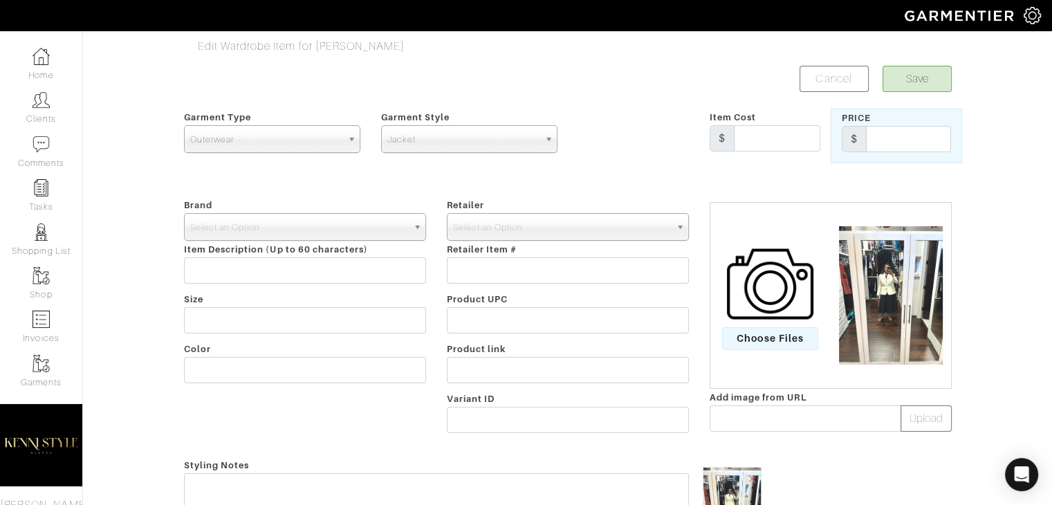
click at [252, 126] on span "Outerwear" at bounding box center [266, 140] width 152 height 28
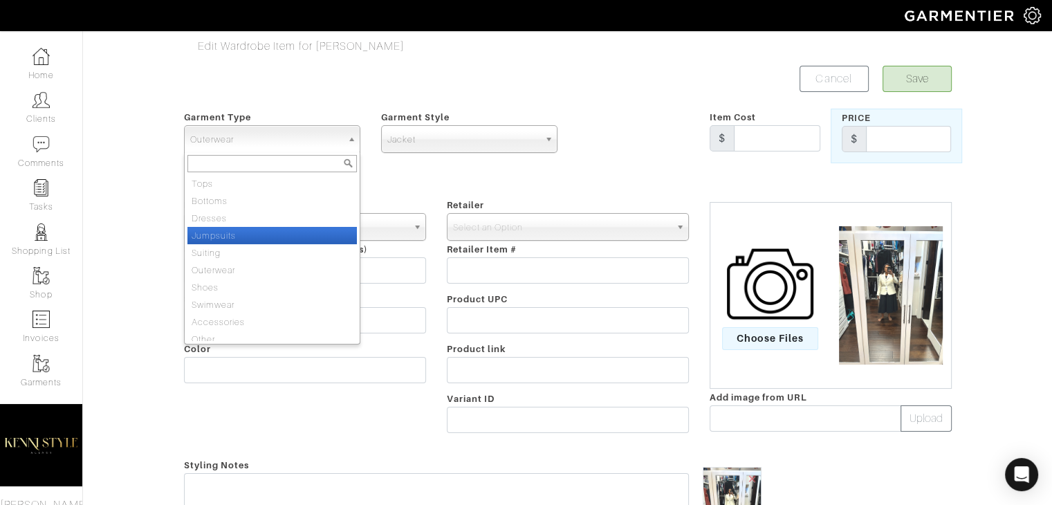
scroll to position [7, 0]
click at [589, 139] on div at bounding box center [633, 136] width 131 height 55
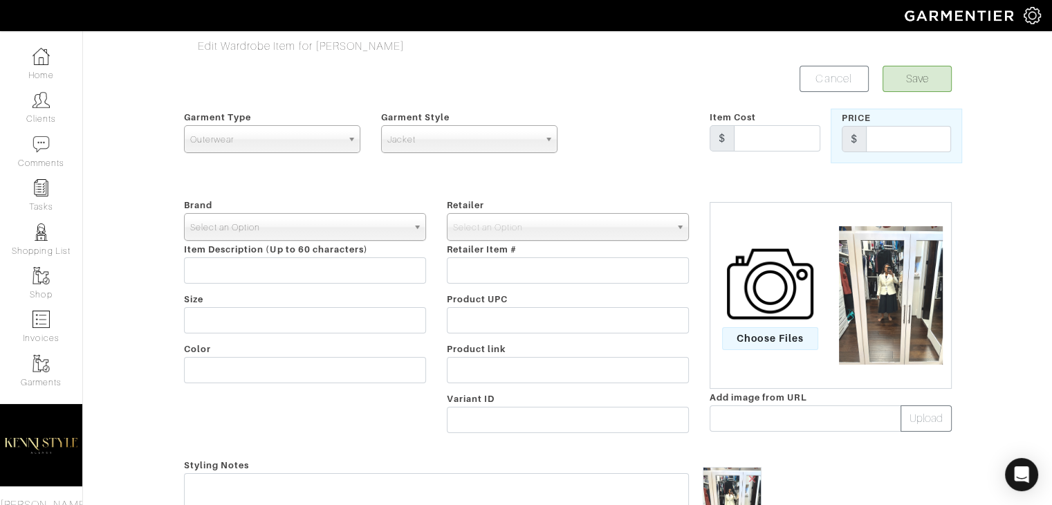
click at [282, 219] on span "Select an Option" at bounding box center [298, 228] width 217 height 28
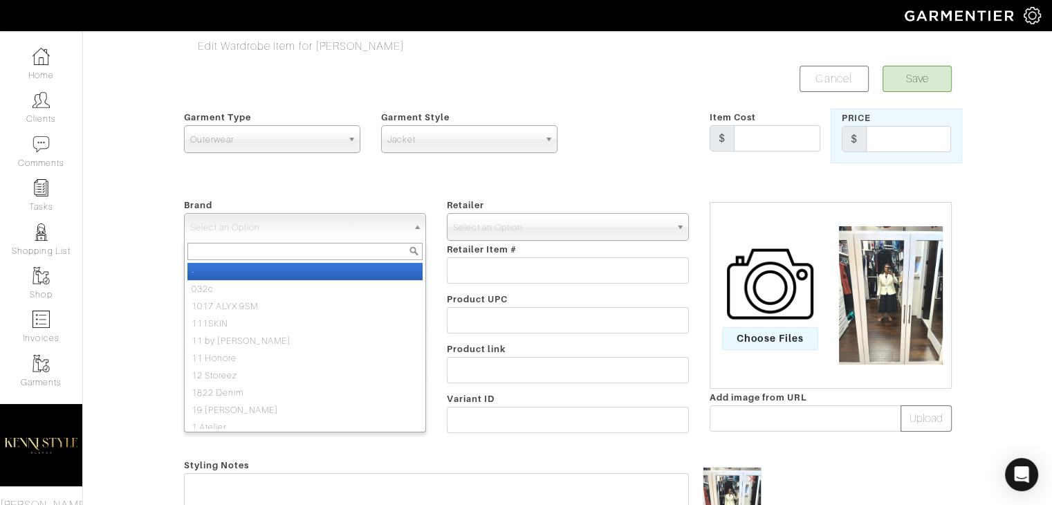
click at [233, 241] on div at bounding box center [305, 251] width 241 height 23
click at [230, 243] on input "text" at bounding box center [305, 251] width 235 height 17
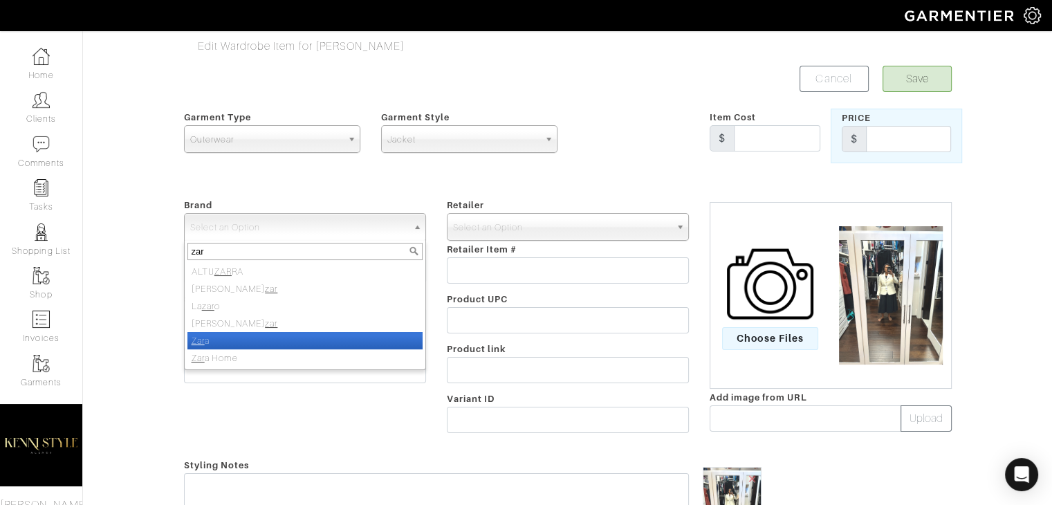
type input "zar"
click at [224, 333] on li "Zar a" at bounding box center [305, 340] width 235 height 17
select select "Zara"
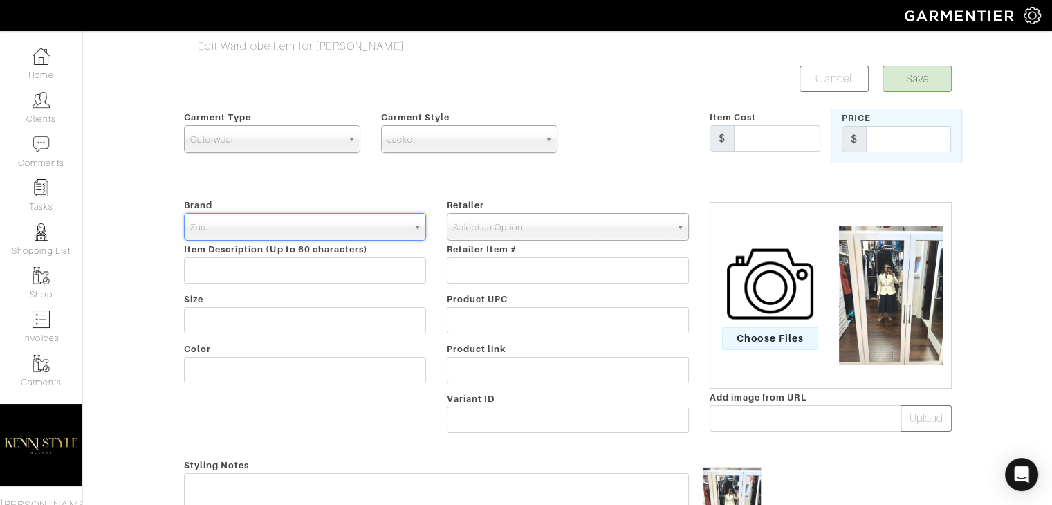
click at [531, 217] on span "Select an Option" at bounding box center [561, 228] width 217 height 28
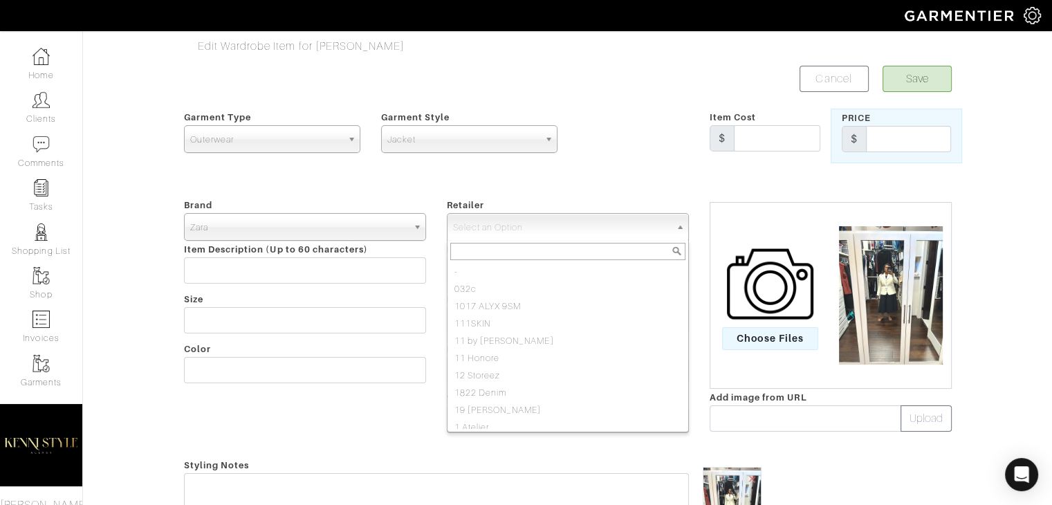
click at [462, 253] on input "text" at bounding box center [567, 251] width 235 height 17
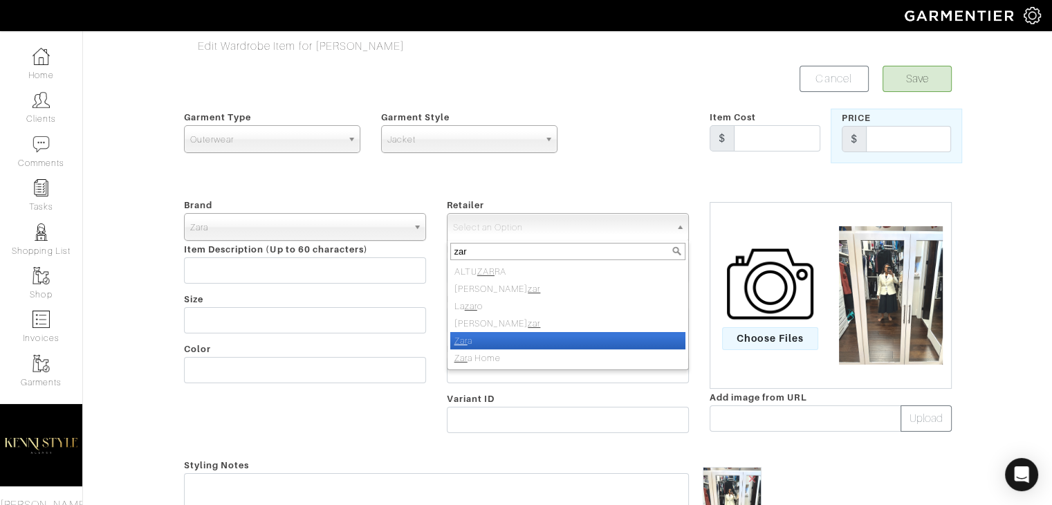
type input "zar"
click at [460, 345] on li "Zar a" at bounding box center [567, 340] width 235 height 17
select select "48"
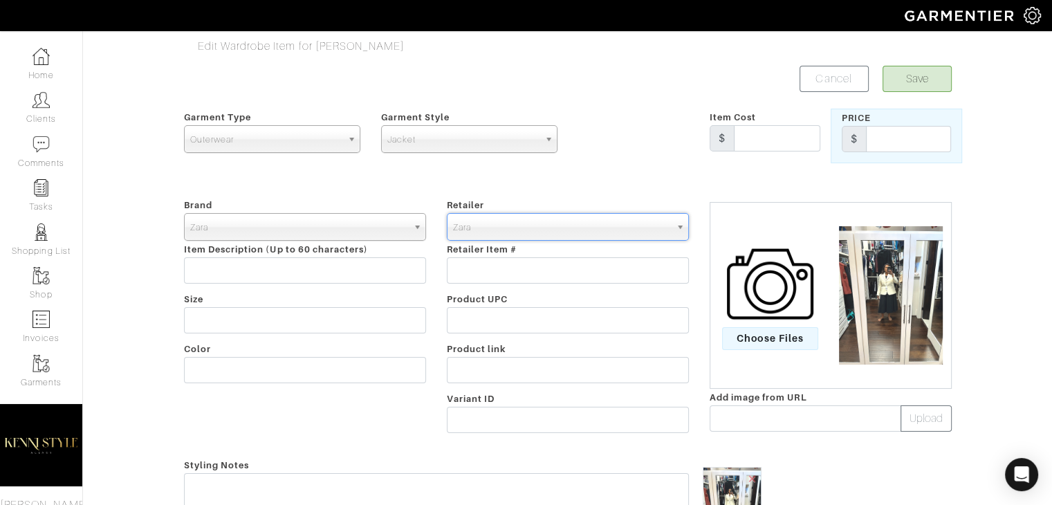
click at [576, 170] on form "Save Cancel Garment Type Tops Bottoms Dresses Jumpsuits Suiting Outerwear Shoes…" at bounding box center [568, 421] width 768 height 710
click at [897, 86] on button "Save" at bounding box center [917, 79] width 69 height 26
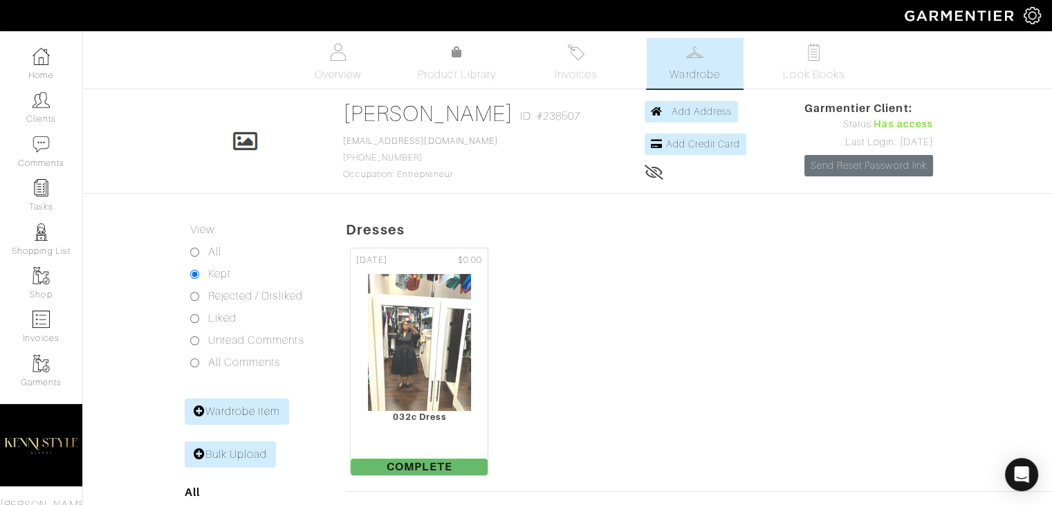
scroll to position [221, 0]
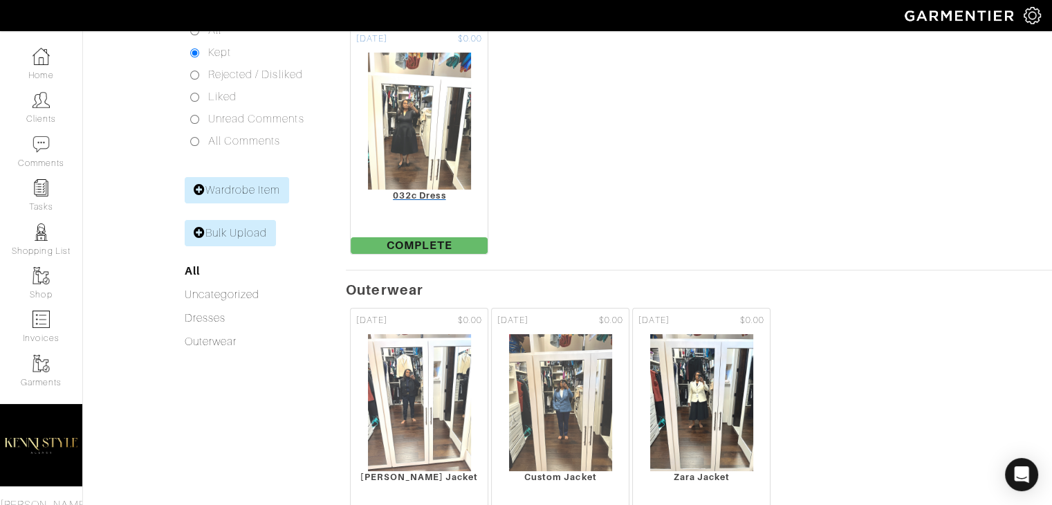
click at [461, 154] on img at bounding box center [419, 121] width 104 height 138
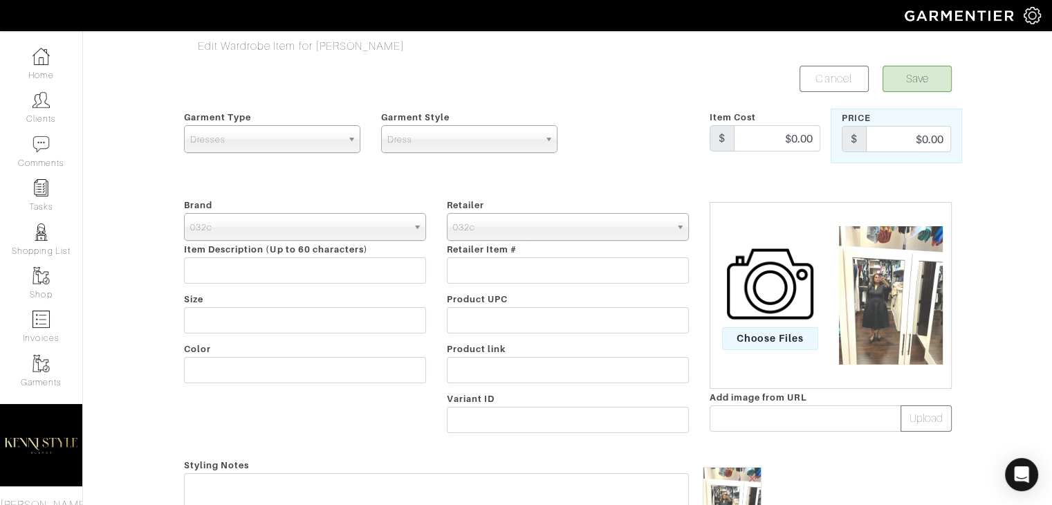
click at [364, 219] on span "032c" at bounding box center [298, 228] width 217 height 28
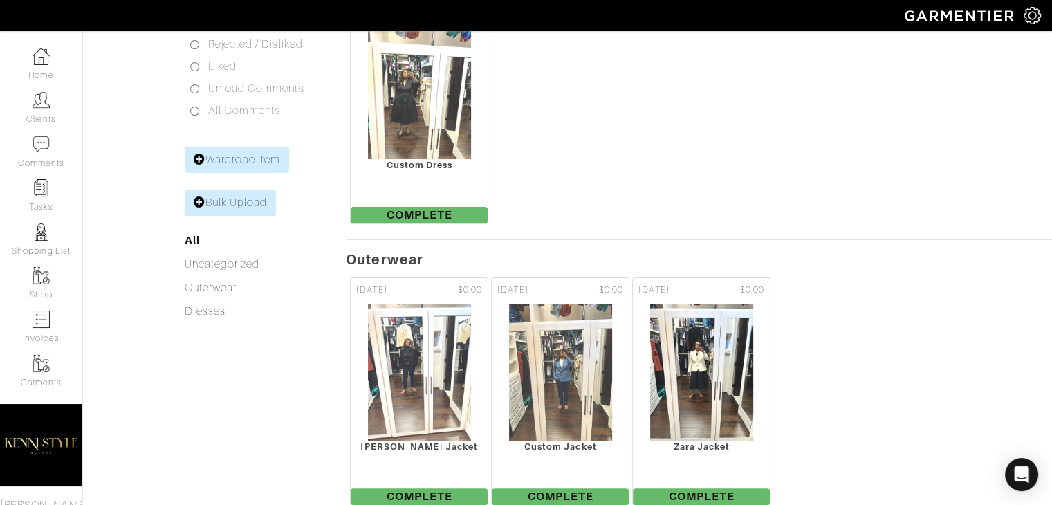
scroll to position [371, 0]
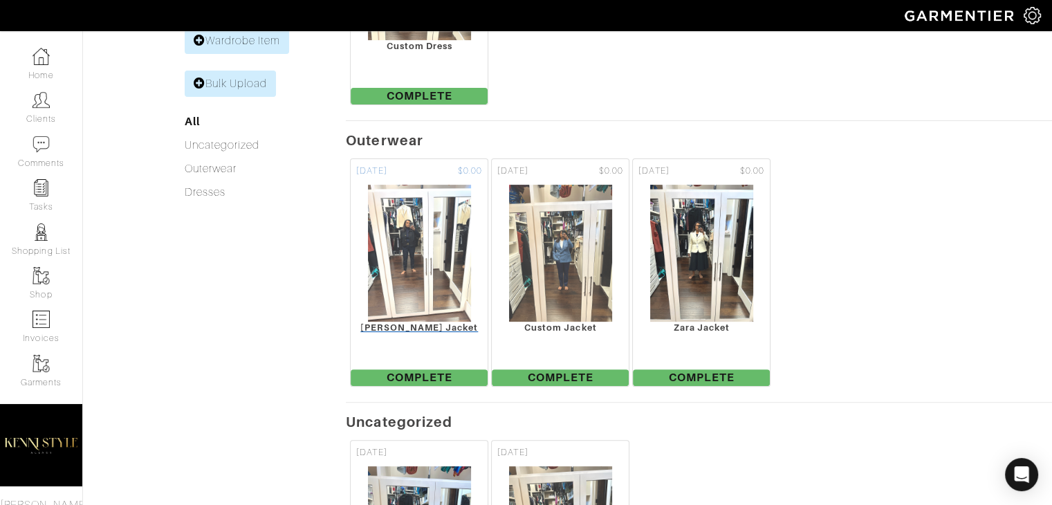
click at [454, 275] on img at bounding box center [419, 253] width 104 height 138
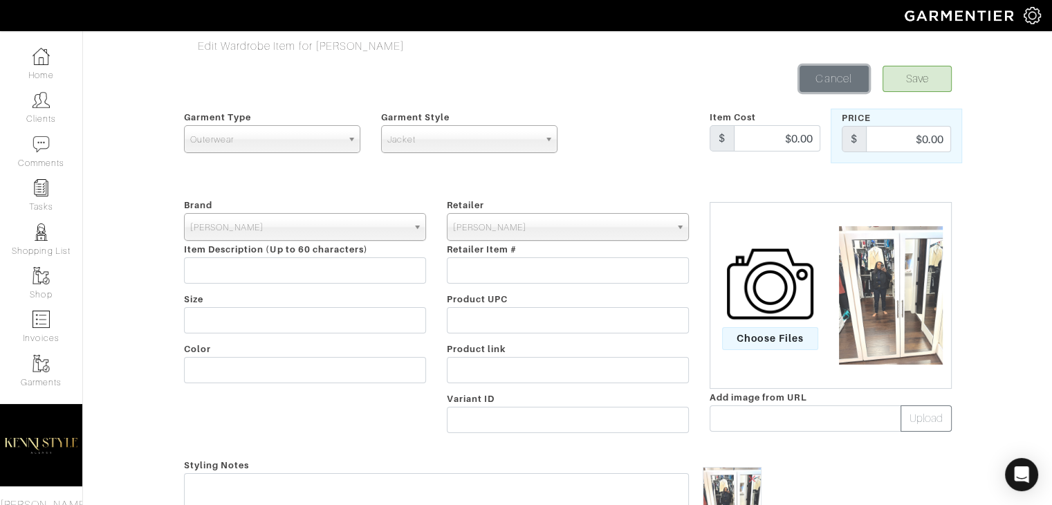
click at [803, 76] on link "Cancel" at bounding box center [834, 79] width 69 height 26
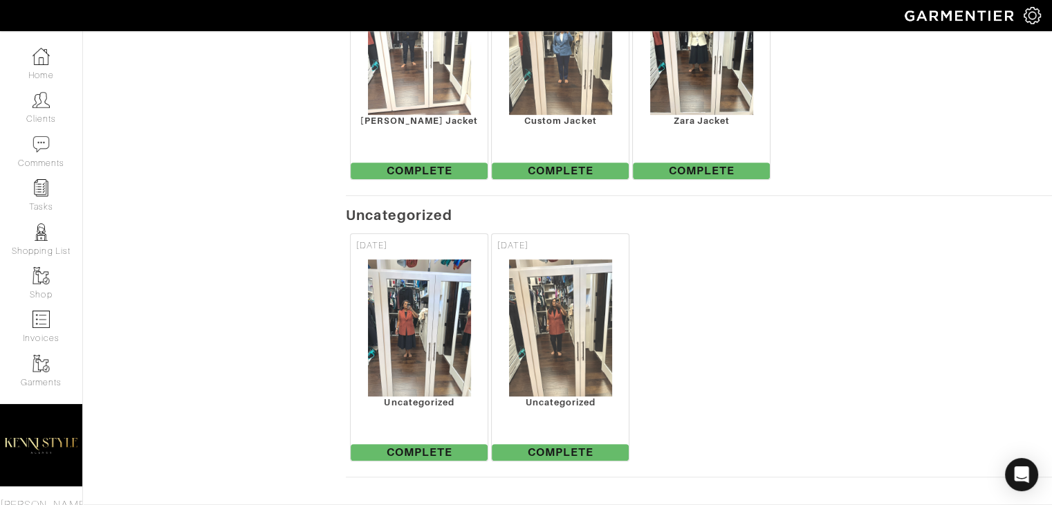
scroll to position [628, 0]
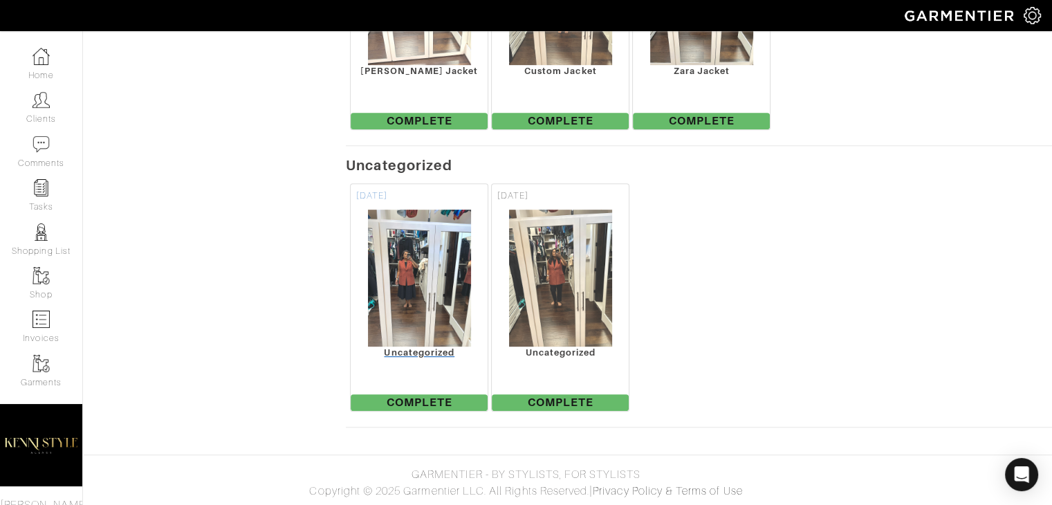
click at [421, 291] on img at bounding box center [419, 278] width 104 height 138
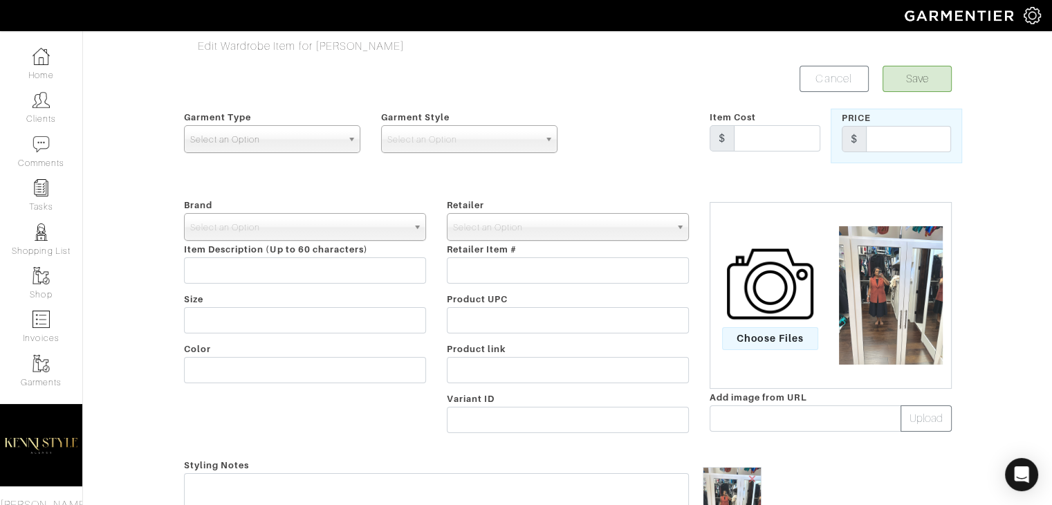
click at [226, 125] on link "Select an Option" at bounding box center [272, 139] width 176 height 28
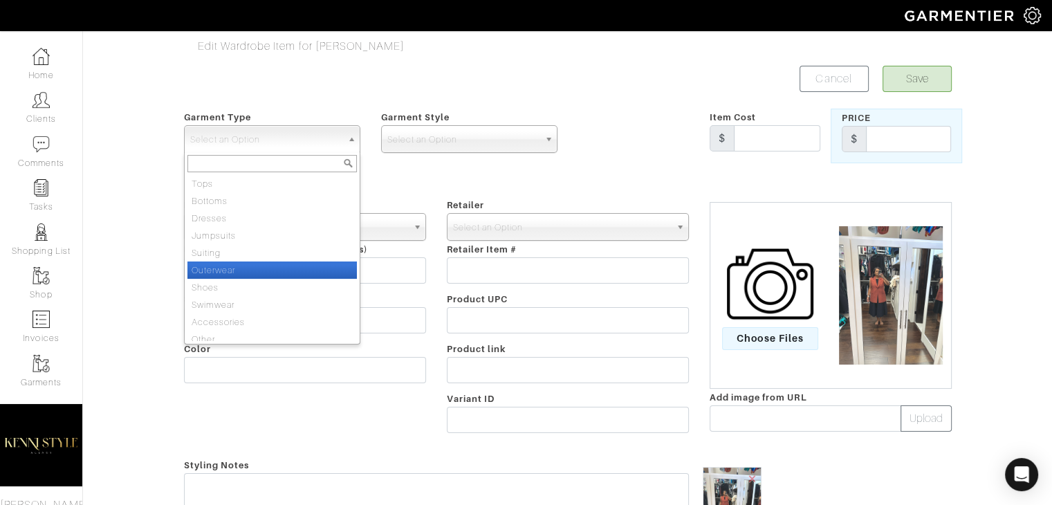
click at [248, 266] on li "Outerwear" at bounding box center [273, 270] width 170 height 17
select select "3"
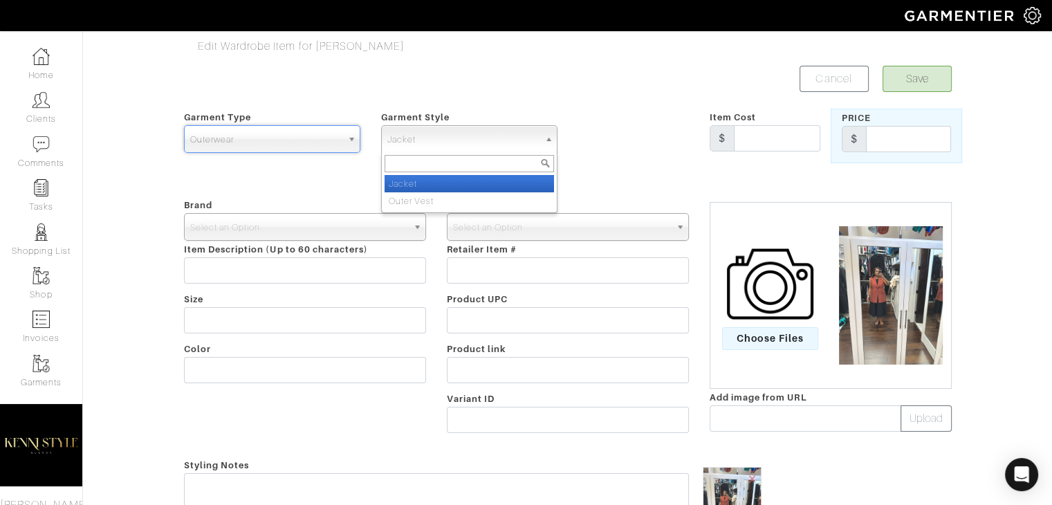
click at [407, 131] on span "Jacket" at bounding box center [464, 140] width 152 height 28
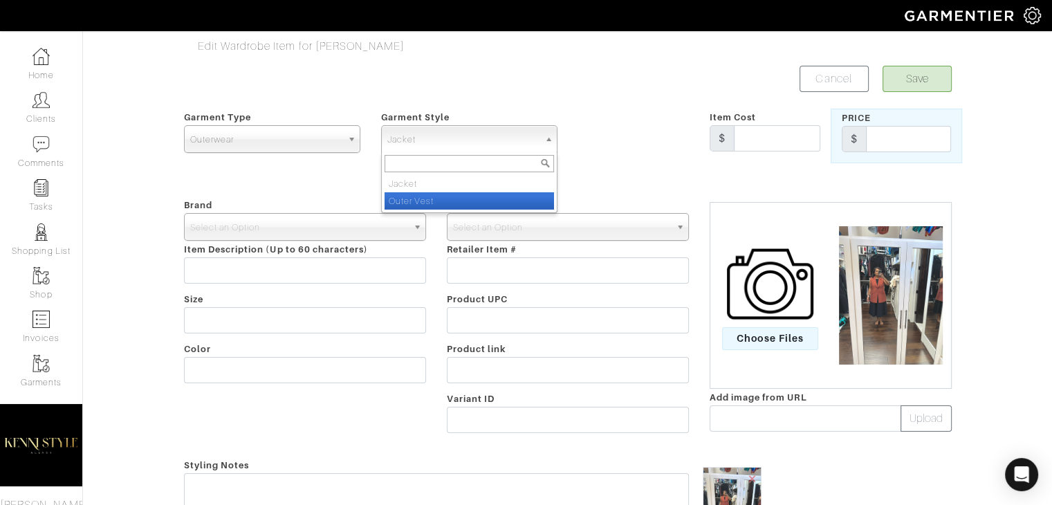
click at [418, 192] on li "Outer Vest" at bounding box center [470, 200] width 170 height 17
select select "32"
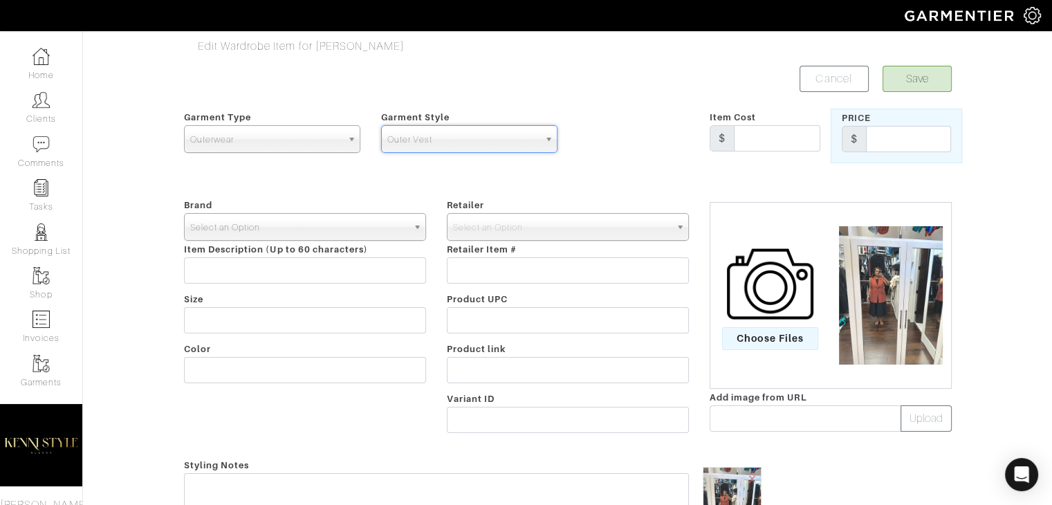
click at [249, 216] on span "Select an Option" at bounding box center [298, 228] width 217 height 28
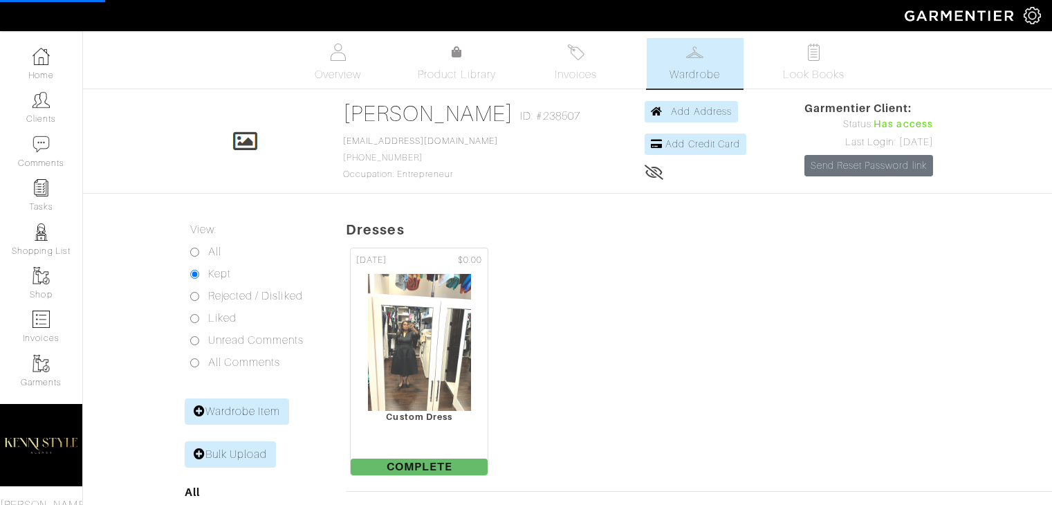
scroll to position [627, 0]
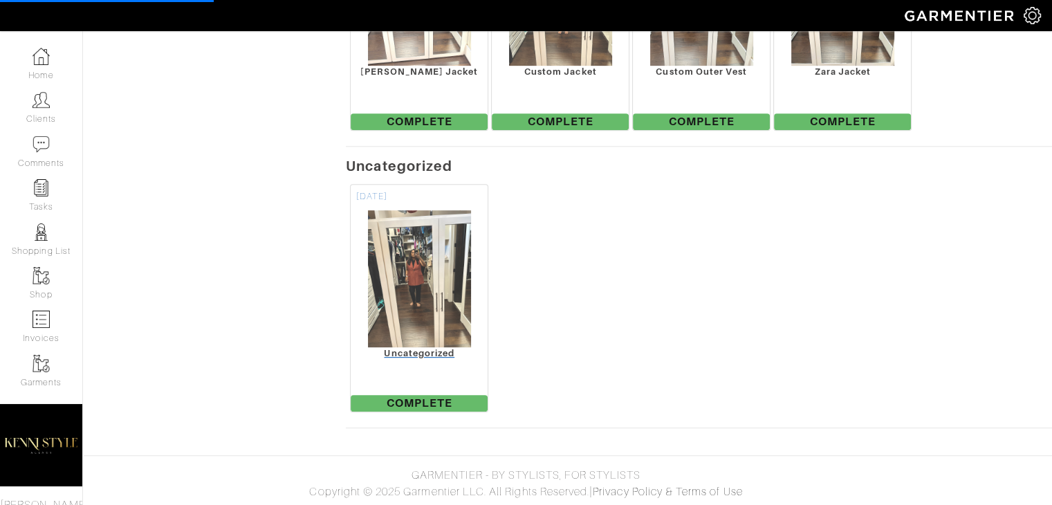
click at [408, 290] on img at bounding box center [419, 279] width 104 height 138
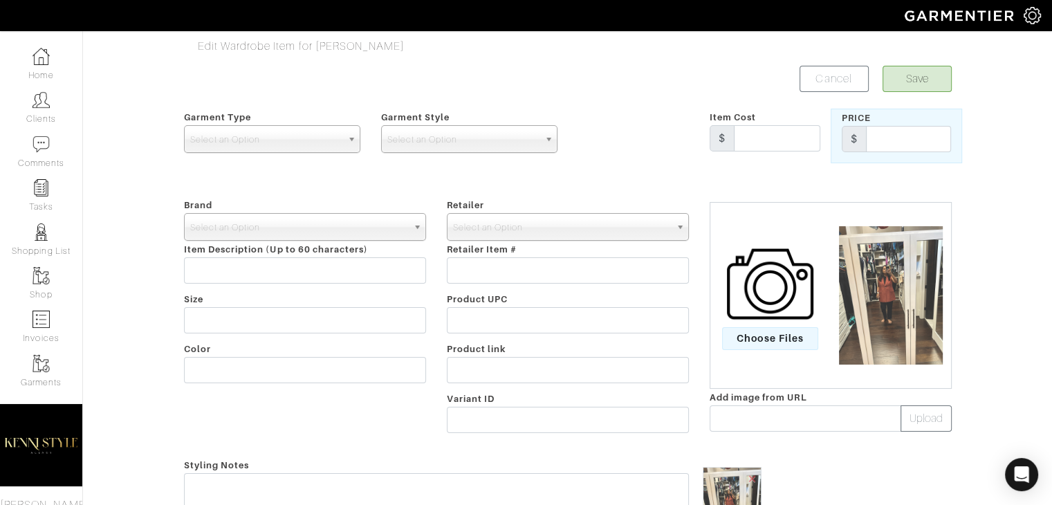
click at [282, 155] on div "Garment Type Tops Bottoms Dresses Jumpsuits Suiting Outerwear Shoes Swimwear Ac…" at bounding box center [272, 136] width 197 height 55
click at [267, 142] on span "Select an Option" at bounding box center [266, 140] width 152 height 28
click at [249, 153] on div "Garment Type Tops Bottoms Dresses Jumpsuits Suiting Outerwear Shoes Swimwear Ac…" at bounding box center [272, 136] width 197 height 55
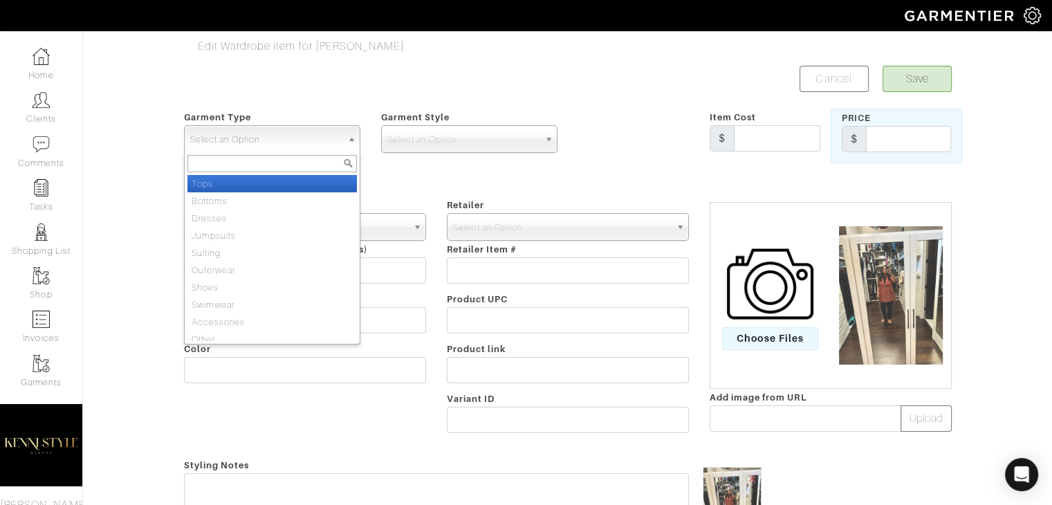
click at [233, 140] on span "Select an Option" at bounding box center [266, 140] width 152 height 28
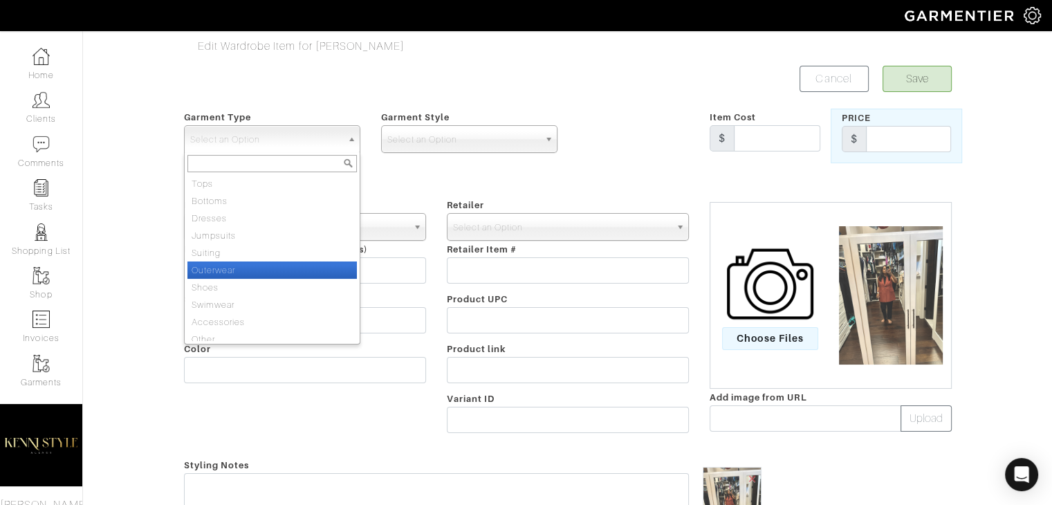
click at [250, 266] on li "Outerwear" at bounding box center [273, 270] width 170 height 17
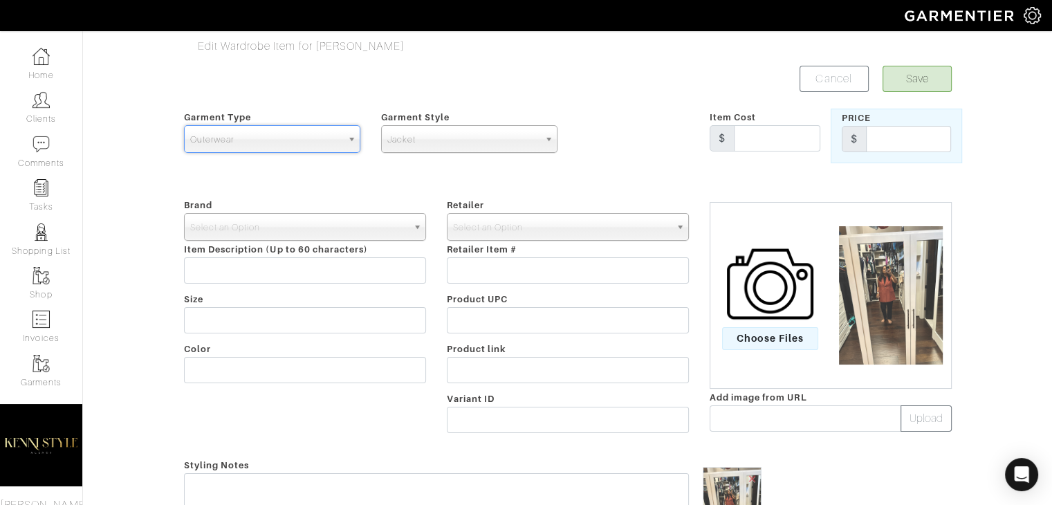
click at [279, 135] on span "Outerwear" at bounding box center [266, 140] width 152 height 28
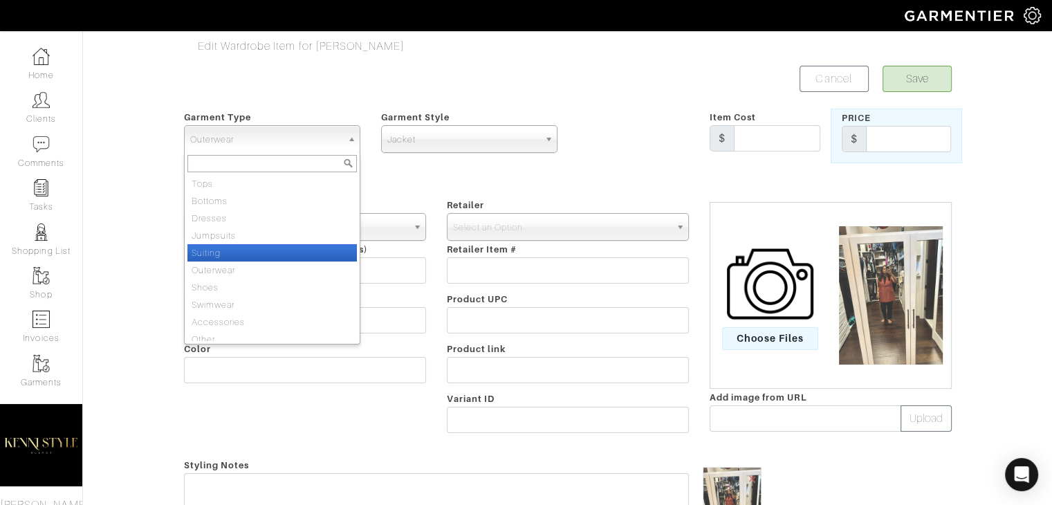
click at [241, 247] on li "Suiting" at bounding box center [273, 252] width 170 height 17
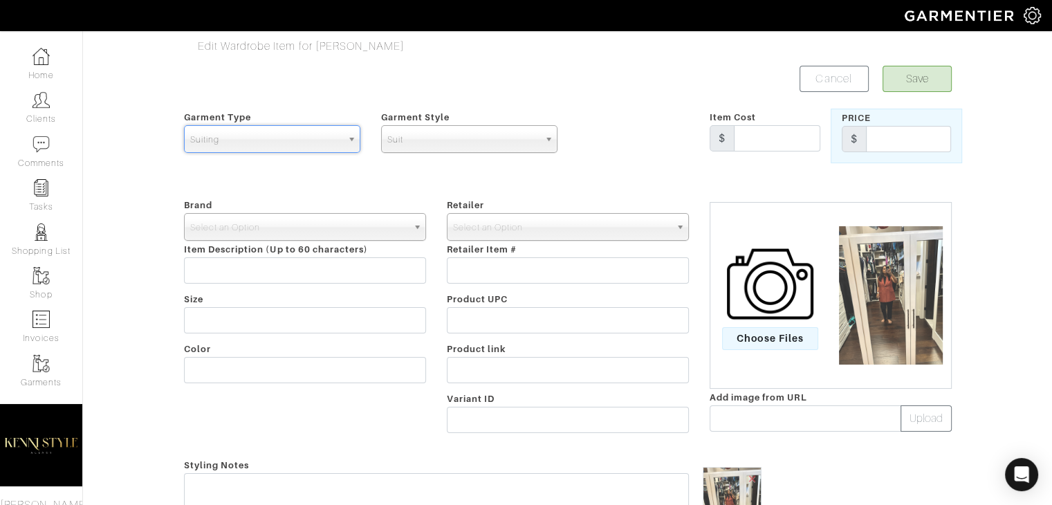
select select "4"
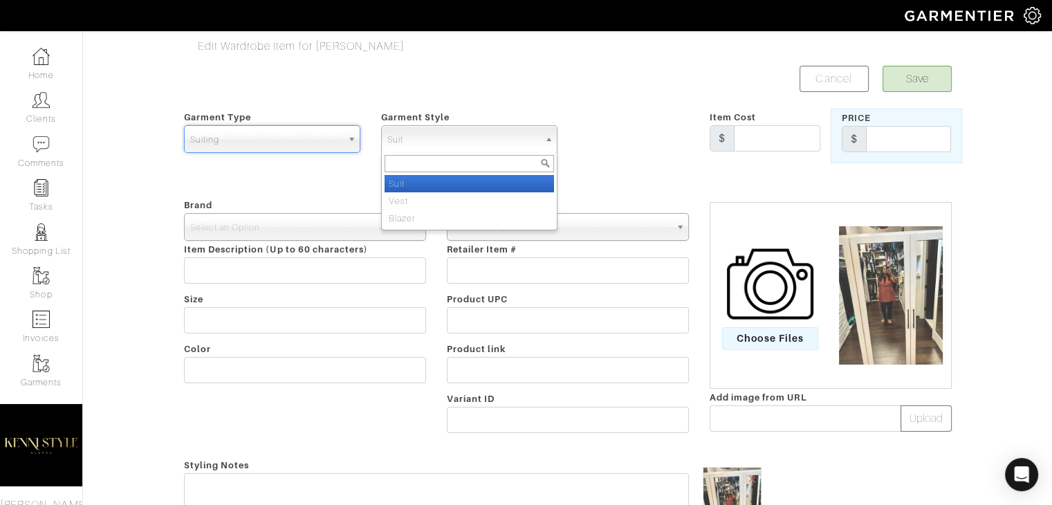
click at [421, 145] on span "Suit" at bounding box center [464, 140] width 152 height 28
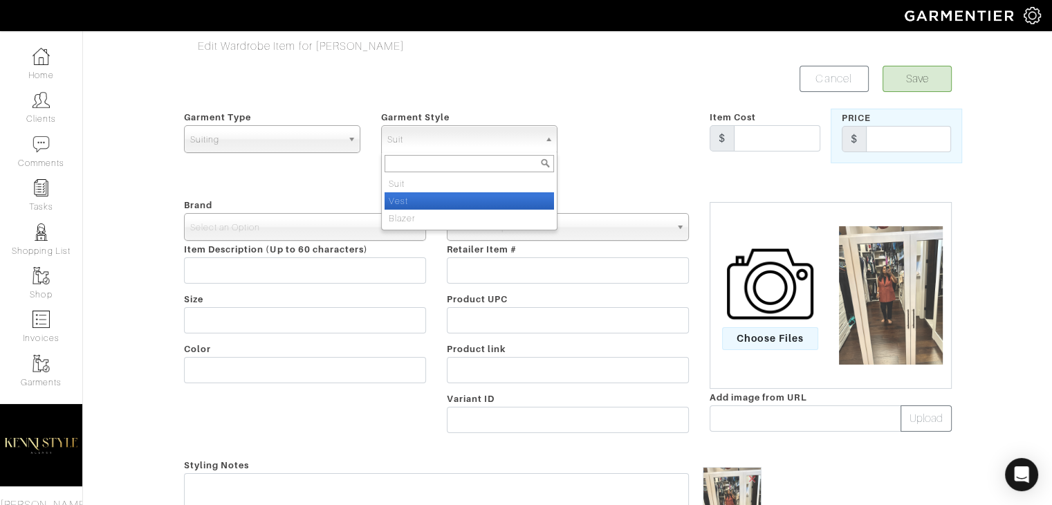
select select "14"
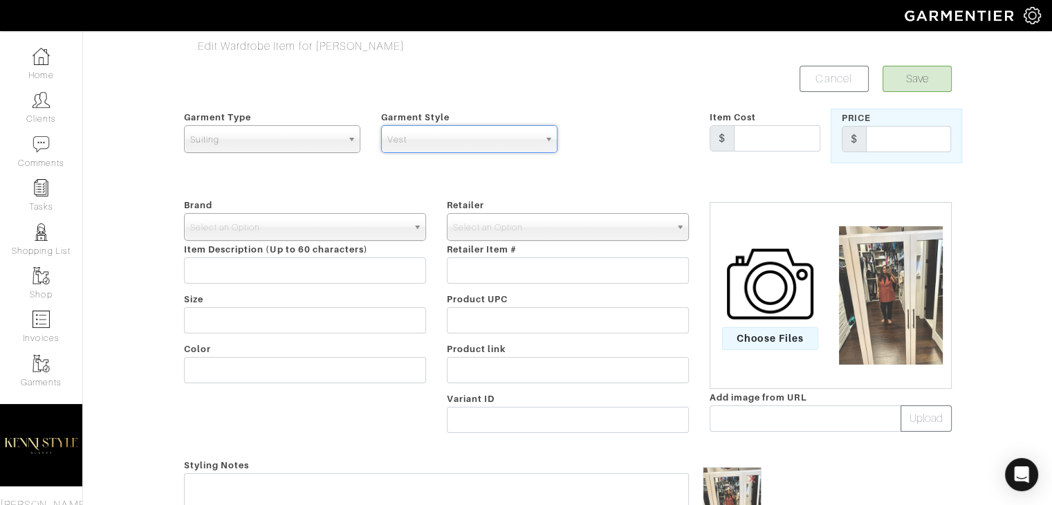
drag, startPoint x: 432, startPoint y: 205, endPoint x: 326, endPoint y: 174, distance: 110.8
click at [326, 174] on form "Save Cancel Garment Type Tops Bottoms Dresses Jumpsuits Suiting Outerwear Shoes…" at bounding box center [568, 421] width 768 height 710
click at [285, 216] on span "Select an Option" at bounding box center [298, 228] width 217 height 28
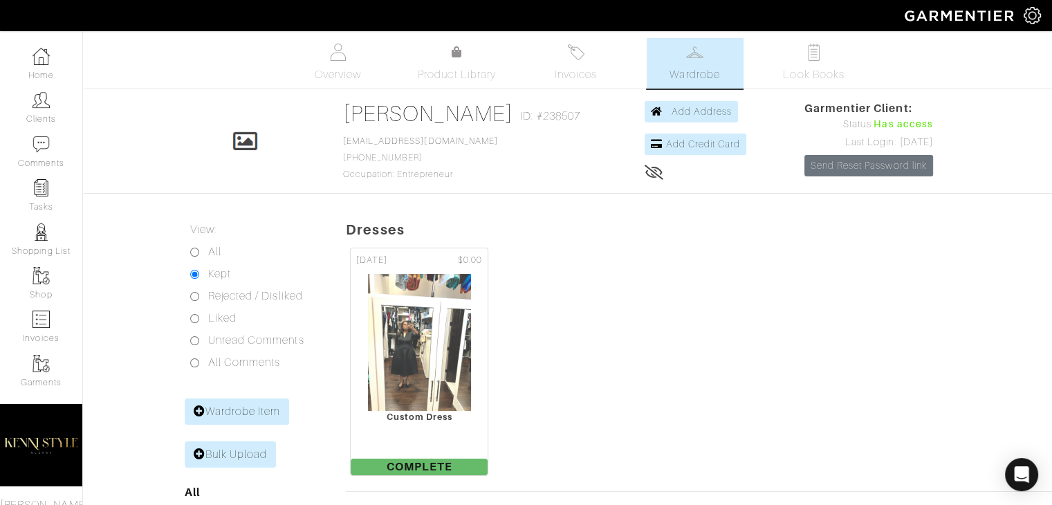
click at [923, 75] on div "Overview Product Library Invoices Wardrobe Look Books" at bounding box center [568, 63] width 990 height 51
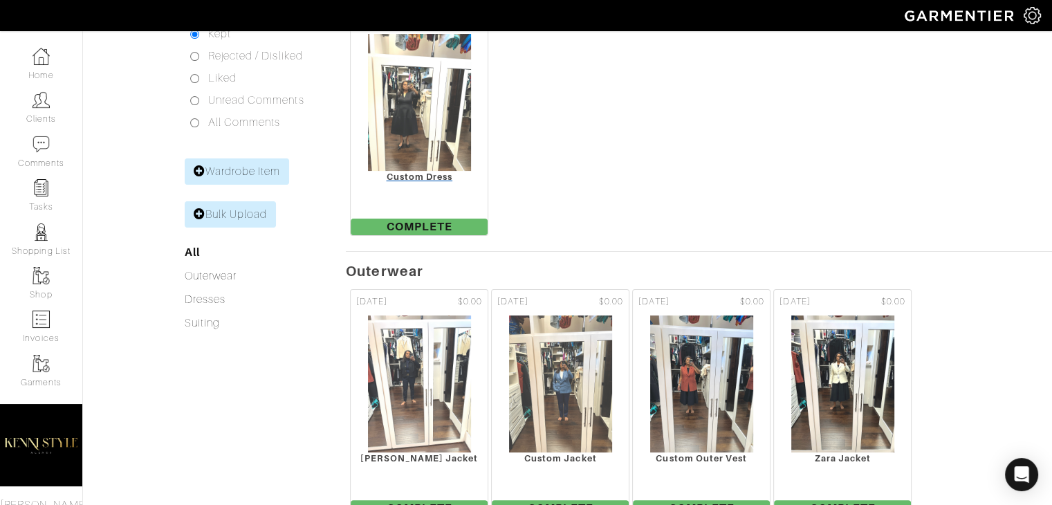
scroll to position [357, 0]
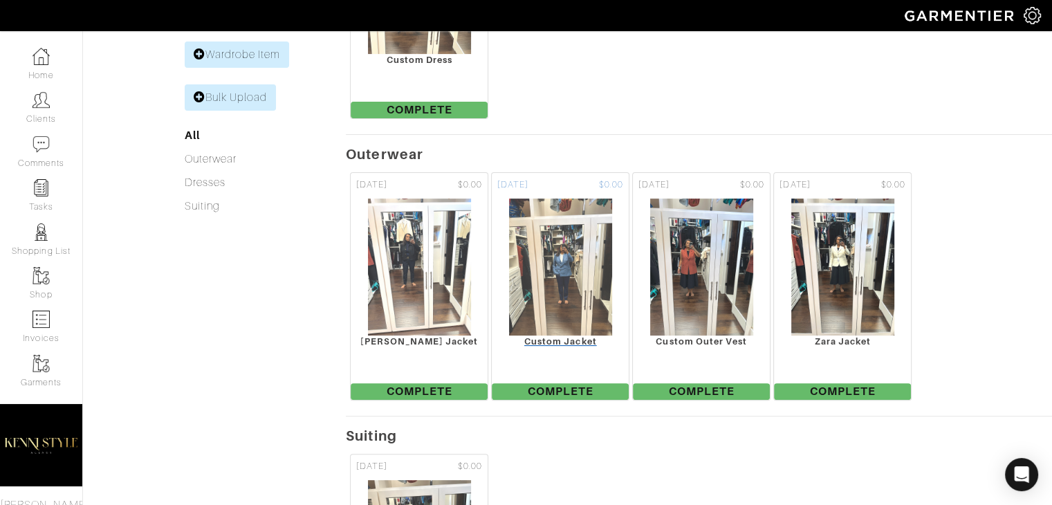
click at [581, 294] on img at bounding box center [561, 267] width 104 height 138
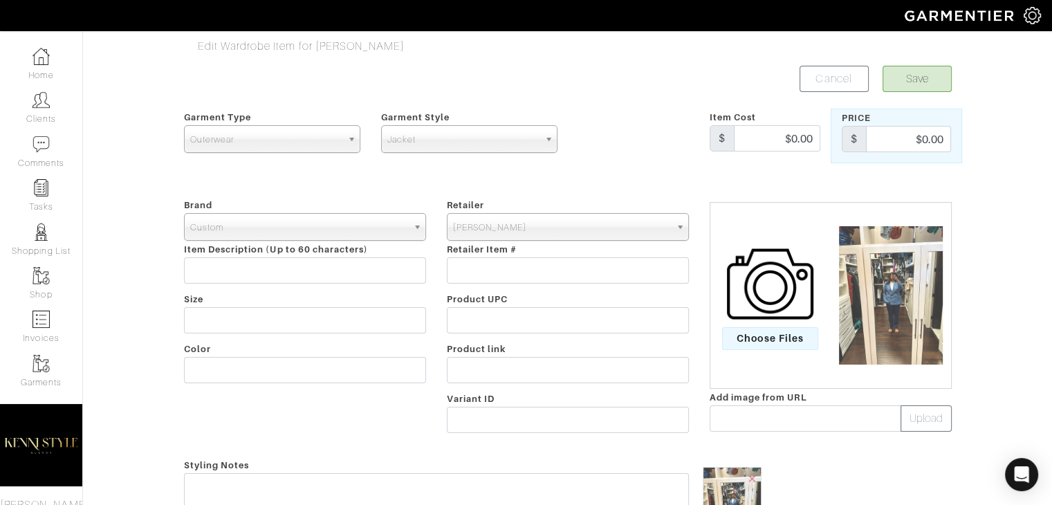
click at [311, 145] on span "Outerwear" at bounding box center [266, 140] width 152 height 28
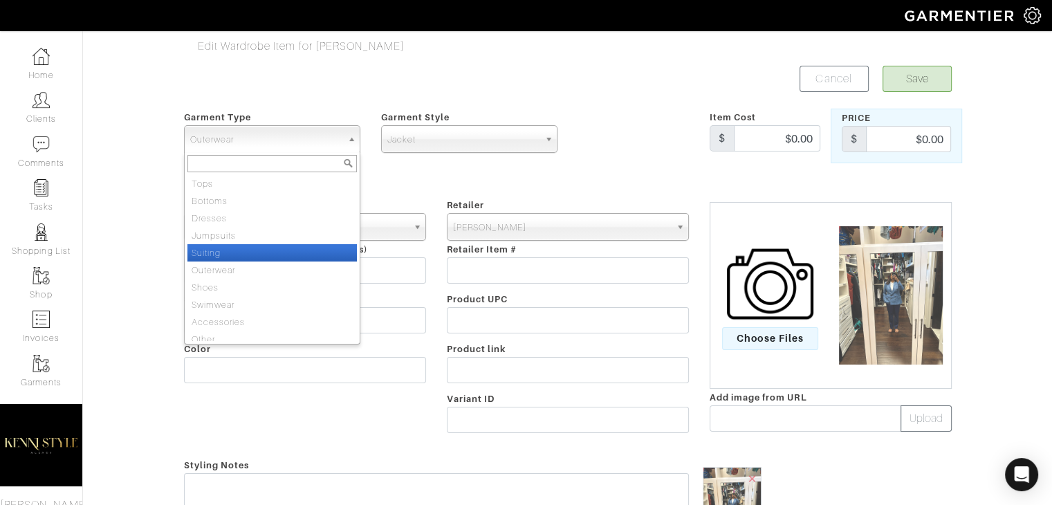
click at [277, 250] on li "Suiting" at bounding box center [273, 252] width 170 height 17
select select "4"
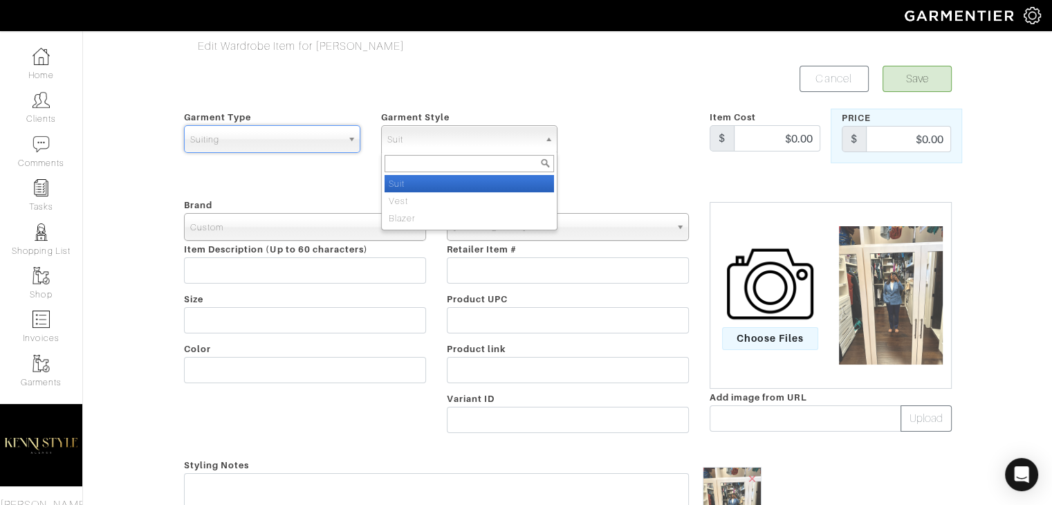
click at [468, 141] on span "Suit" at bounding box center [464, 140] width 152 height 28
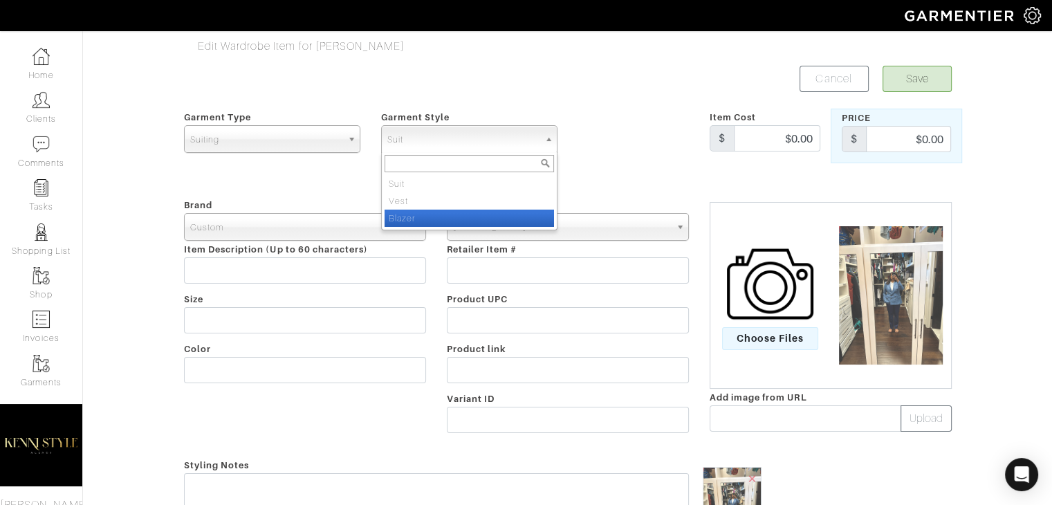
click at [457, 212] on li "Blazer" at bounding box center [470, 218] width 170 height 17
select select "31"
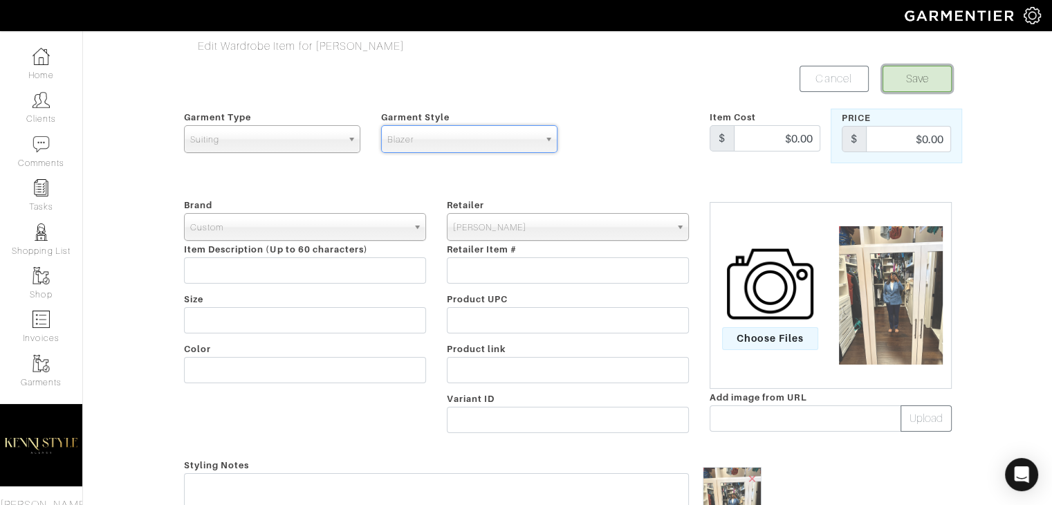
click at [897, 86] on button "Save" at bounding box center [917, 79] width 69 height 26
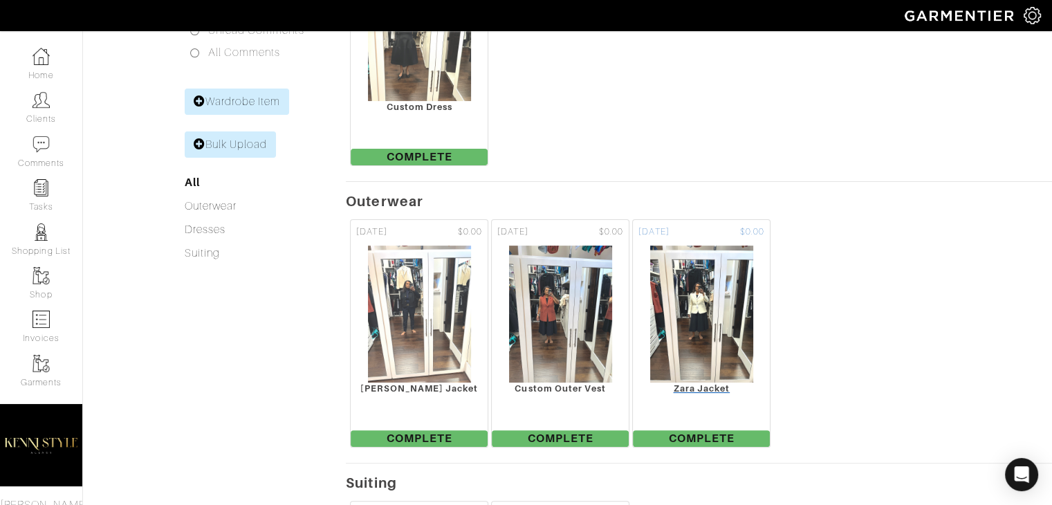
scroll to position [409, 0]
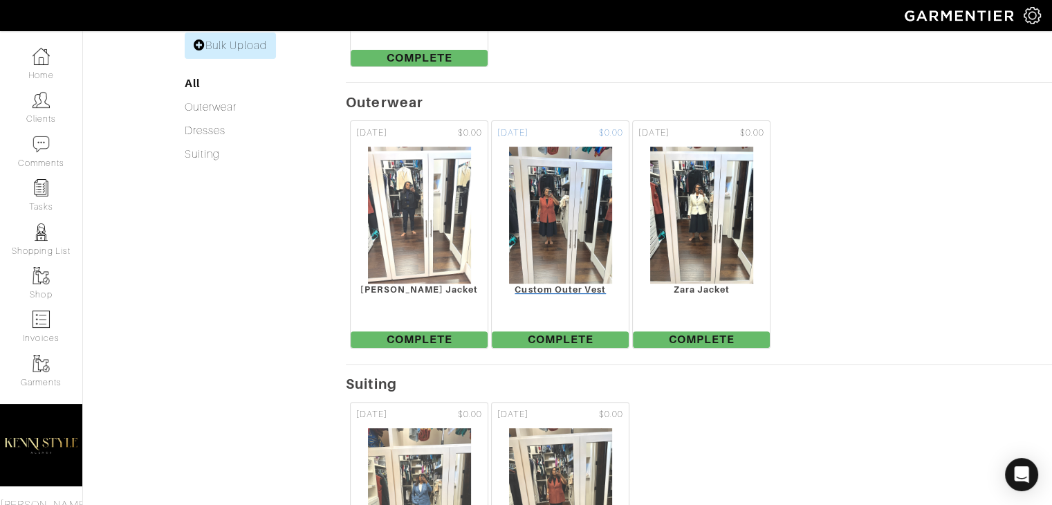
click at [599, 241] on img at bounding box center [561, 215] width 104 height 138
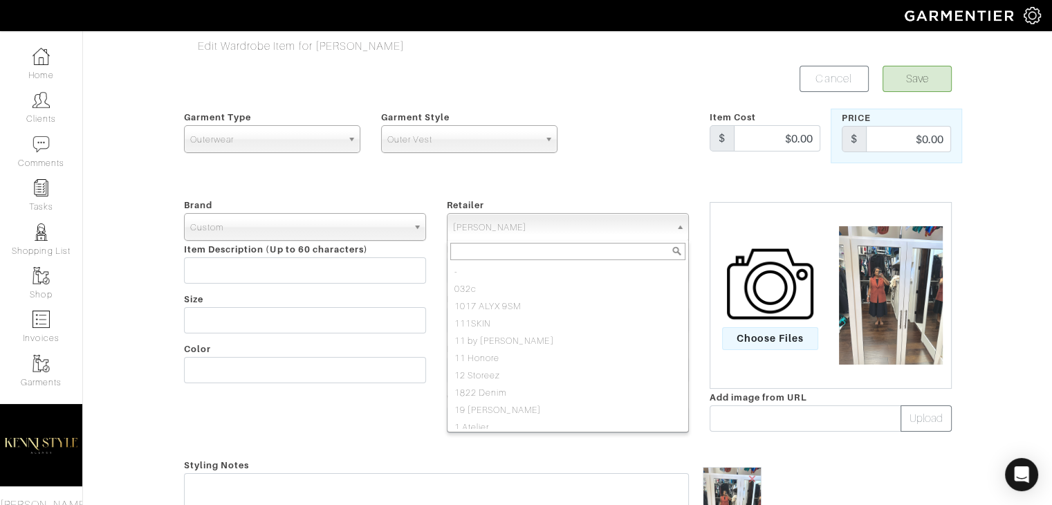
scroll to position [79798, 0]
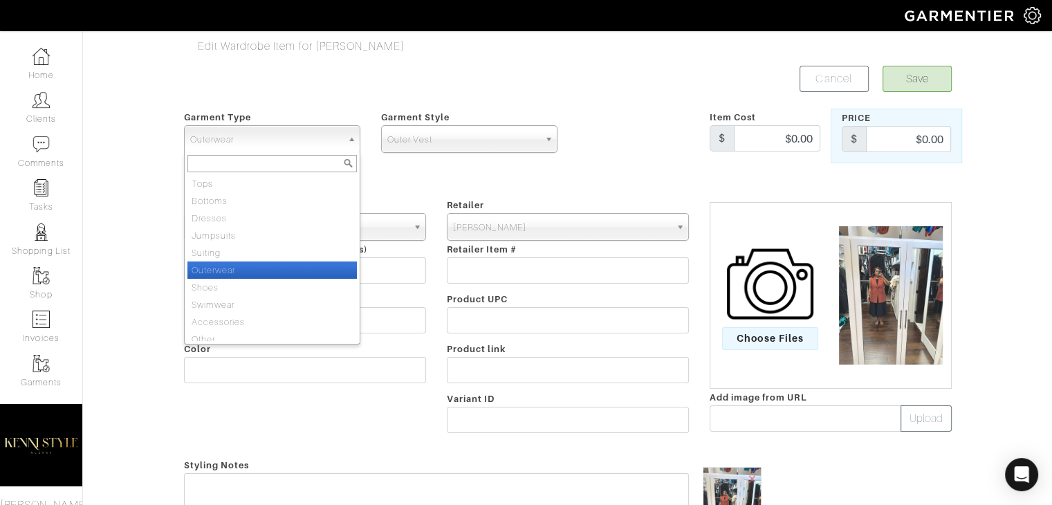
drag, startPoint x: 272, startPoint y: 146, endPoint x: 221, endPoint y: 255, distance: 119.8
click at [221, 255] on li "Suiting" at bounding box center [273, 252] width 170 height 17
select select "4"
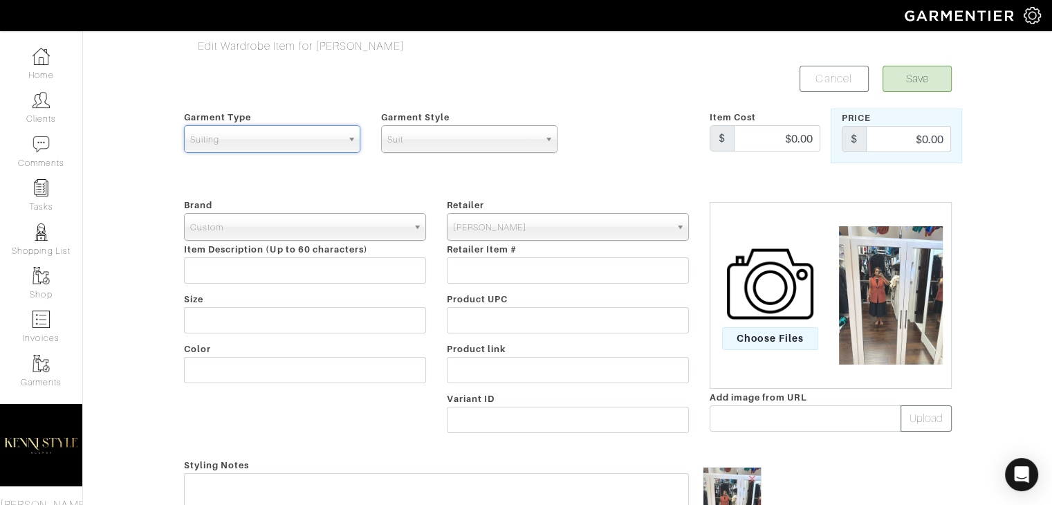
click at [427, 131] on span "Suit" at bounding box center [464, 140] width 152 height 28
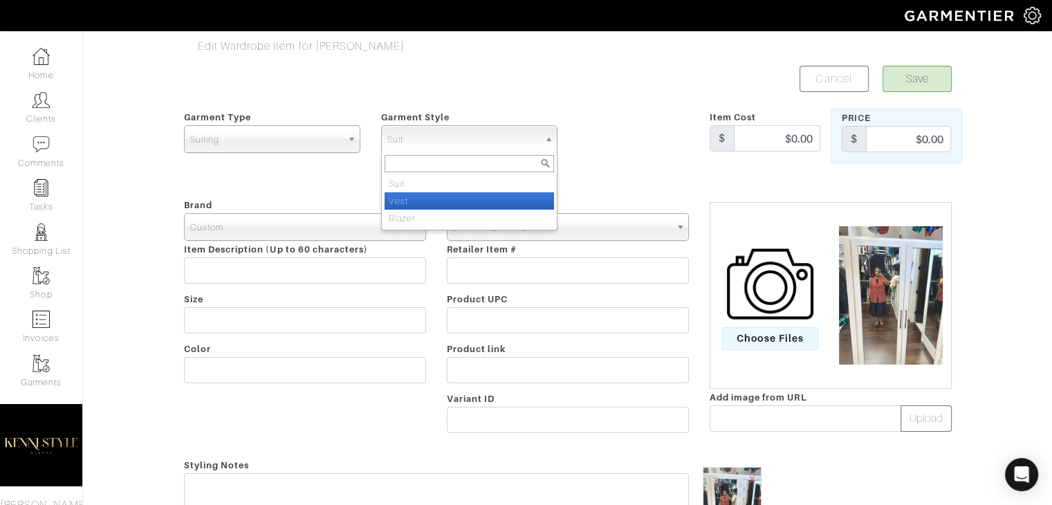
click at [415, 200] on li "Vest" at bounding box center [470, 200] width 170 height 17
select select "14"
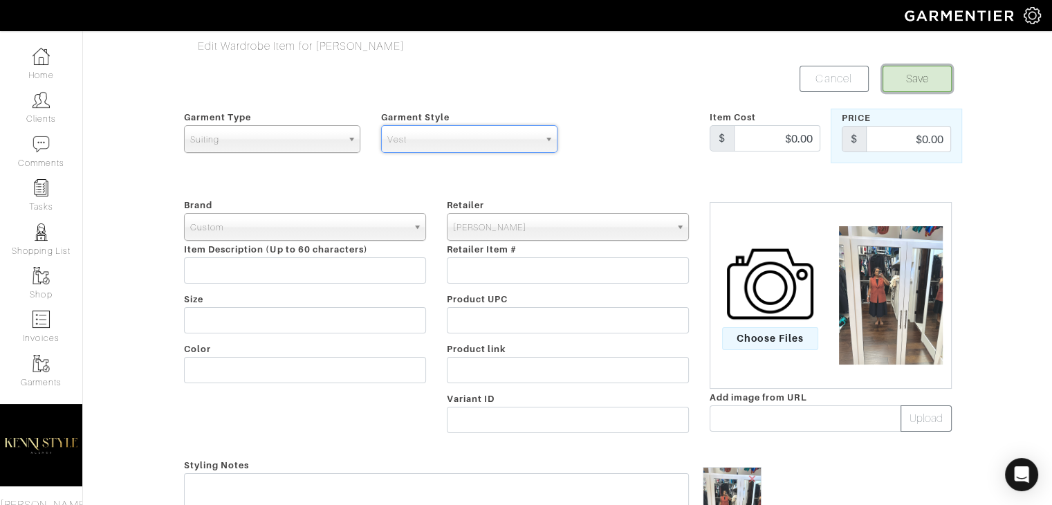
click at [940, 83] on button "Save" at bounding box center [917, 79] width 69 height 26
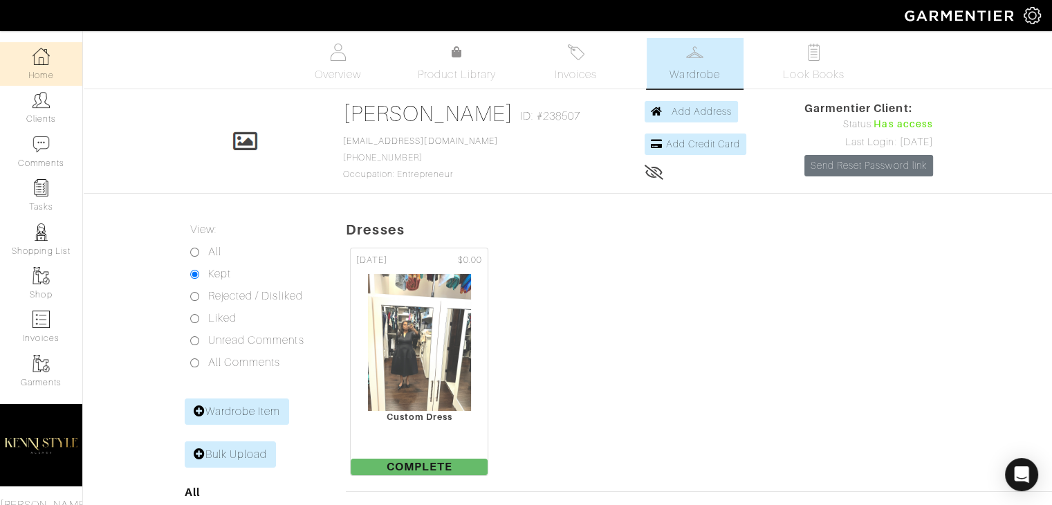
click at [29, 70] on link "Home" at bounding box center [41, 64] width 82 height 44
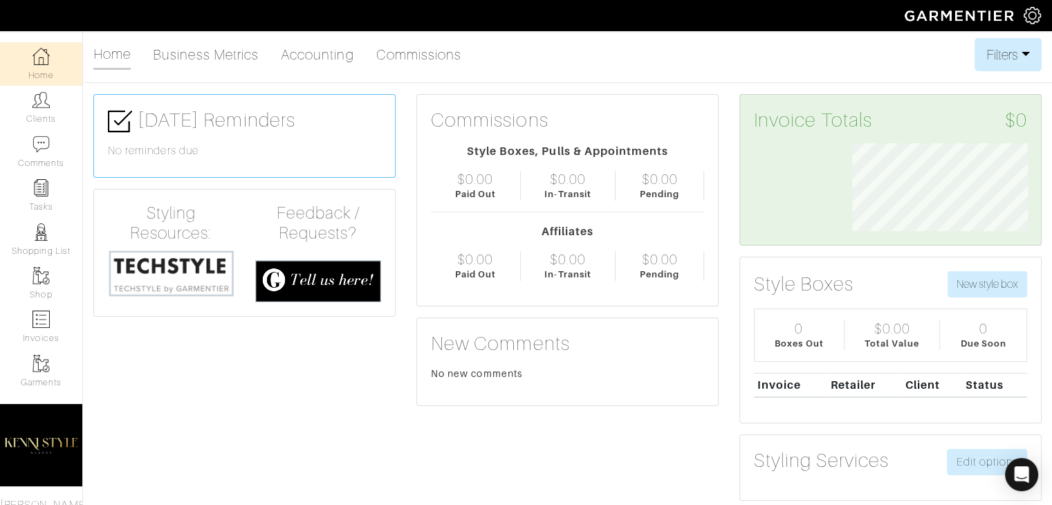
scroll to position [88, 197]
